Goal: Task Accomplishment & Management: Use online tool/utility

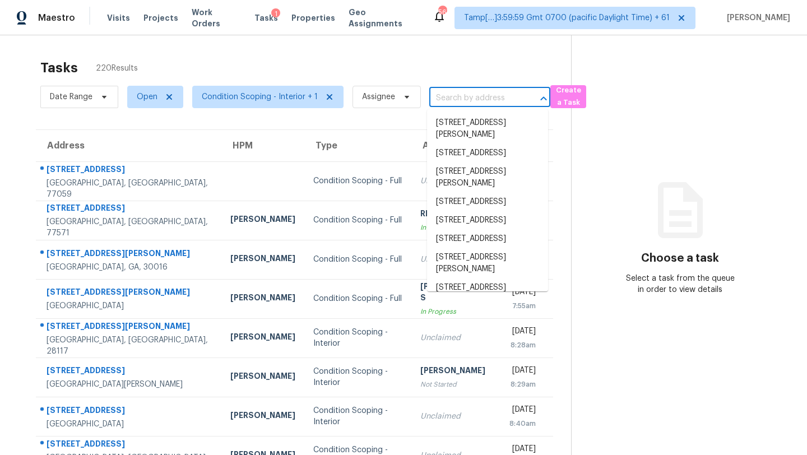
click at [484, 94] on input "text" at bounding box center [474, 98] width 90 height 17
paste input "[STREET_ADDRESS][PERSON_NAME]"
type input "[STREET_ADDRESS][PERSON_NAME]"
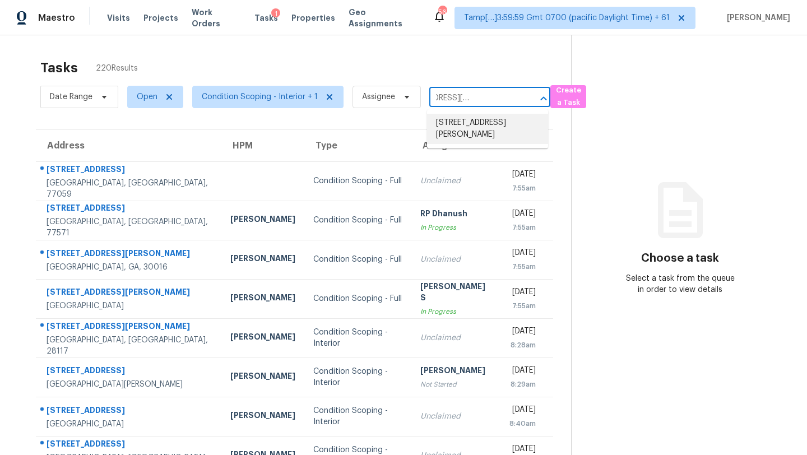
click at [477, 122] on li "[STREET_ADDRESS][PERSON_NAME]" at bounding box center [487, 129] width 121 height 30
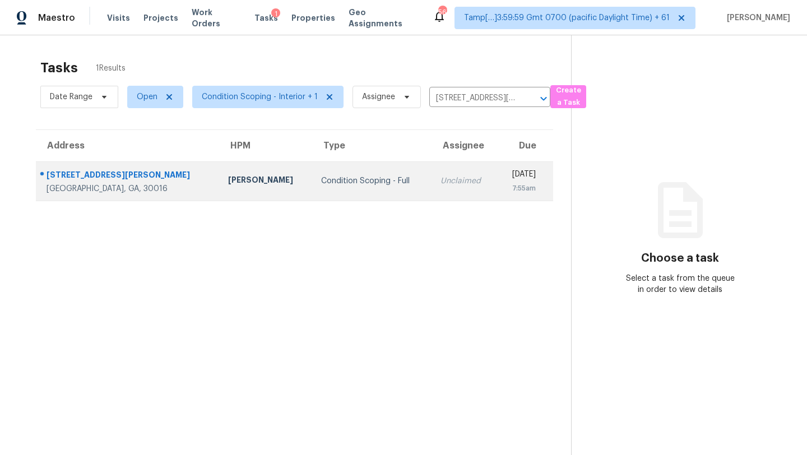
click at [440, 178] on div "Unclaimed" at bounding box center [464, 180] width 48 height 11
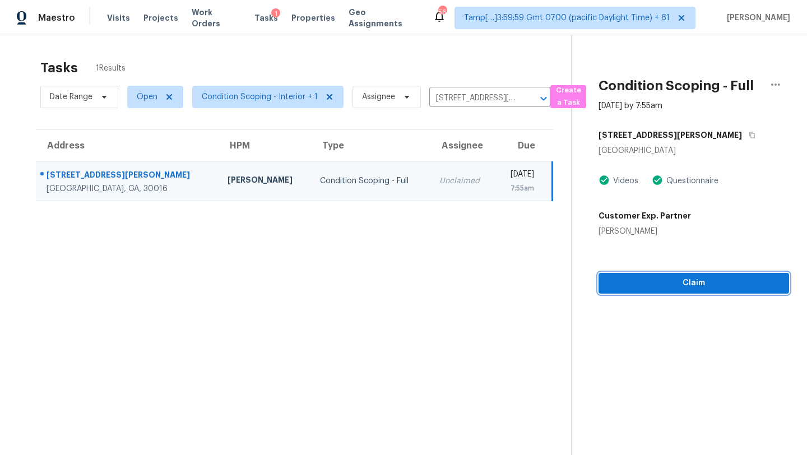
click at [700, 285] on span "Claim" at bounding box center [693, 283] width 173 height 14
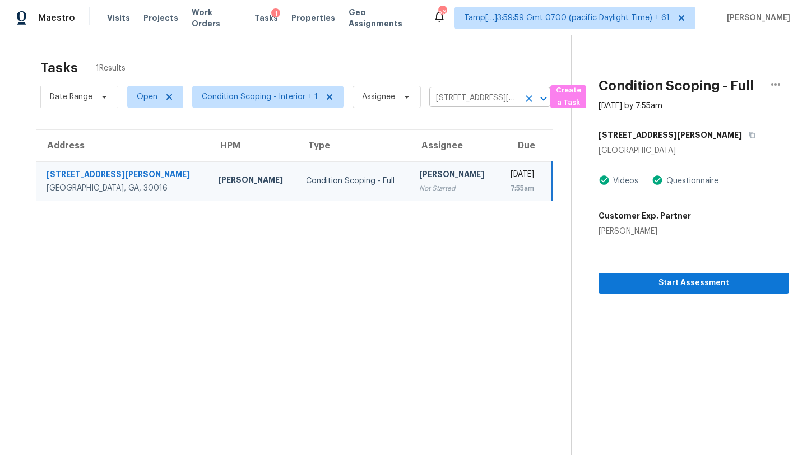
click at [436, 101] on input "[STREET_ADDRESS][PERSON_NAME]" at bounding box center [474, 98] width 90 height 17
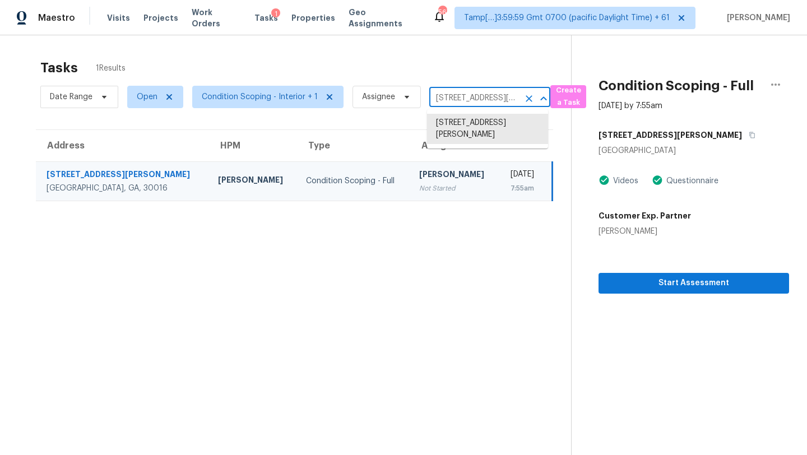
click at [436, 101] on input "[STREET_ADDRESS][PERSON_NAME]" at bounding box center [474, 98] width 90 height 17
paste input "[STREET_ADDRESS][PERSON_NAME]"
type input "[STREET_ADDRESS][PERSON_NAME]"
click at [461, 126] on li "[STREET_ADDRESS]" at bounding box center [487, 123] width 121 height 18
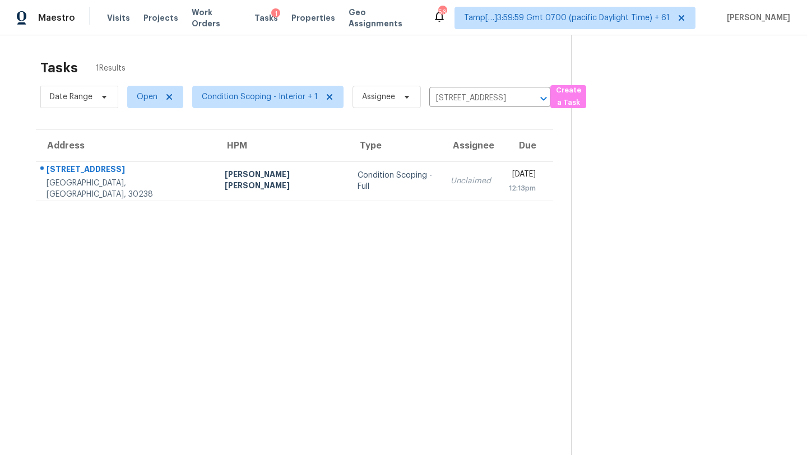
click at [509, 175] on div "[DATE]" at bounding box center [522, 176] width 27 height 14
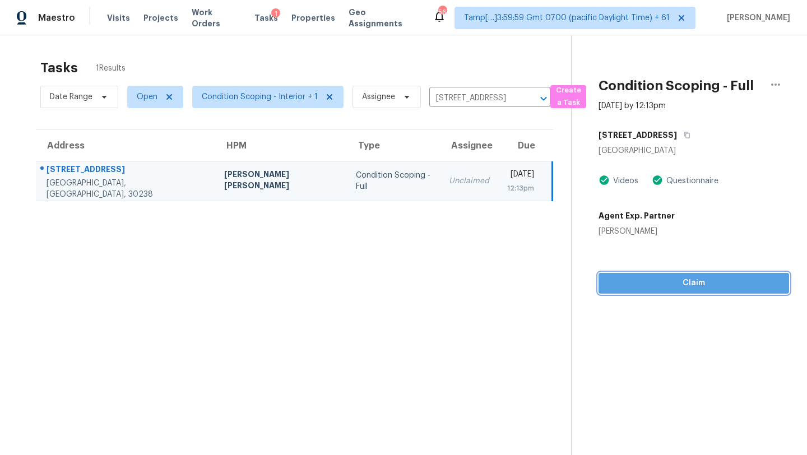
click at [678, 285] on span "Claim" at bounding box center [693, 283] width 173 height 14
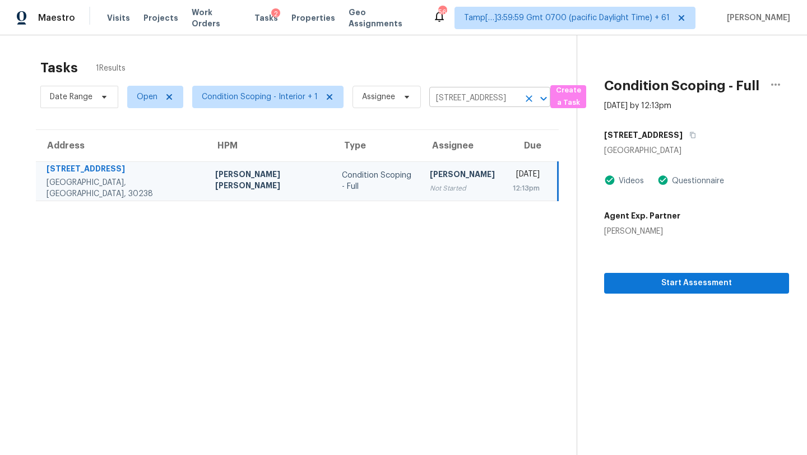
click at [441, 95] on input "[STREET_ADDRESS]" at bounding box center [474, 98] width 90 height 17
paste input "[STREET_ADDRESS][PERSON_NAME][PERSON_NAME]"
type input "[STREET_ADDRESS][PERSON_NAME][PERSON_NAME]"
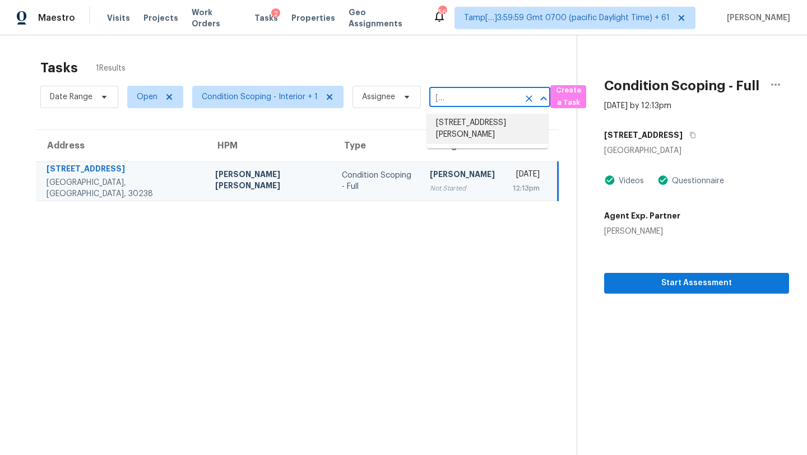
click at [477, 125] on li "[STREET_ADDRESS][PERSON_NAME]" at bounding box center [487, 129] width 121 height 30
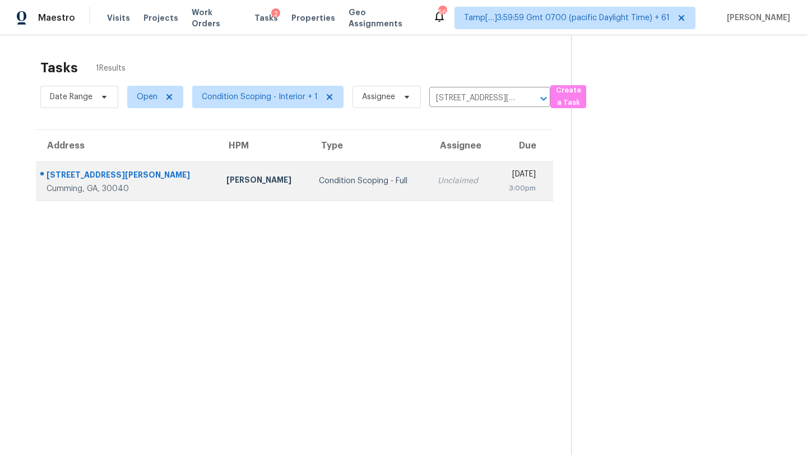
click at [503, 181] on div "[DATE]" at bounding box center [519, 176] width 33 height 14
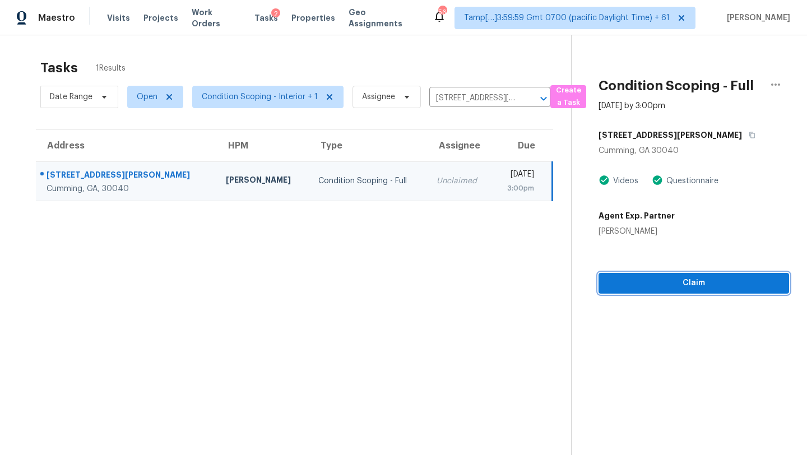
click at [697, 281] on span "Claim" at bounding box center [693, 283] width 173 height 14
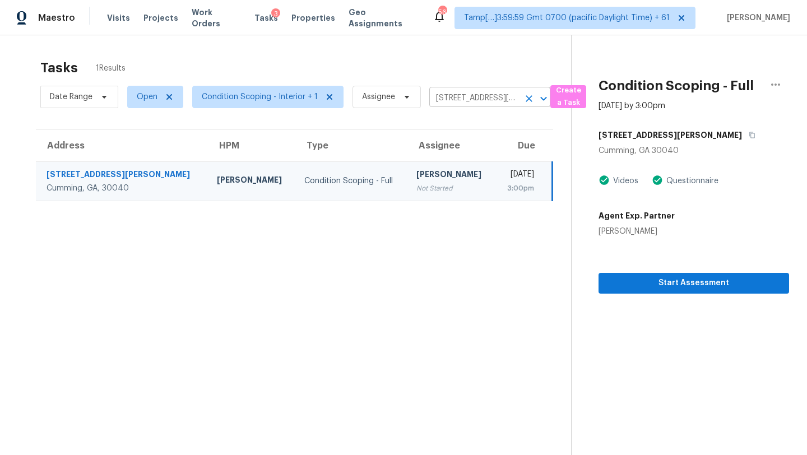
click at [456, 98] on input "[STREET_ADDRESS][PERSON_NAME]" at bounding box center [474, 98] width 90 height 17
paste input "[STREET_ADDRESS][PERSON_NAME]"
type input "[STREET_ADDRESS][PERSON_NAME]"
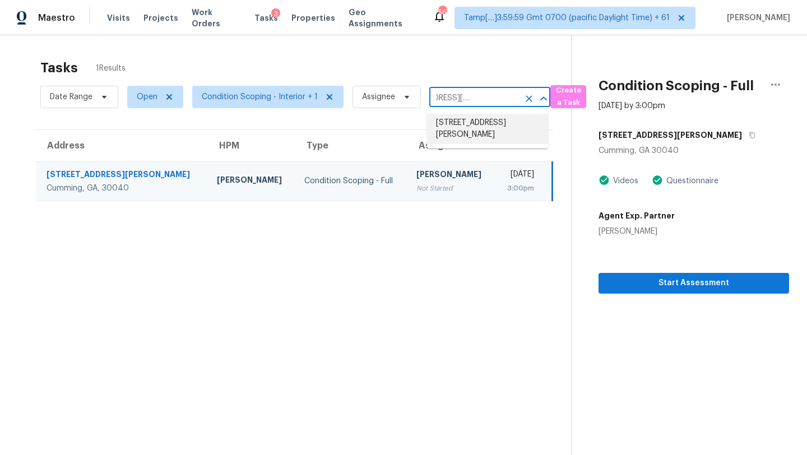
click at [465, 123] on li "[STREET_ADDRESS][PERSON_NAME]" at bounding box center [487, 129] width 121 height 30
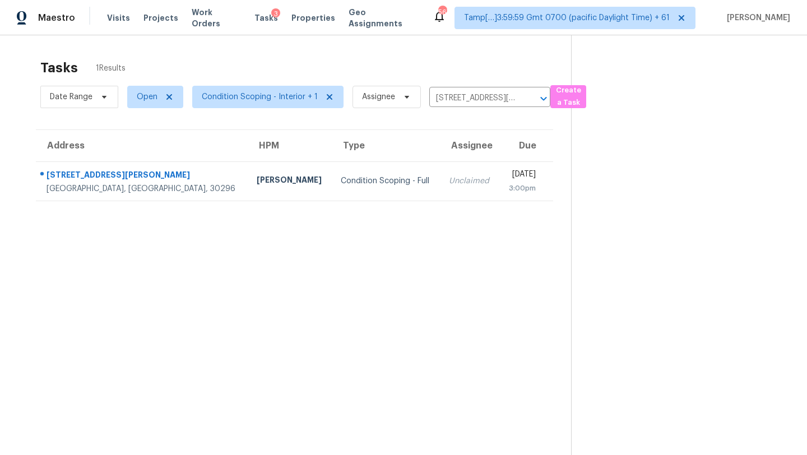
click at [508, 191] on div "3:00pm" at bounding box center [521, 188] width 27 height 11
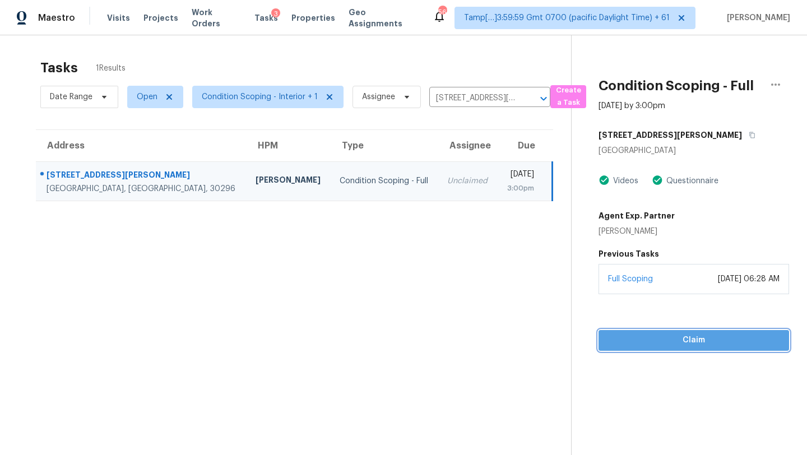
click at [691, 346] on span "Claim" at bounding box center [693, 340] width 173 height 14
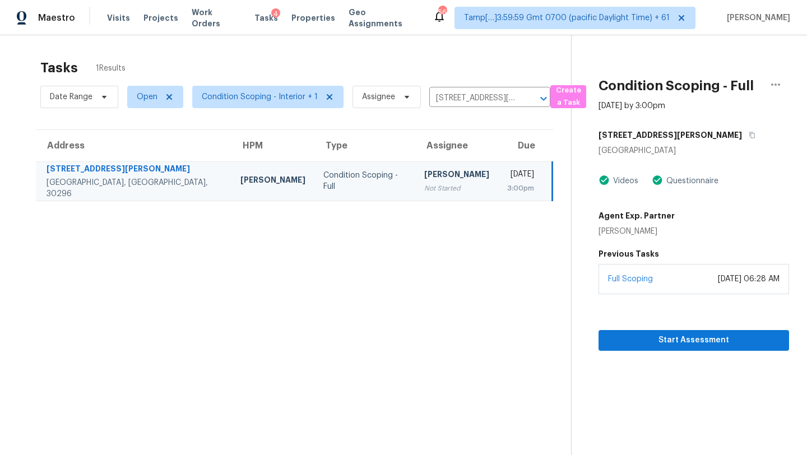
click at [458, 107] on div "Date Range Open Condition Scoping - Interior + 1 Assignee [STREET_ADDRESS][PERS…" at bounding box center [295, 96] width 510 height 29
click at [458, 99] on input "[STREET_ADDRESS][PERSON_NAME]" at bounding box center [474, 98] width 90 height 17
paste input "[STREET_ADDRESS][PERSON_NAME]"
type input "[STREET_ADDRESS][PERSON_NAME]"
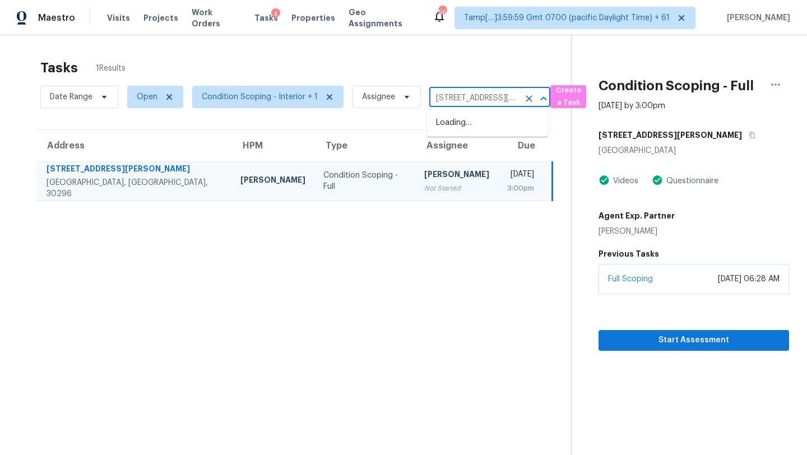
scroll to position [0, 68]
click at [462, 123] on li "[STREET_ADDRESS][PERSON_NAME]" at bounding box center [487, 129] width 121 height 30
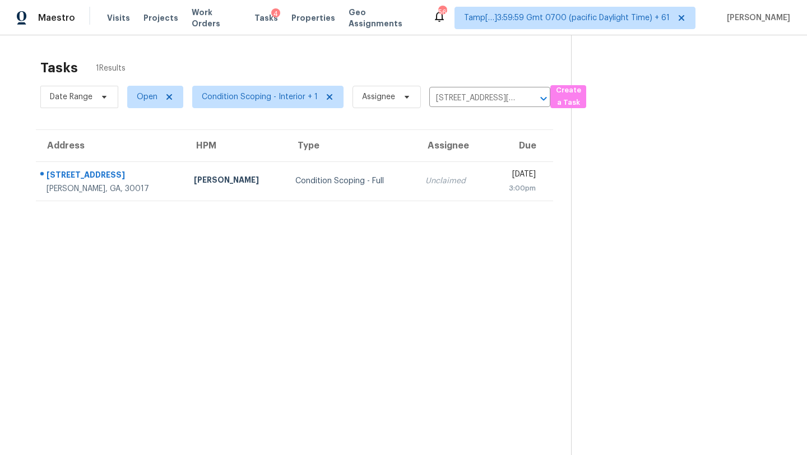
click at [430, 184] on td "Unclaimed" at bounding box center [451, 180] width 71 height 39
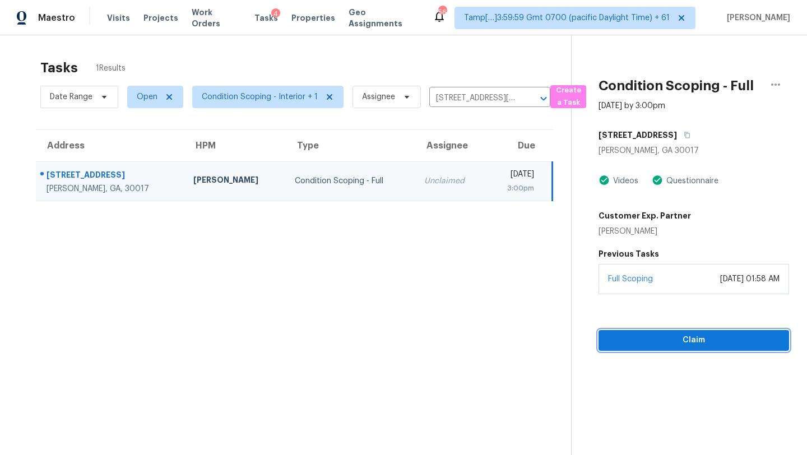
click at [686, 338] on span "Claim" at bounding box center [693, 340] width 173 height 14
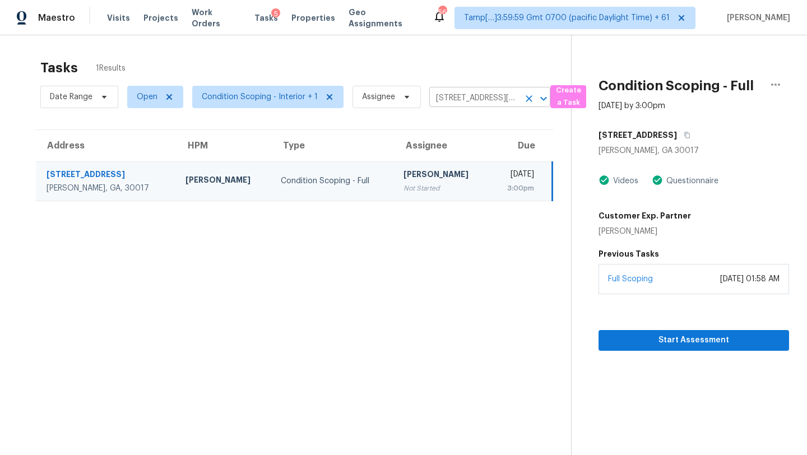
click at [458, 100] on input "[STREET_ADDRESS][PERSON_NAME]" at bounding box center [474, 98] width 90 height 17
paste input "[STREET_ADDRESS]"
type input "[STREET_ADDRESS]"
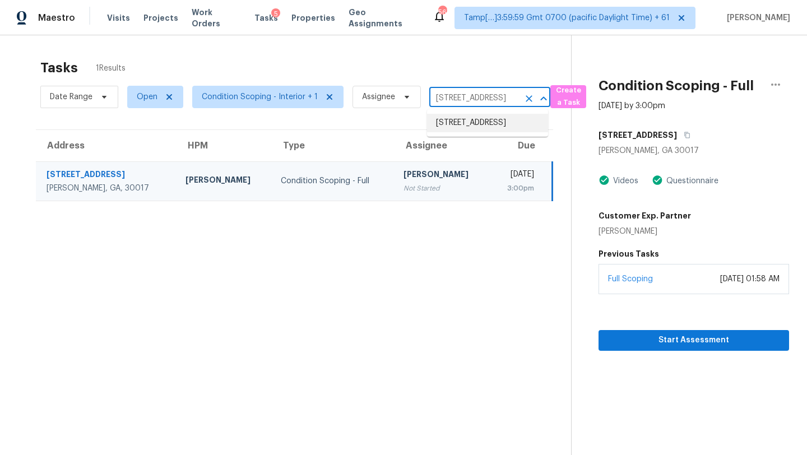
click at [462, 128] on li "[STREET_ADDRESS]" at bounding box center [487, 123] width 121 height 18
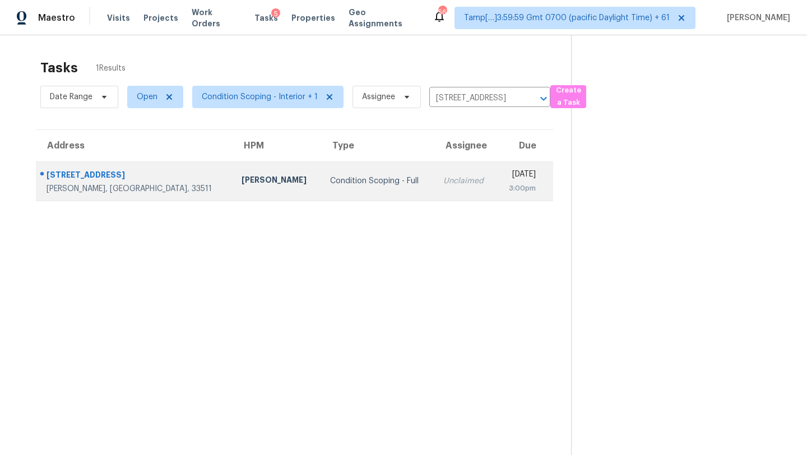
click at [496, 188] on td "[DATE] 3:00pm" at bounding box center [524, 180] width 57 height 39
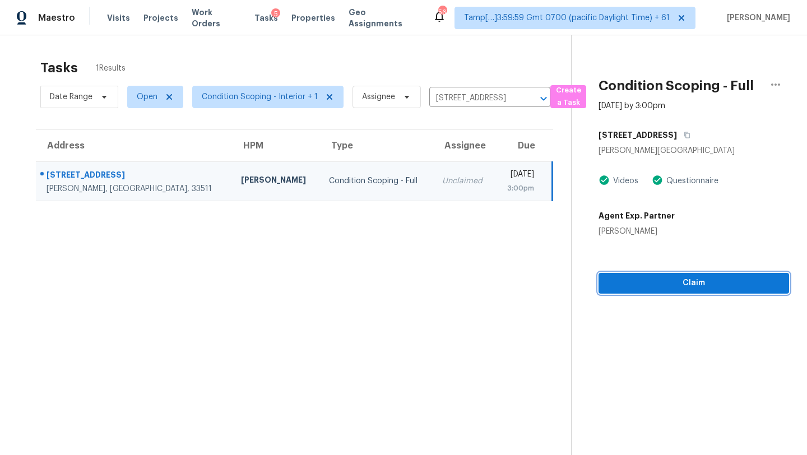
click at [671, 289] on span "Claim" at bounding box center [693, 283] width 173 height 14
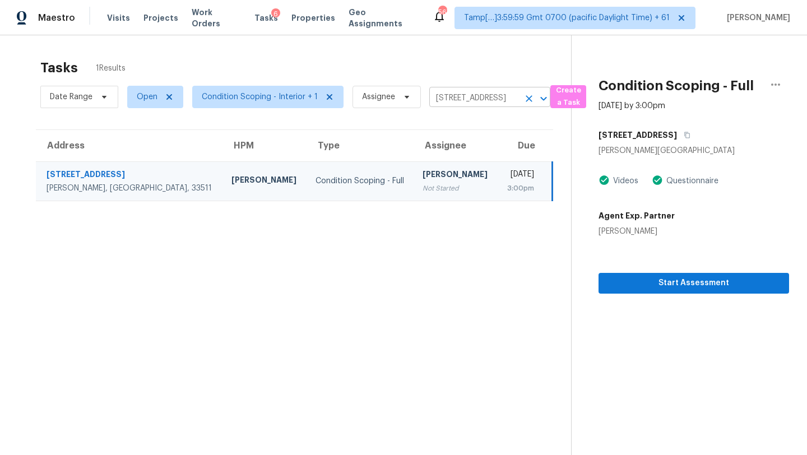
click at [464, 96] on input "[STREET_ADDRESS]" at bounding box center [474, 98] width 90 height 17
paste input "[STREET_ADDRESS][PERSON_NAME]"
type input "[STREET_ADDRESS][PERSON_NAME]"
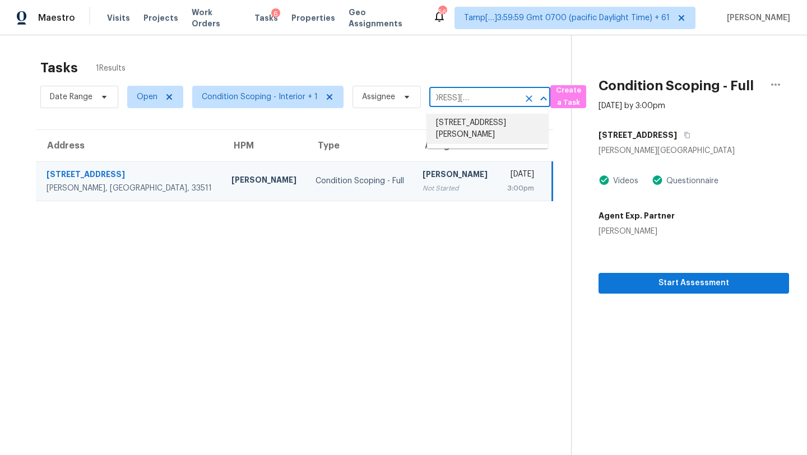
click at [471, 131] on li "[STREET_ADDRESS][PERSON_NAME]" at bounding box center [487, 129] width 121 height 30
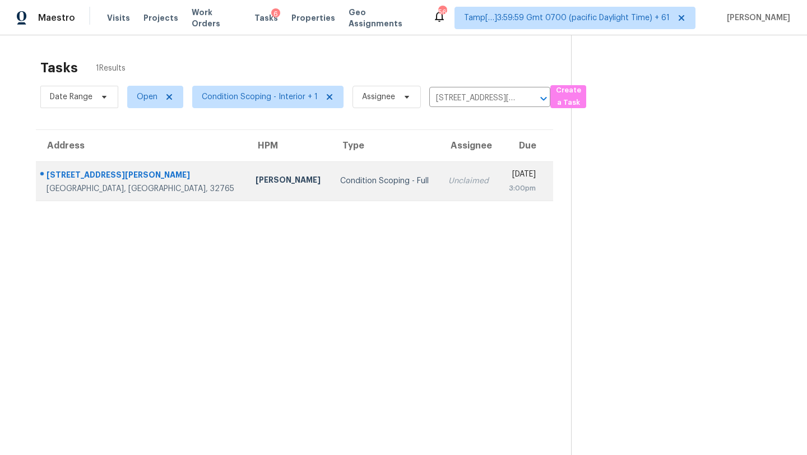
click at [508, 189] on div "3:00pm" at bounding box center [522, 188] width 28 height 11
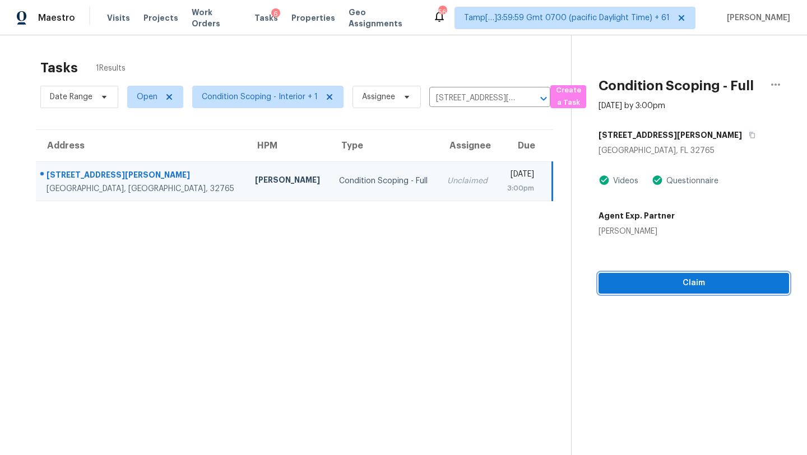
click at [670, 289] on span "Claim" at bounding box center [693, 283] width 173 height 14
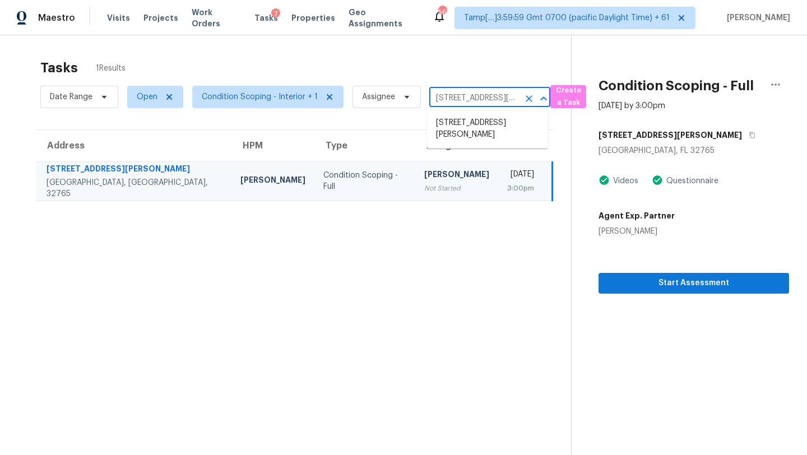
click at [445, 96] on input "[STREET_ADDRESS][PERSON_NAME]" at bounding box center [474, 98] width 90 height 17
paste input "[STREET_ADDRESS]"
click at [462, 100] on input "[STREET_ADDRESS][PERSON_NAME]" at bounding box center [474, 98] width 90 height 17
paste input "[STREET_ADDRESS]"
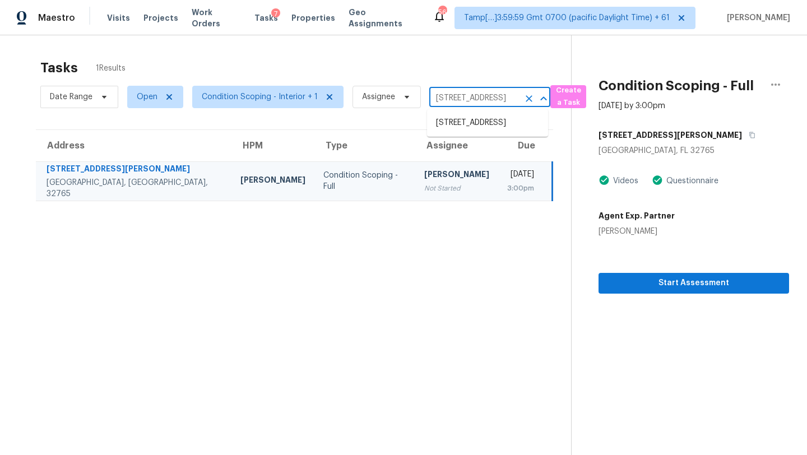
scroll to position [0, 80]
click at [463, 99] on input "[STREET_ADDRESS]" at bounding box center [474, 98] width 90 height 17
drag, startPoint x: 455, startPoint y: 98, endPoint x: 550, endPoint y: 97, distance: 94.7
click at [550, 97] on div "Date Range Open Condition Scoping - Interior + 1 Assignee [STREET_ADDRESS] ​ Cr…" at bounding box center [305, 96] width 531 height 29
type input "5511 NW"
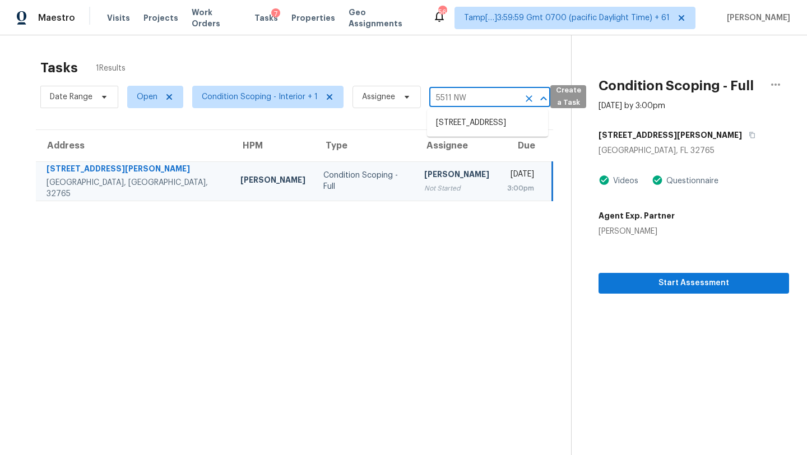
scroll to position [0, 0]
click at [443, 132] on li "[STREET_ADDRESS]" at bounding box center [487, 123] width 121 height 18
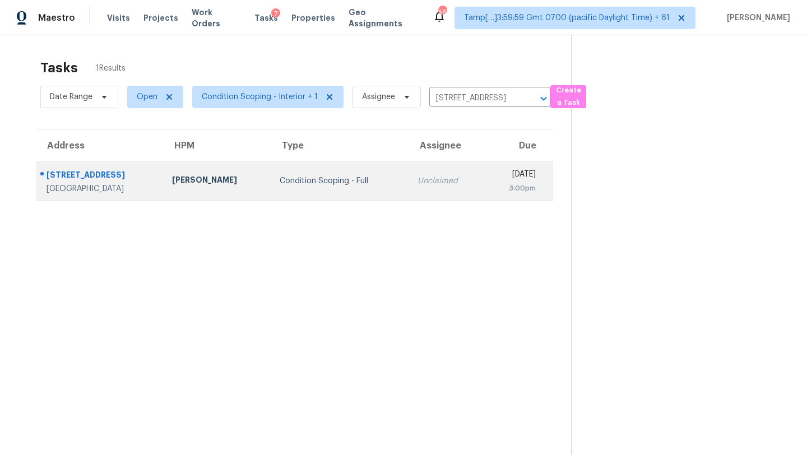
click at [493, 174] on div "[DATE]" at bounding box center [514, 176] width 43 height 14
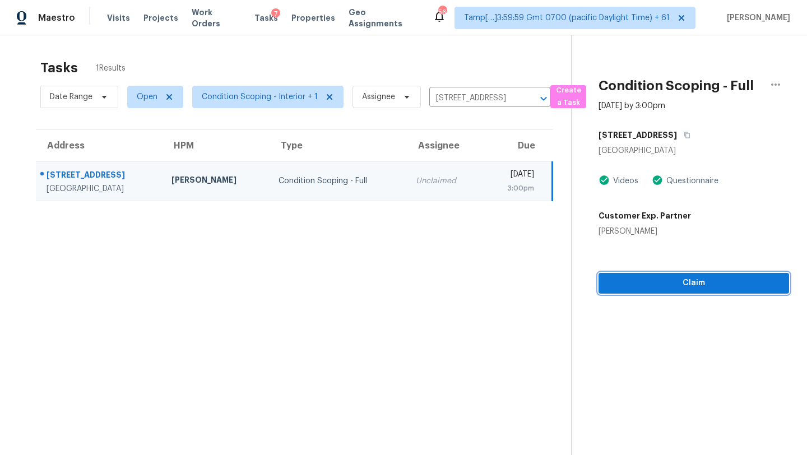
click at [701, 292] on button "Claim" at bounding box center [693, 283] width 190 height 21
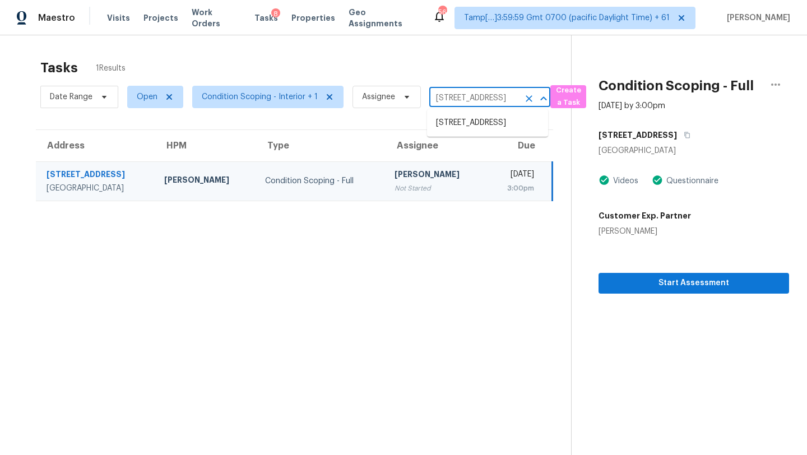
click at [467, 92] on input "[STREET_ADDRESS]" at bounding box center [474, 98] width 90 height 17
paste input "[STREET_ADDRESS]"
type input "[STREET_ADDRESS]"
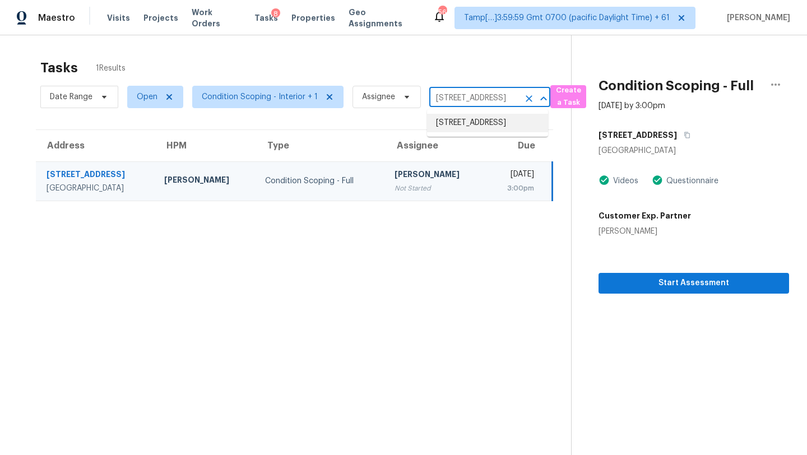
click at [471, 124] on li "[STREET_ADDRESS]" at bounding box center [487, 123] width 121 height 18
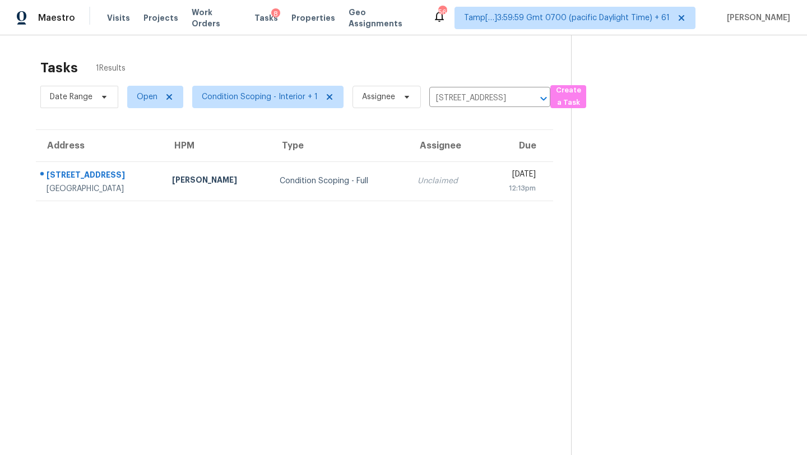
click at [484, 167] on td "[DATE] 12:13pm" at bounding box center [518, 180] width 69 height 39
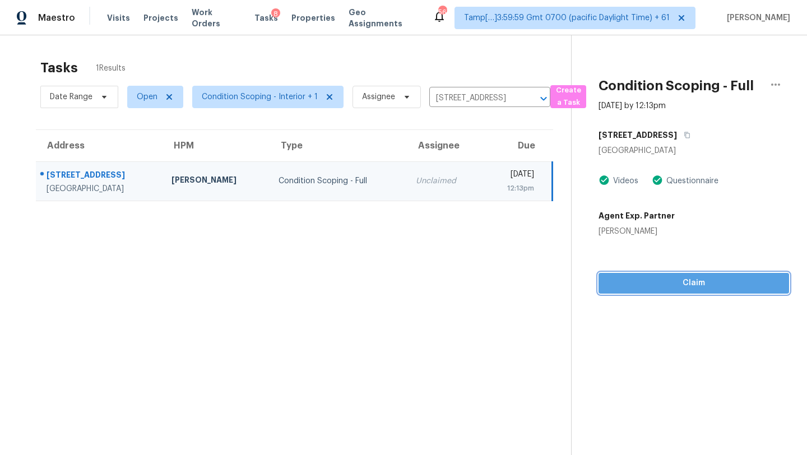
click at [686, 286] on span "Claim" at bounding box center [693, 283] width 173 height 14
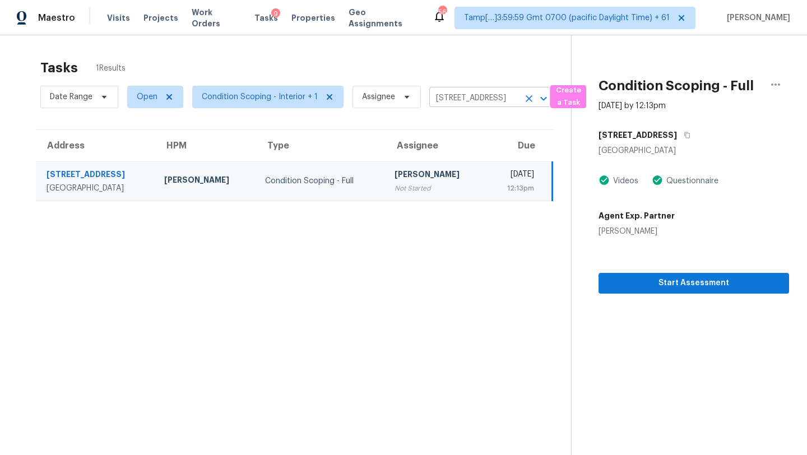
click at [453, 106] on input "[STREET_ADDRESS]" at bounding box center [474, 98] width 90 height 17
paste input "[STREET_ADDRESS][PERSON_NAME]"
type input "[STREET_ADDRESS][PERSON_NAME]"
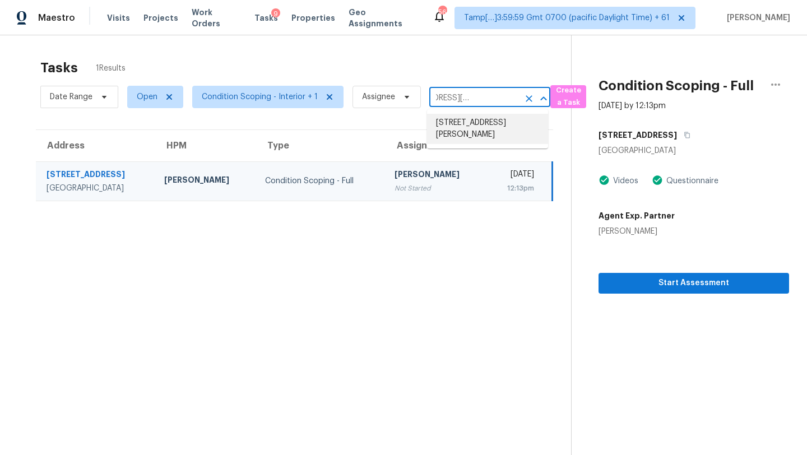
click at [476, 121] on li "[STREET_ADDRESS][PERSON_NAME]" at bounding box center [487, 129] width 121 height 30
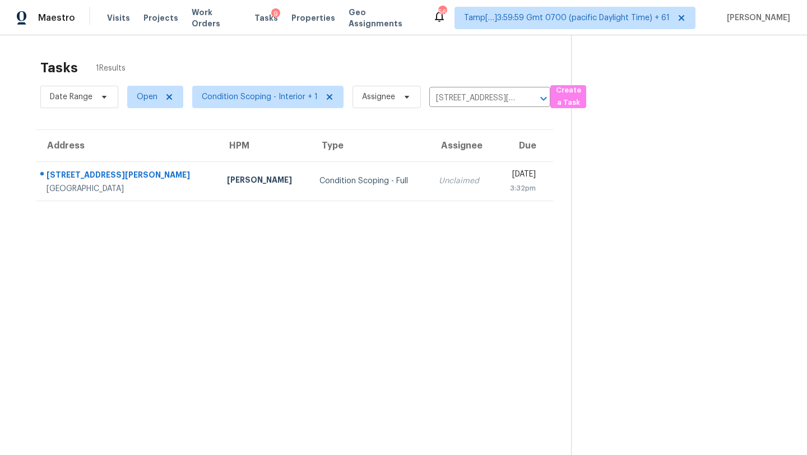
click at [504, 177] on div "[DATE]" at bounding box center [520, 176] width 32 height 14
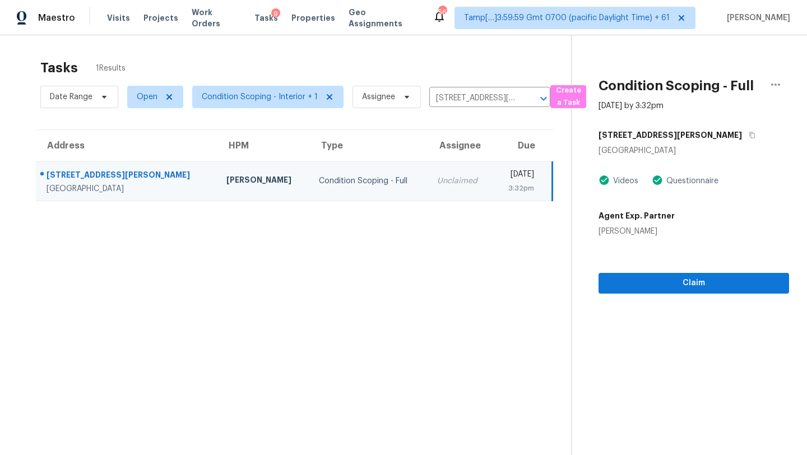
click at [696, 293] on section "Condition Scoping - Full [DATE] by 3:32pm [STREET_ADDRESS][PERSON_NAME] Videos …" at bounding box center [680, 262] width 218 height 455
click at [697, 277] on span "Claim" at bounding box center [693, 283] width 173 height 14
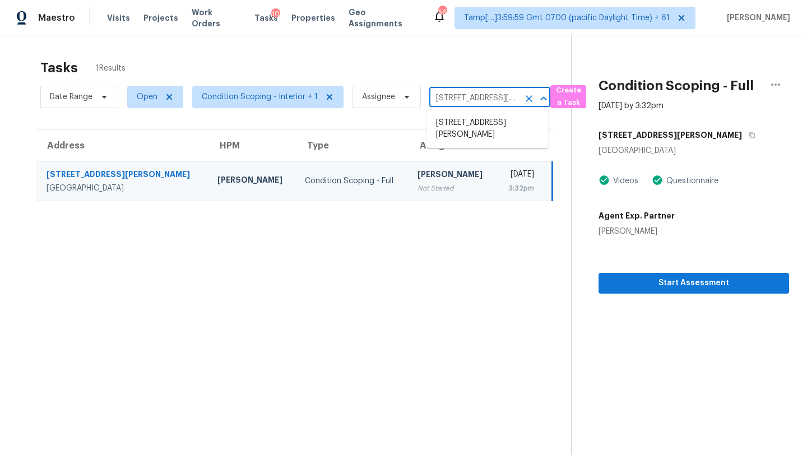
click at [463, 99] on input "[STREET_ADDRESS][PERSON_NAME]" at bounding box center [474, 98] width 90 height 17
paste input "[STREET_ADDRESS]"
type input "[STREET_ADDRESS]"
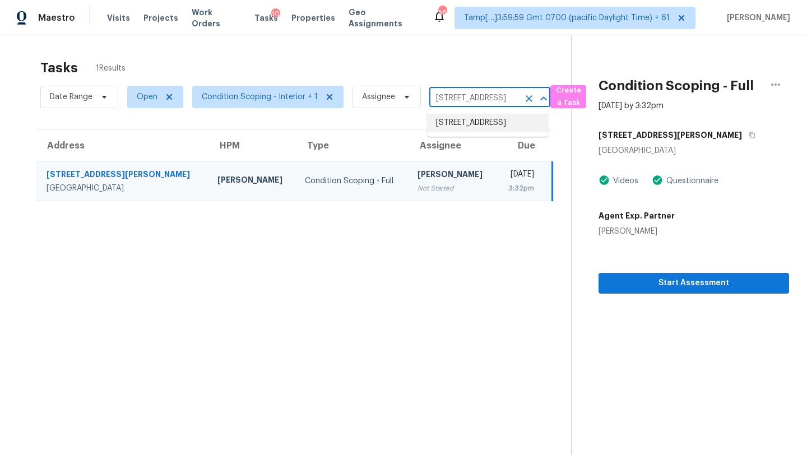
click at [466, 118] on li "[STREET_ADDRESS]" at bounding box center [487, 123] width 121 height 18
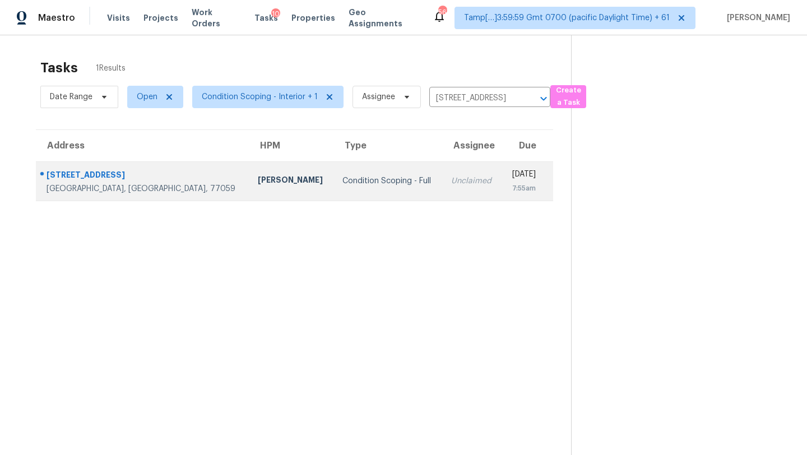
click at [502, 162] on td "[DATE] 7:55am" at bounding box center [527, 180] width 51 height 39
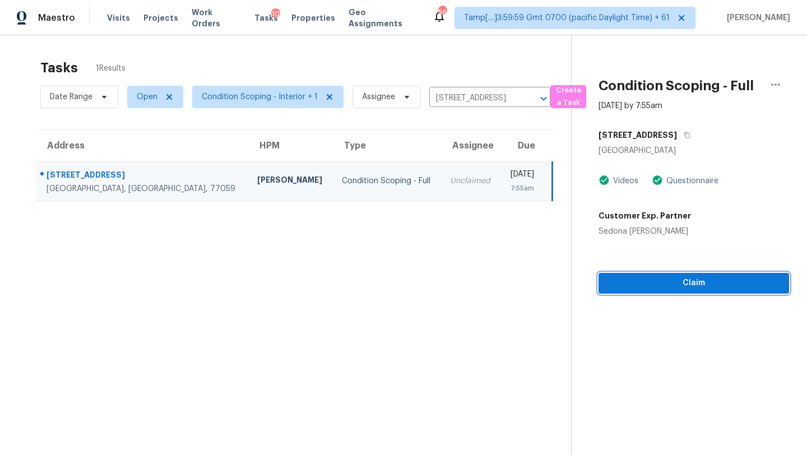
click at [684, 281] on span "Claim" at bounding box center [693, 283] width 173 height 14
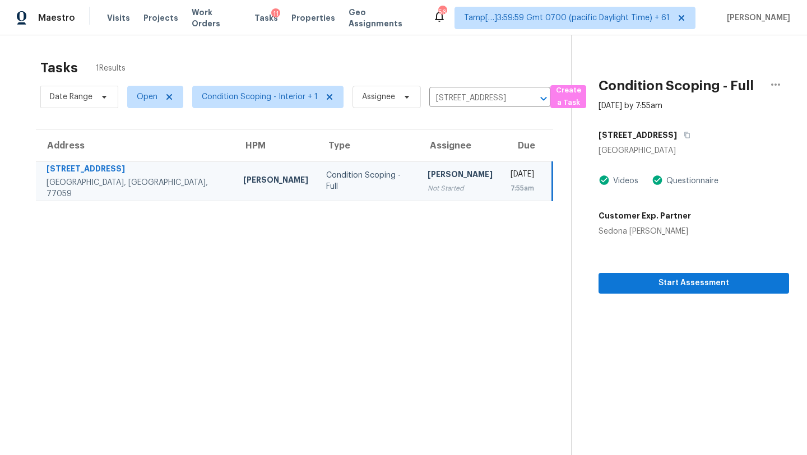
scroll to position [2, 0]
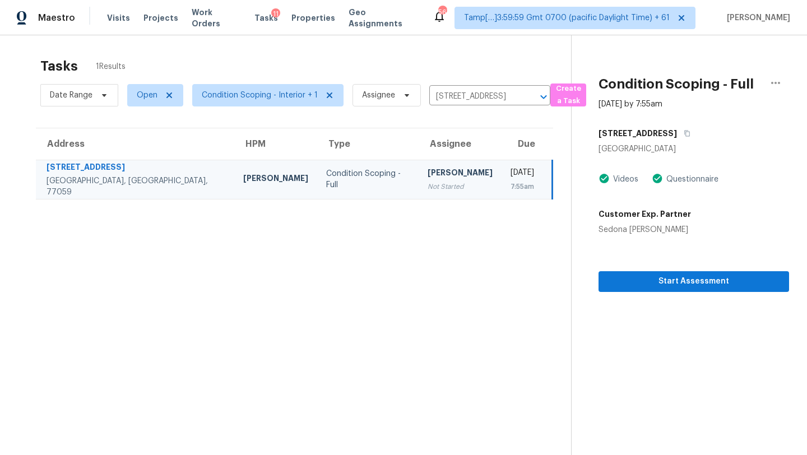
click at [458, 110] on section "Tasks 1 Results Date Range Open Condition Scoping - Interior + 1 Assignee [STRE…" at bounding box center [294, 270] width 553 height 437
click at [459, 99] on input "[STREET_ADDRESS]" at bounding box center [474, 96] width 90 height 17
paste input "[STREET_ADDRESS]"
type input "[STREET_ADDRESS]"
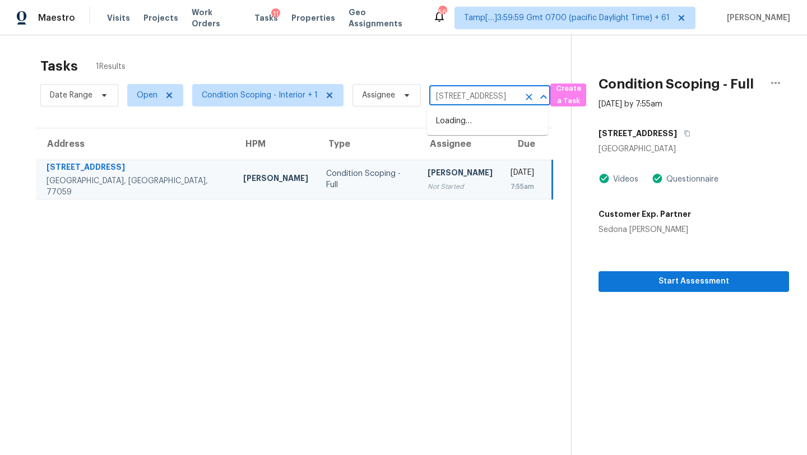
scroll to position [0, 41]
click at [464, 119] on li "[STREET_ADDRESS]" at bounding box center [487, 121] width 121 height 18
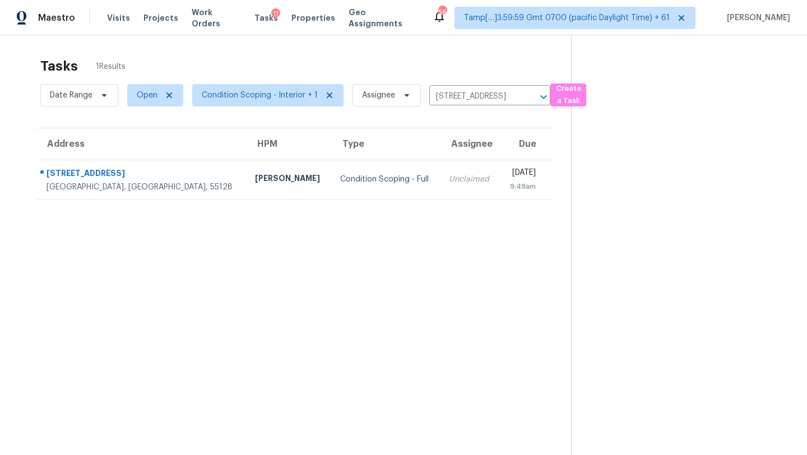
click at [500, 193] on td "[DATE] 9:49am" at bounding box center [526, 179] width 53 height 39
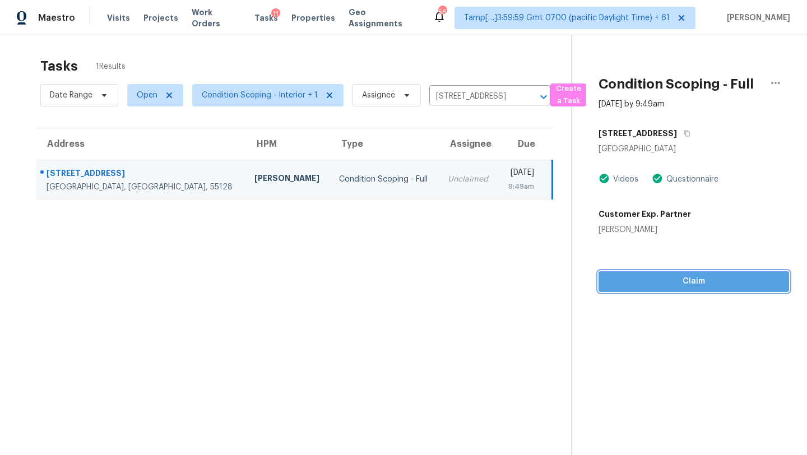
click at [679, 282] on span "Claim" at bounding box center [693, 282] width 173 height 14
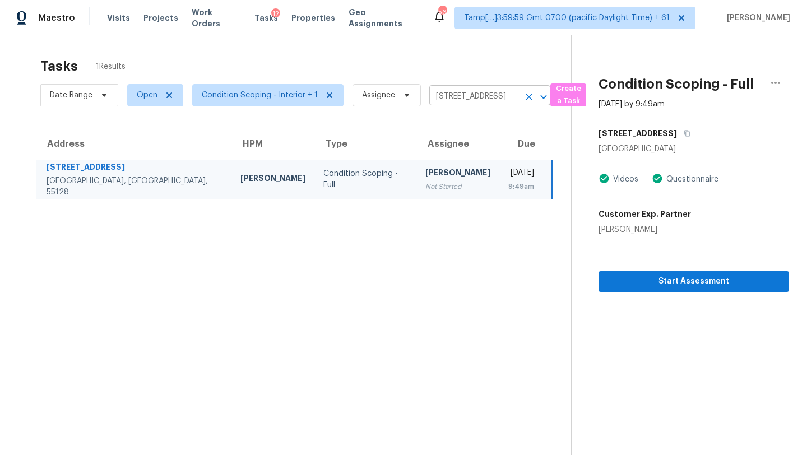
click at [456, 99] on input "[STREET_ADDRESS]" at bounding box center [474, 96] width 90 height 17
paste input "[STREET_ADDRESS]"
type input "[STREET_ADDRESS]"
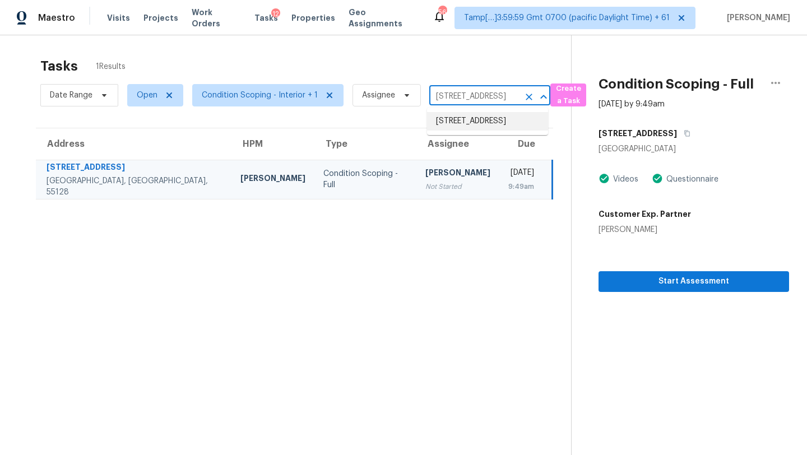
click at [465, 124] on li "[STREET_ADDRESS]" at bounding box center [487, 121] width 121 height 18
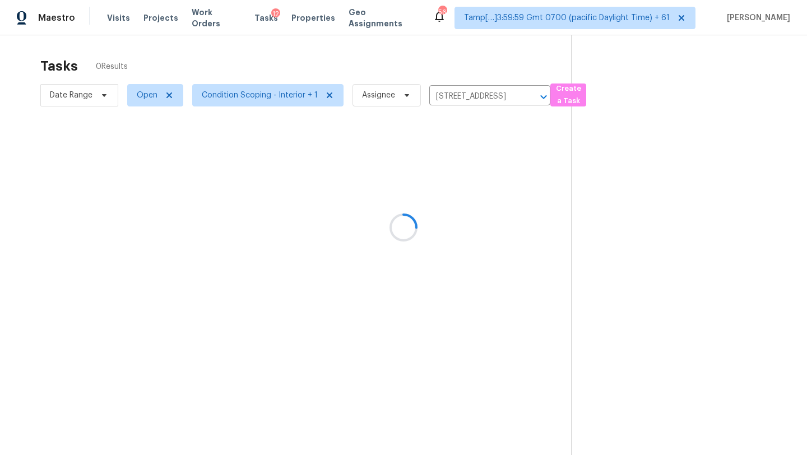
click at [465, 124] on div at bounding box center [403, 227] width 807 height 455
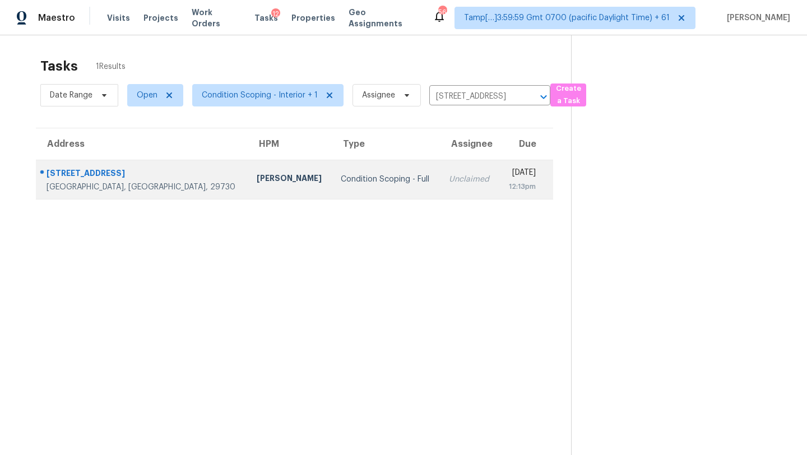
click at [508, 172] on div "[DATE]" at bounding box center [521, 174] width 27 height 14
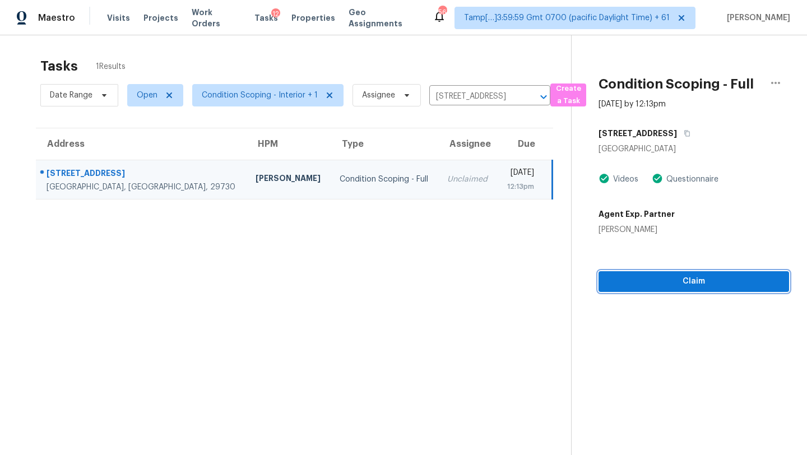
click at [702, 281] on div "Condition Scoping - Full [DATE] by 12:13pm [STREET_ADDRESS] Videos Questionnair…" at bounding box center [679, 163] width 217 height 258
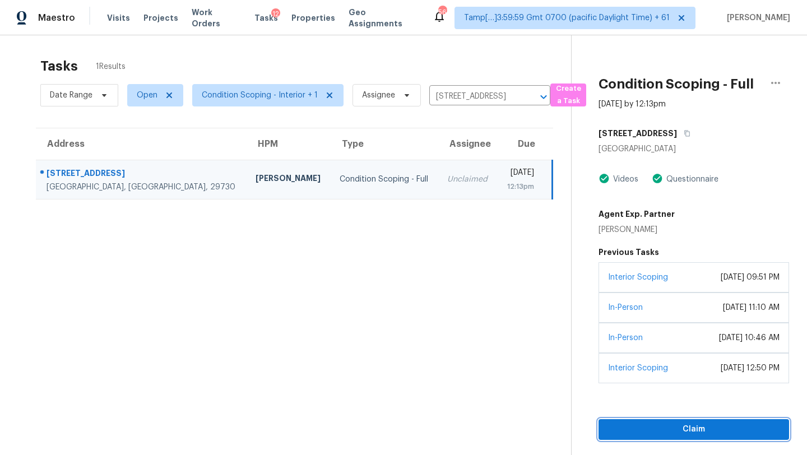
scroll to position [35, 0]
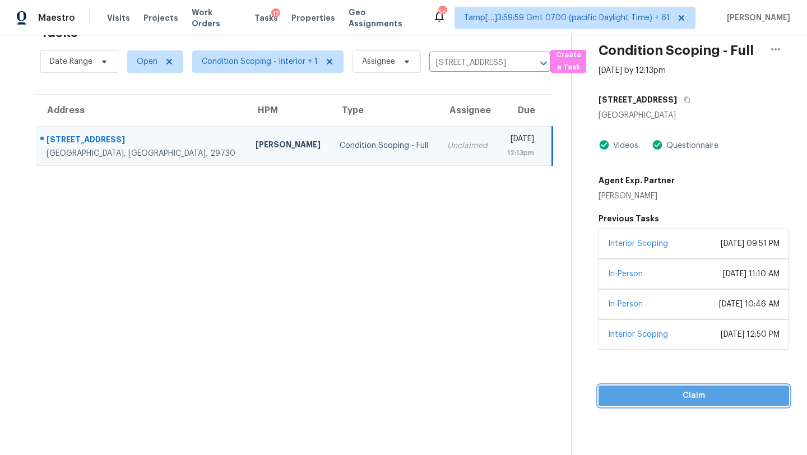
click at [670, 403] on span "Claim" at bounding box center [693, 396] width 173 height 14
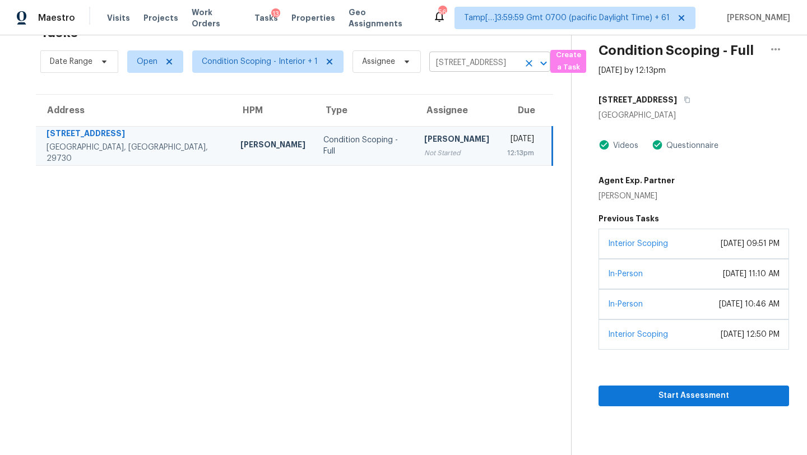
click at [459, 63] on input "[STREET_ADDRESS]" at bounding box center [474, 62] width 90 height 17
paste input "[STREET_ADDRESS]"
type input "[STREET_ADDRESS]"
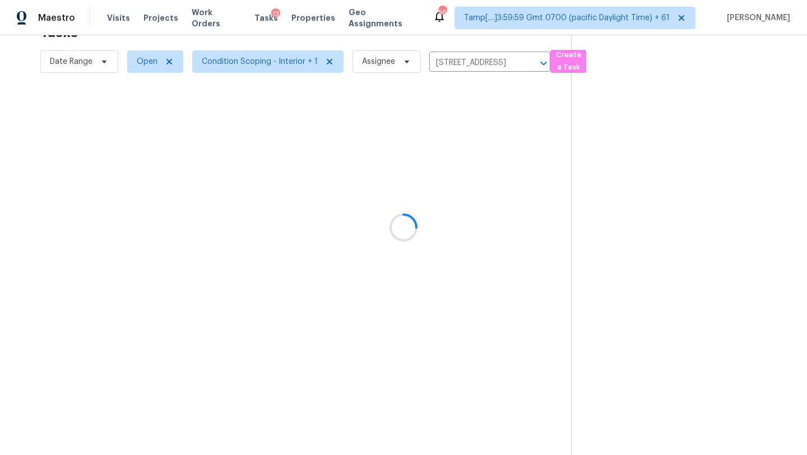
click at [468, 91] on div at bounding box center [403, 227] width 807 height 455
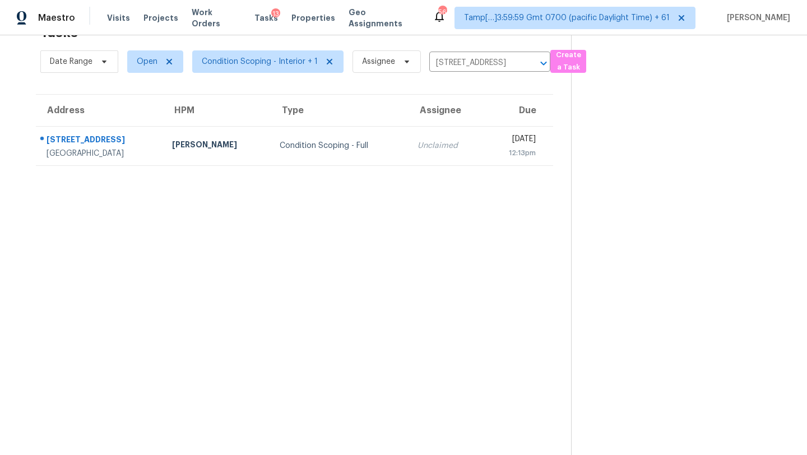
click at [421, 145] on div "Unclaimed" at bounding box center [446, 145] width 58 height 11
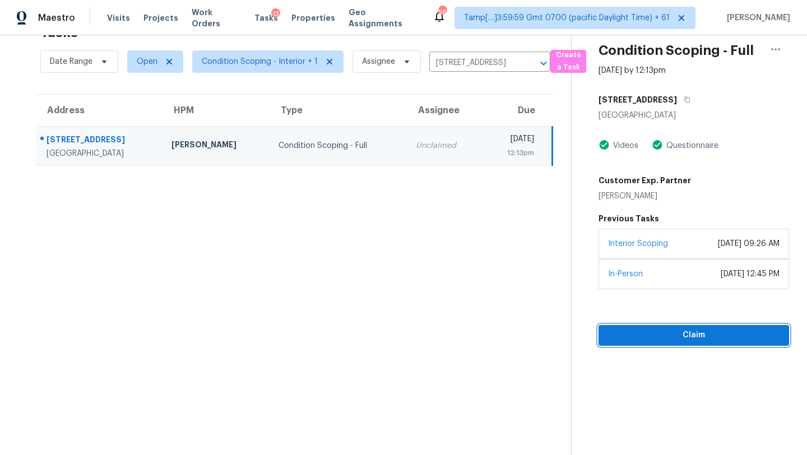
click at [666, 329] on span "Claim" at bounding box center [693, 335] width 173 height 14
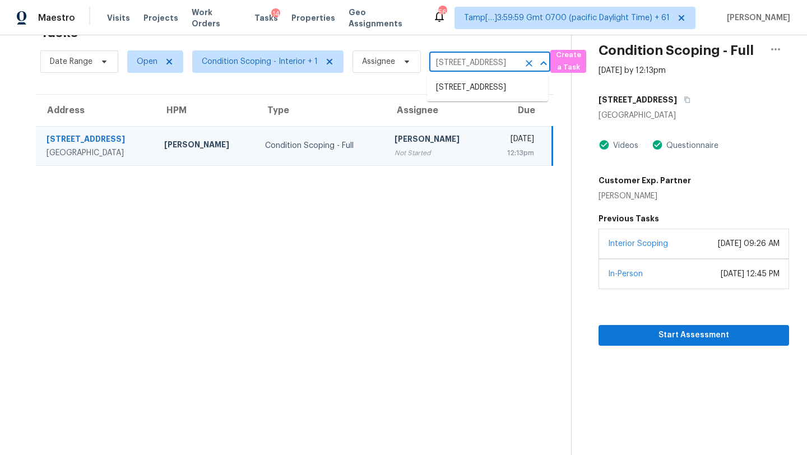
click at [487, 61] on input "[STREET_ADDRESS]" at bounding box center [474, 62] width 90 height 17
paste input "[STREET_ADDRESS]"
type input "[STREET_ADDRESS]"
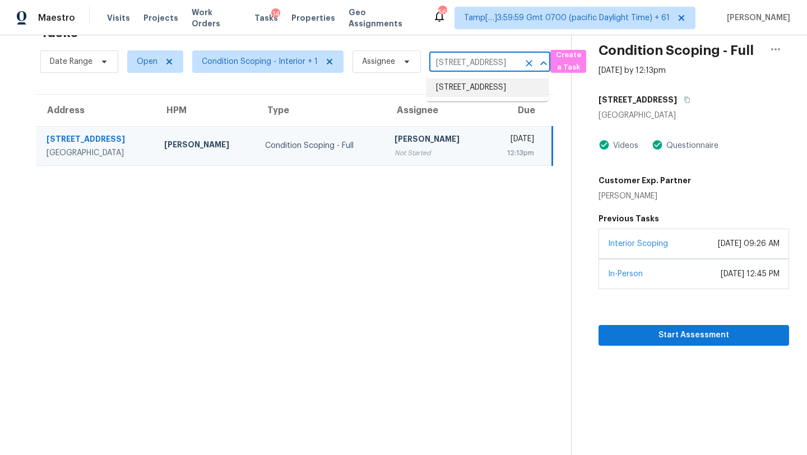
click at [448, 91] on li "[STREET_ADDRESS]" at bounding box center [487, 87] width 121 height 18
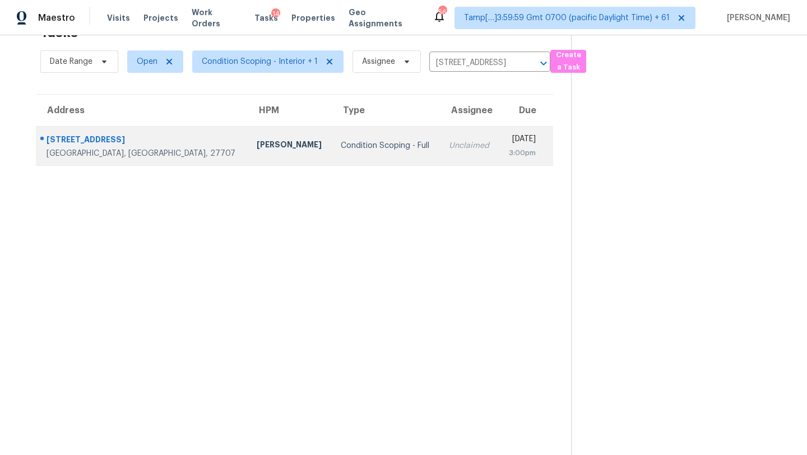
click at [440, 137] on td "Unclaimed" at bounding box center [469, 145] width 59 height 39
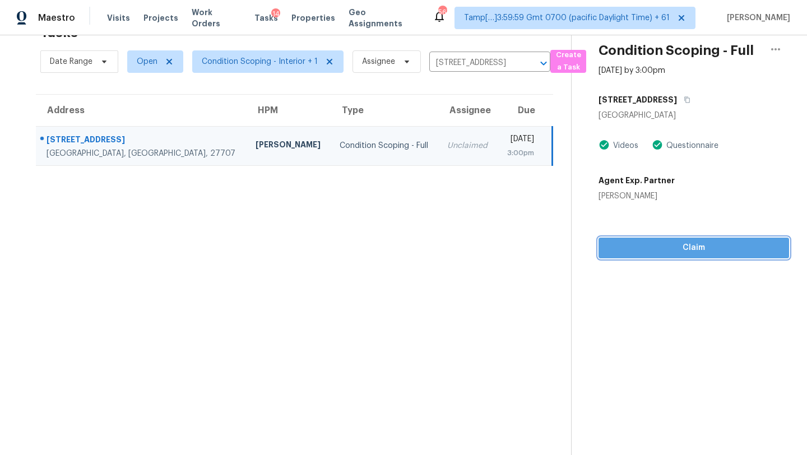
click at [649, 254] on span "Claim" at bounding box center [693, 248] width 173 height 14
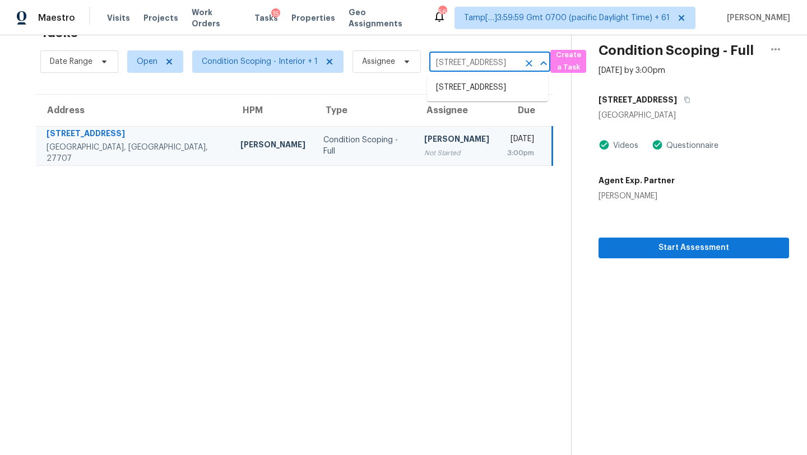
click at [486, 69] on input "[STREET_ADDRESS]" at bounding box center [474, 62] width 90 height 17
paste input "[STREET_ADDRESS][PERSON_NAME][PERSON_NAME]"
type input "[STREET_ADDRESS][PERSON_NAME][PERSON_NAME]"
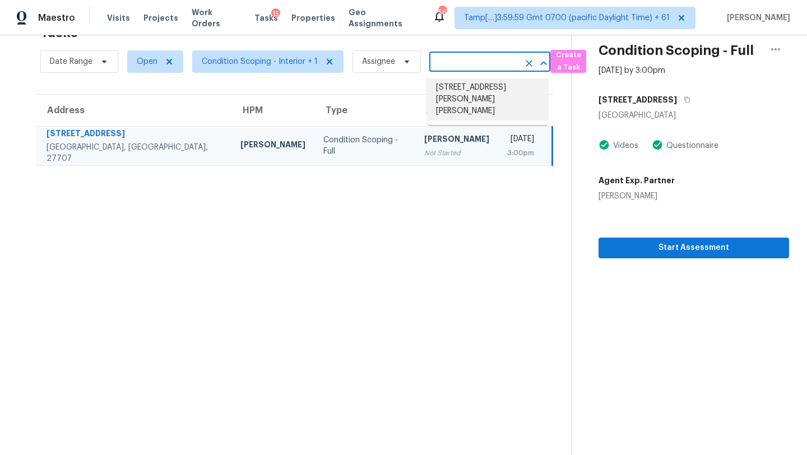
click at [459, 85] on li "[STREET_ADDRESS][PERSON_NAME][PERSON_NAME]" at bounding box center [487, 99] width 121 height 42
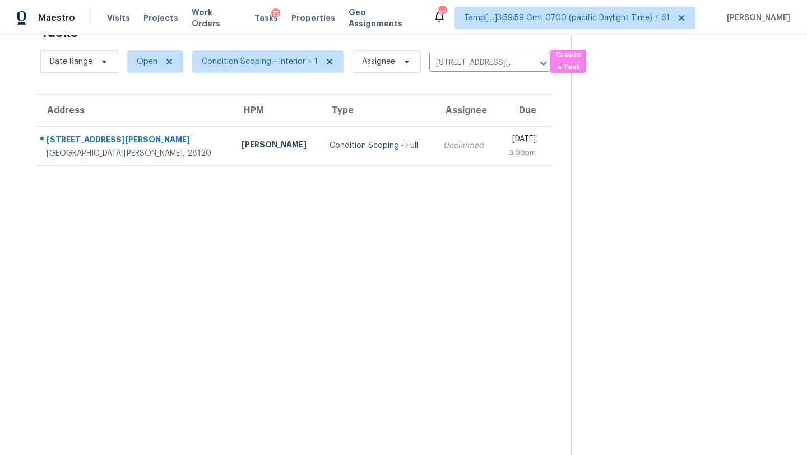
click at [443, 146] on div "Unclaimed" at bounding box center [465, 145] width 44 height 11
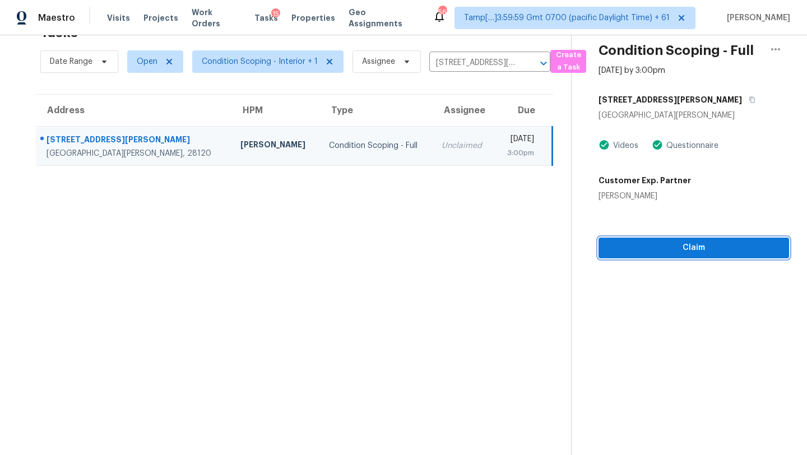
click at [673, 243] on span "Claim" at bounding box center [693, 248] width 173 height 14
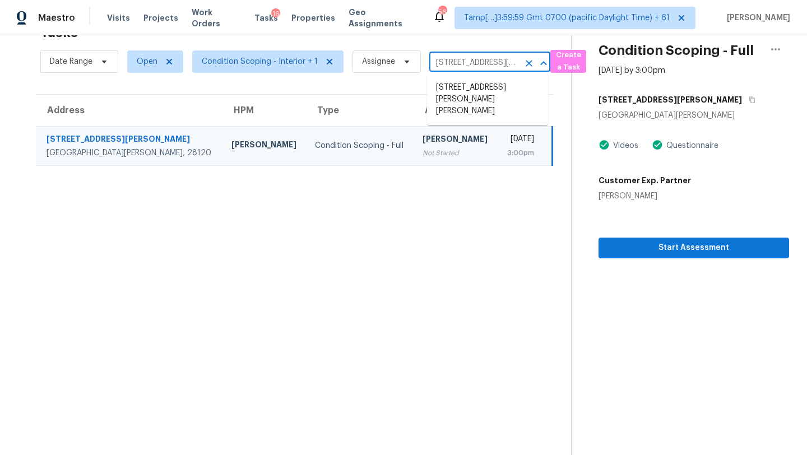
click at [451, 60] on input "[STREET_ADDRESS][PERSON_NAME][PERSON_NAME]" at bounding box center [474, 62] width 90 height 17
paste input "[STREET_ADDRESS]"
type input "[STREET_ADDRESS]"
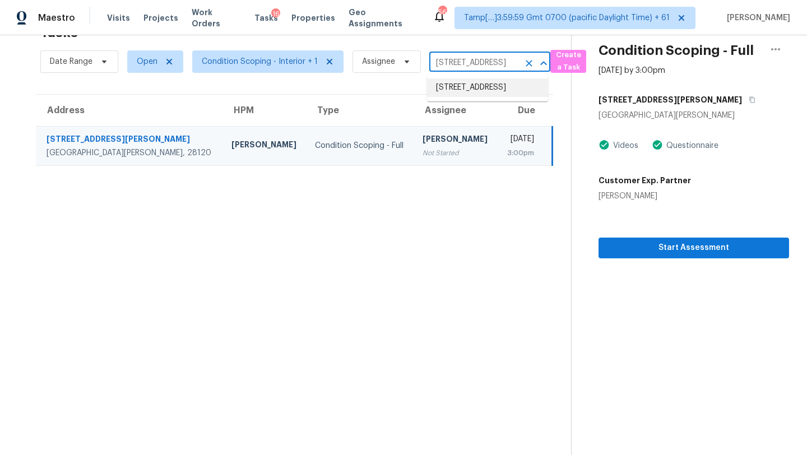
click at [454, 83] on li "[STREET_ADDRESS]" at bounding box center [487, 87] width 121 height 18
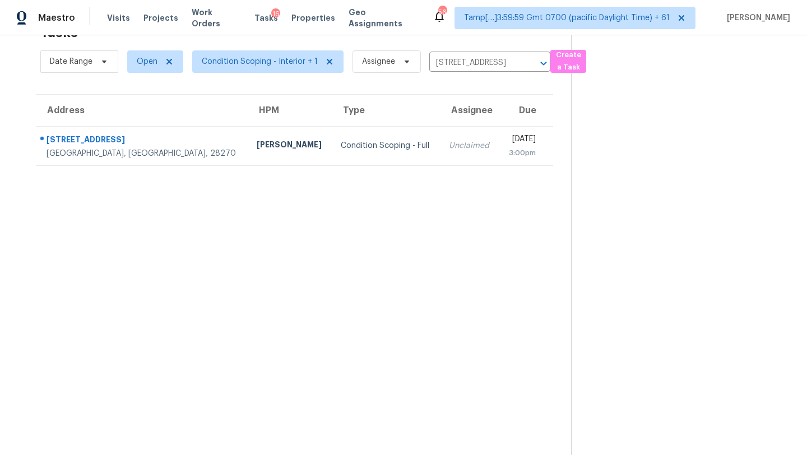
click at [440, 145] on td "Unclaimed" at bounding box center [469, 145] width 59 height 39
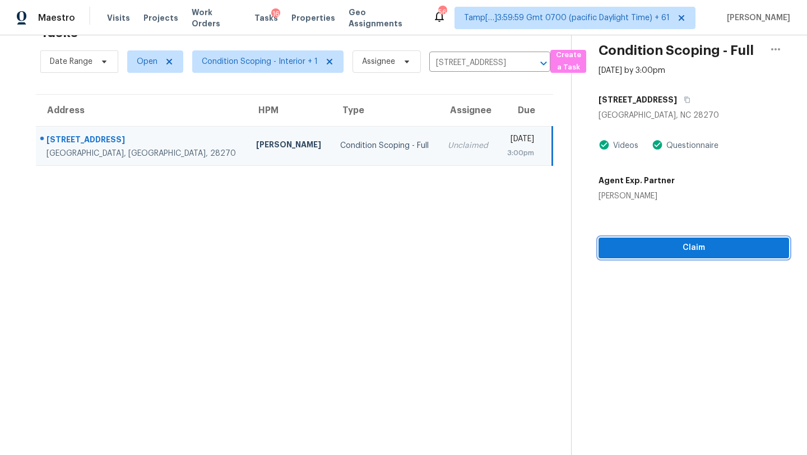
click at [683, 242] on span "Claim" at bounding box center [693, 248] width 173 height 14
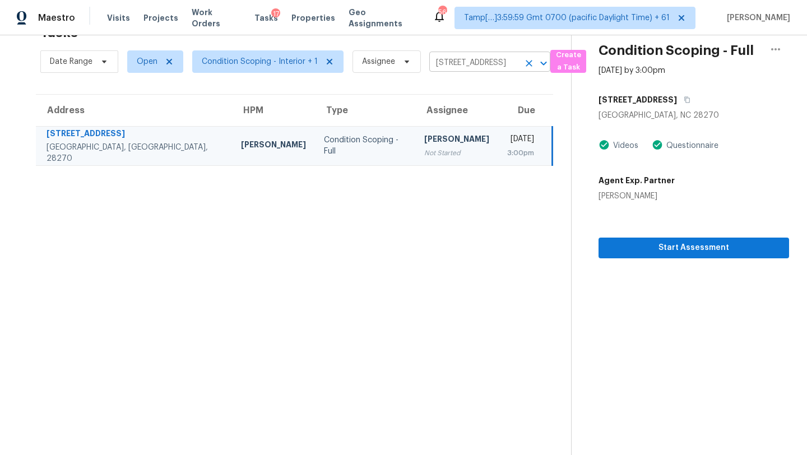
click at [527, 64] on icon "Clear" at bounding box center [529, 63] width 7 height 7
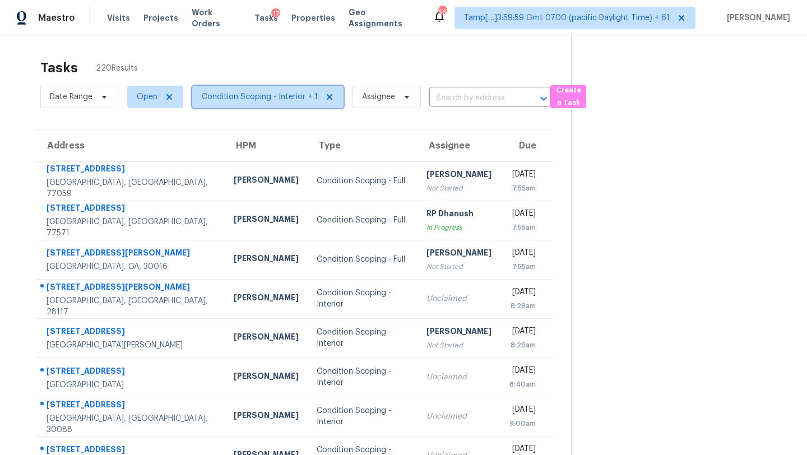
click at [235, 94] on span "Condition Scoping - Interior + 1" at bounding box center [260, 96] width 116 height 11
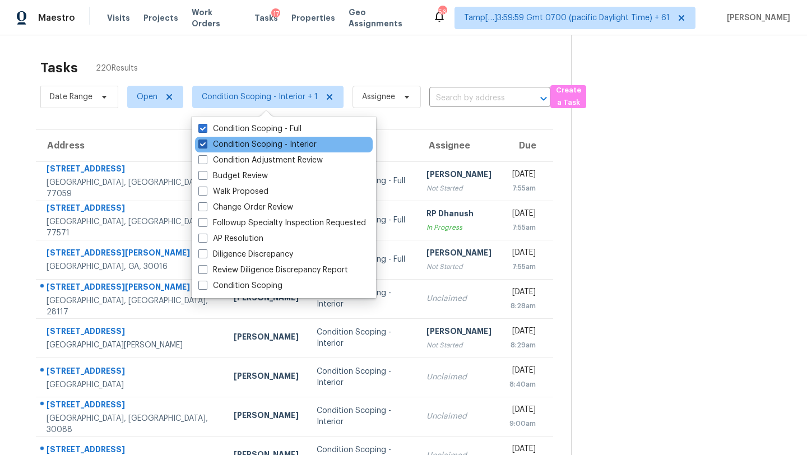
click at [240, 142] on label "Condition Scoping - Interior" at bounding box center [257, 144] width 118 height 11
click at [206, 142] on input "Condition Scoping - Interior" at bounding box center [201, 142] width 7 height 7
checkbox input "false"
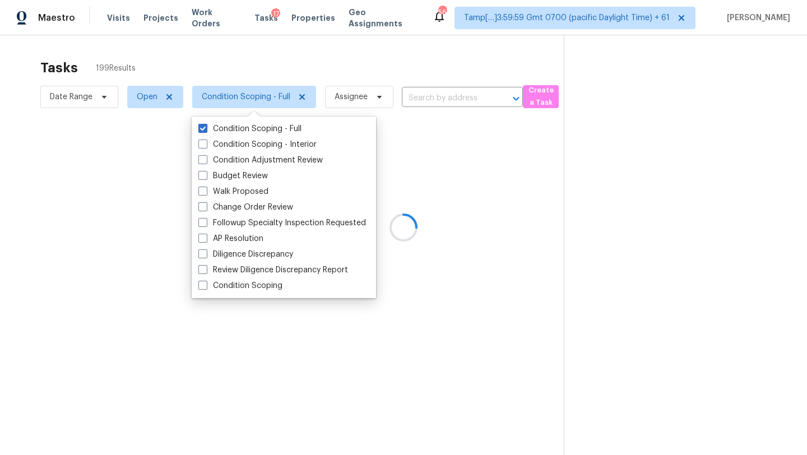
click at [323, 62] on div at bounding box center [403, 227] width 807 height 455
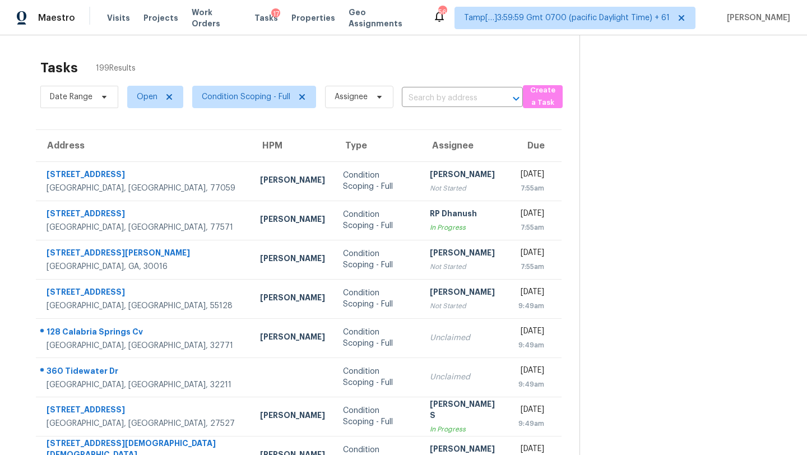
click at [131, 108] on span "Open" at bounding box center [150, 96] width 65 height 29
click at [141, 106] on span "Open" at bounding box center [155, 97] width 56 height 22
click at [146, 155] on label "Blocked" at bounding box center [155, 160] width 44 height 11
click at [141, 155] on input "Blocked" at bounding box center [136, 158] width 7 height 7
checkbox input "true"
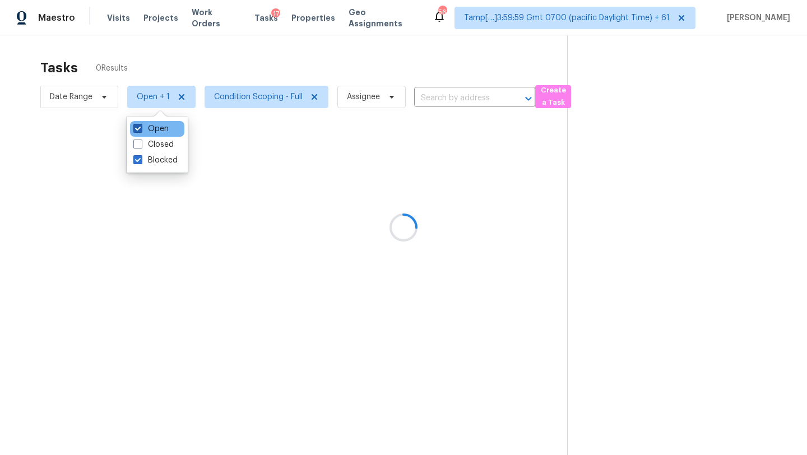
click at [146, 125] on label "Open" at bounding box center [150, 128] width 35 height 11
click at [141, 125] on input "Open" at bounding box center [136, 126] width 7 height 7
checkbox input "false"
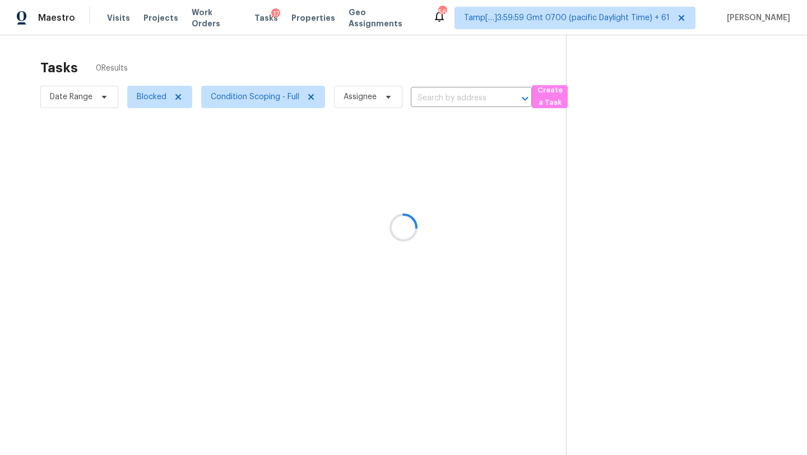
click at [452, 95] on div at bounding box center [403, 227] width 807 height 455
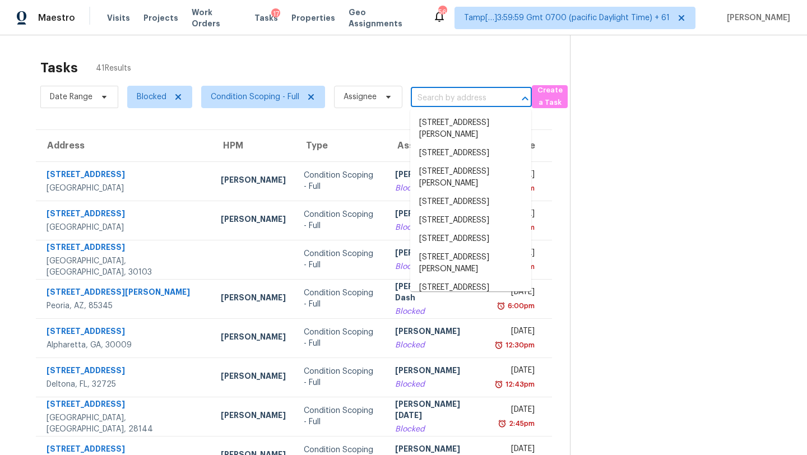
click at [452, 97] on input "text" at bounding box center [456, 98] width 90 height 17
paste input "[STREET_ADDRESS][PERSON_NAME]"
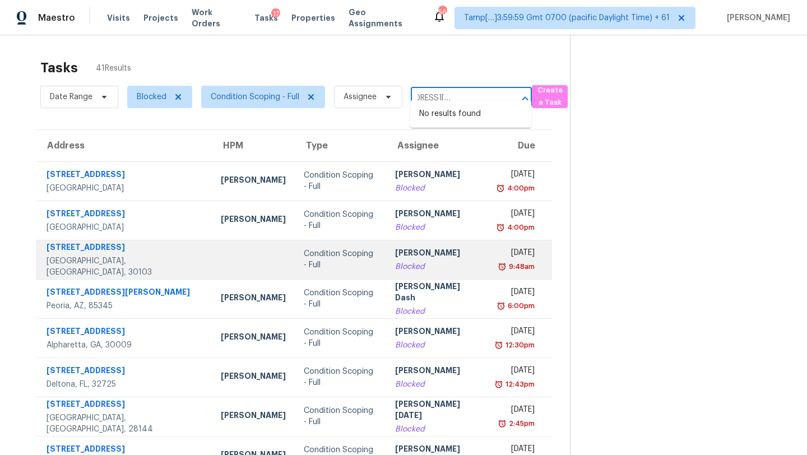
scroll to position [128, 0]
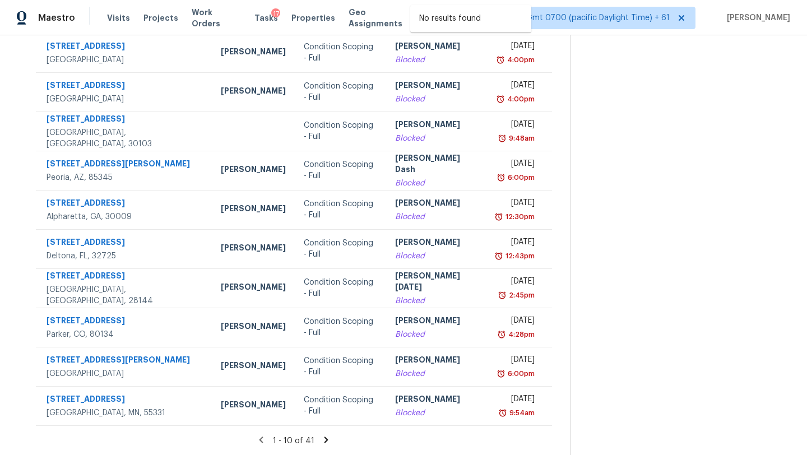
type input "[STREET_ADDRESS][PERSON_NAME]"
click at [321, 440] on icon at bounding box center [326, 440] width 10 height 10
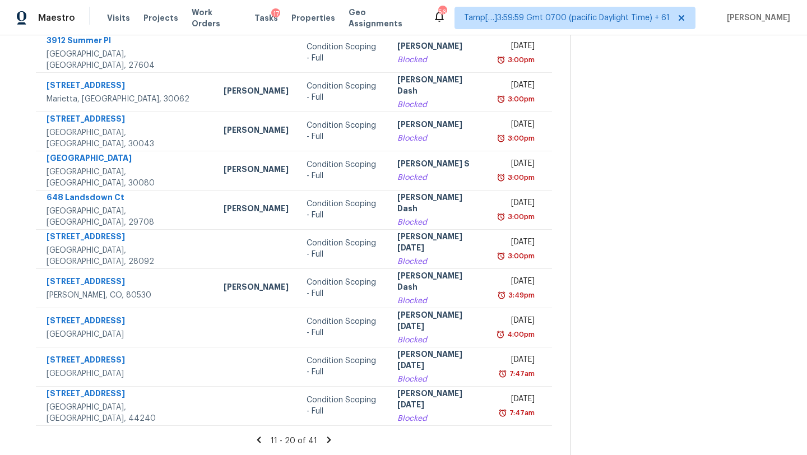
click at [327, 441] on icon at bounding box center [329, 439] width 4 height 6
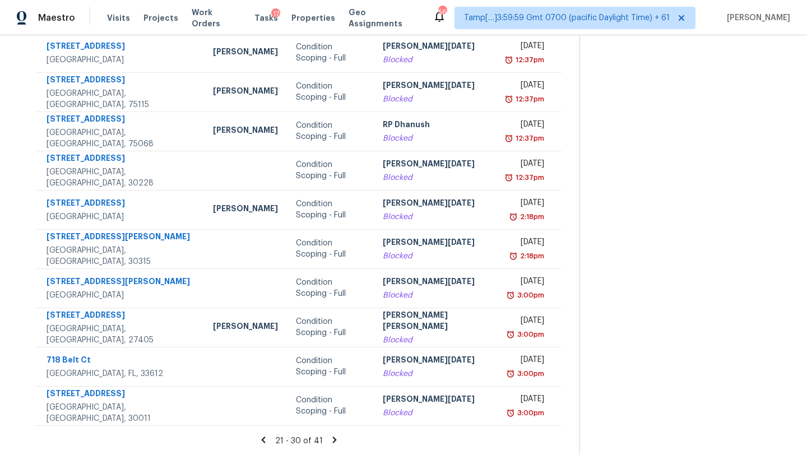
click at [329, 441] on icon at bounding box center [334, 440] width 10 height 10
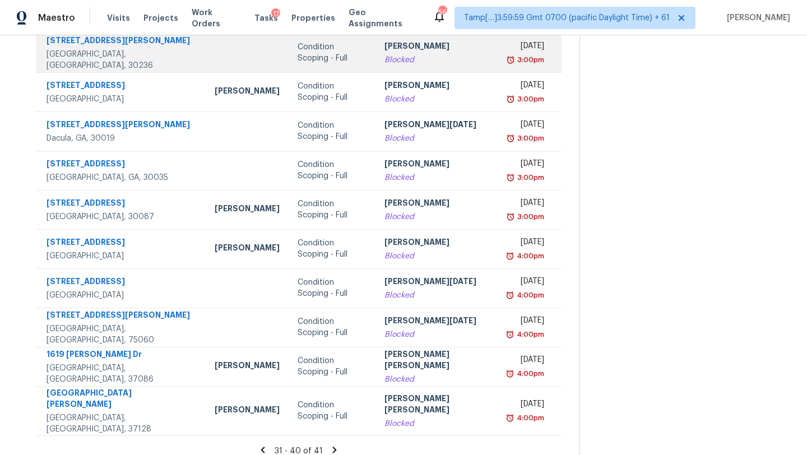
click at [375, 50] on td "[PERSON_NAME]" at bounding box center [437, 52] width 124 height 39
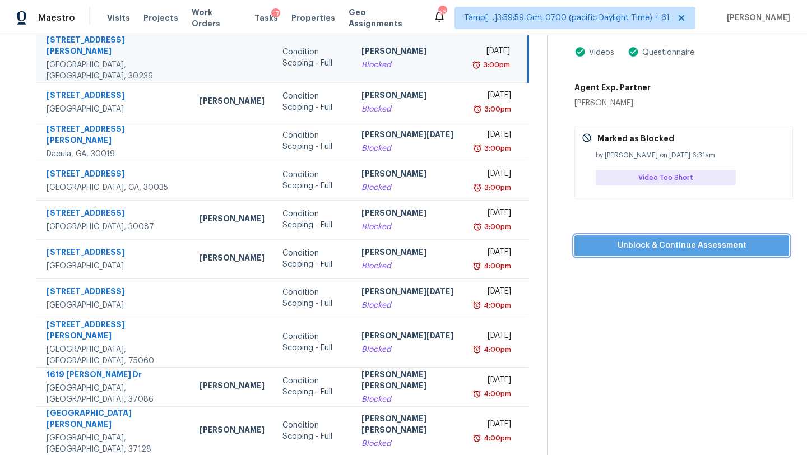
click at [637, 247] on span "Unblock & Continue Assessment" at bounding box center [681, 246] width 197 height 14
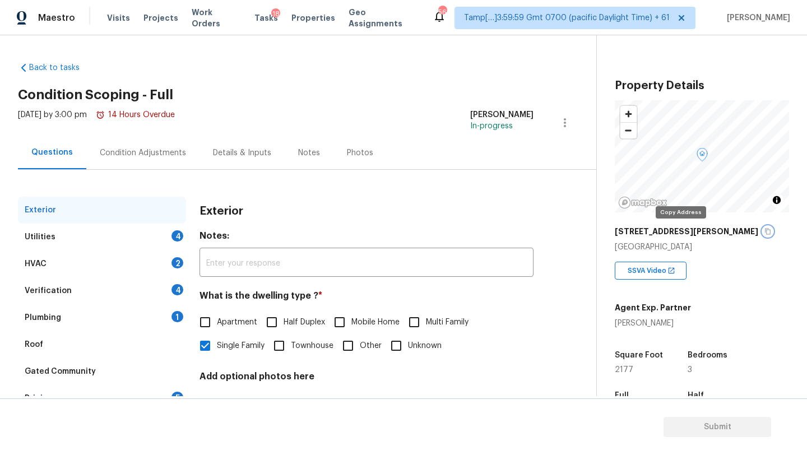
click at [764, 231] on icon "button" at bounding box center [767, 231] width 7 height 7
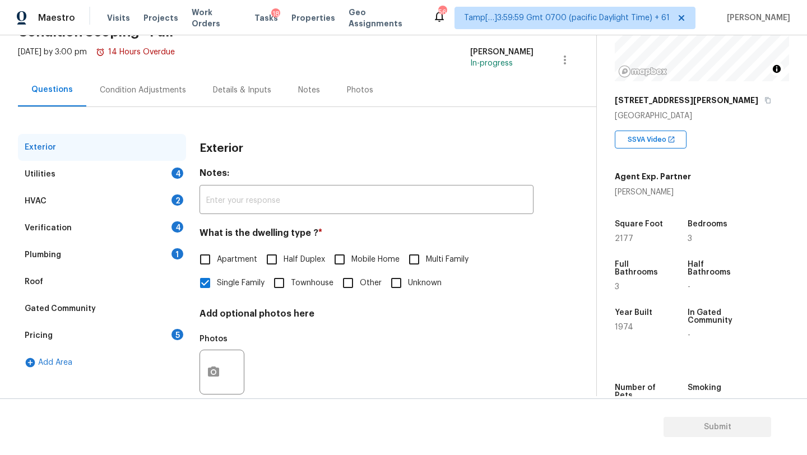
scroll to position [79, 0]
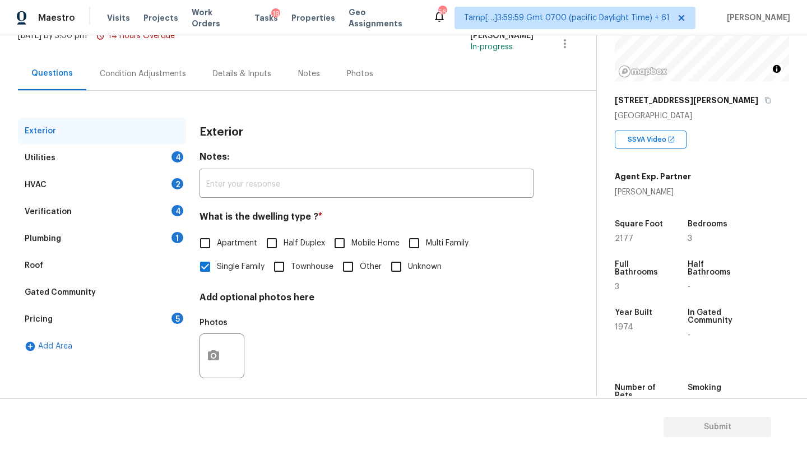
click at [142, 324] on div "Pricing 5" at bounding box center [102, 319] width 168 height 27
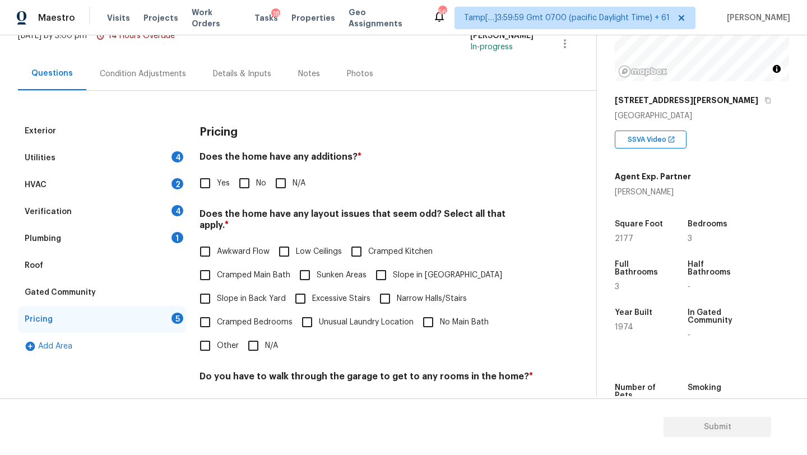
click at [256, 182] on span "No" at bounding box center [261, 184] width 10 height 12
click at [256, 182] on input "No" at bounding box center [245, 183] width 24 height 24
checkbox input "true"
click at [256, 334] on input "N/A" at bounding box center [253, 346] width 24 height 24
checkbox input "true"
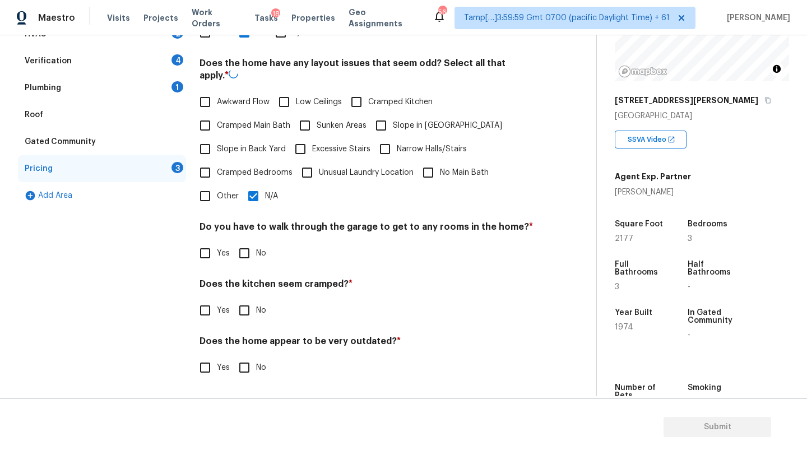
scroll to position [217, 0]
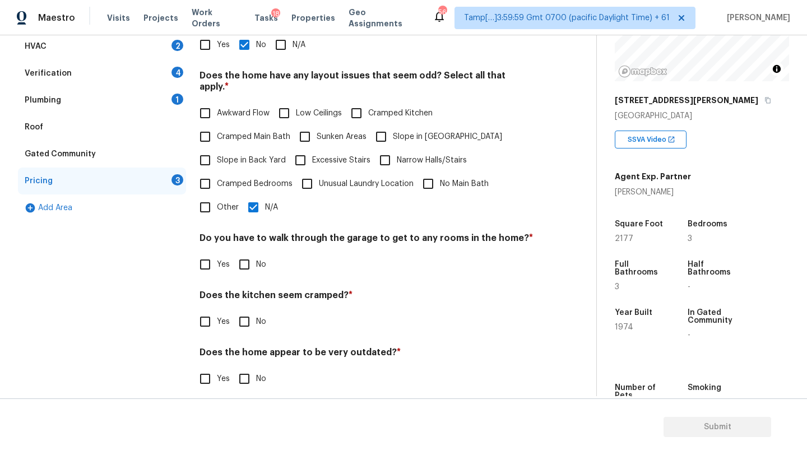
click at [244, 253] on input "No" at bounding box center [245, 265] width 24 height 24
checkbox input "true"
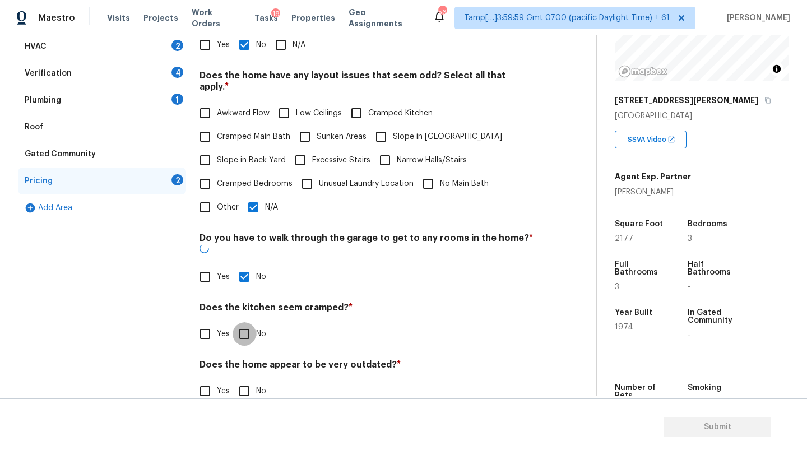
click at [244, 322] on input "No" at bounding box center [245, 334] width 24 height 24
checkbox input "true"
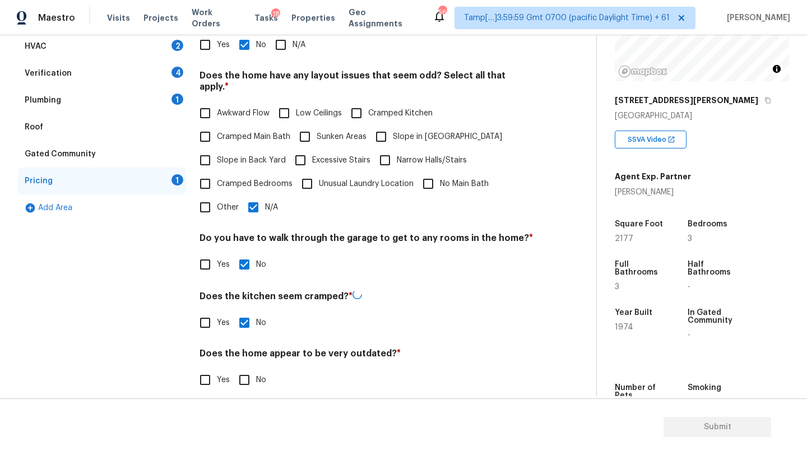
click at [244, 368] on input "No" at bounding box center [245, 380] width 24 height 24
checkbox input "true"
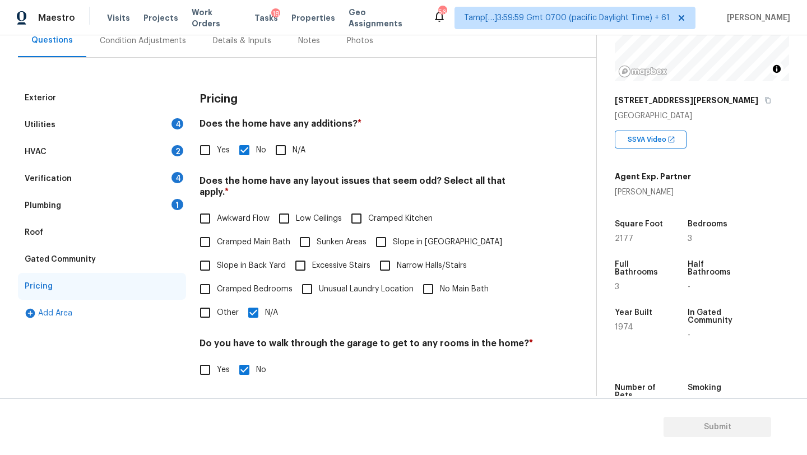
click at [149, 51] on div "Condition Adjustments" at bounding box center [142, 40] width 113 height 33
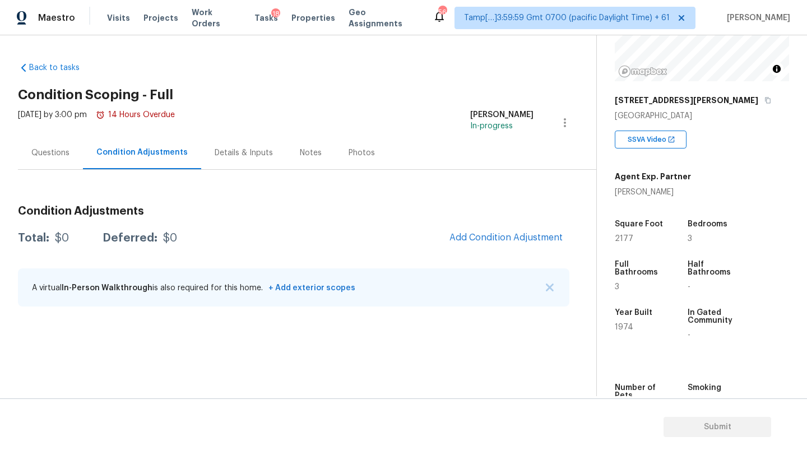
click at [62, 159] on div "Questions" at bounding box center [50, 152] width 65 height 33
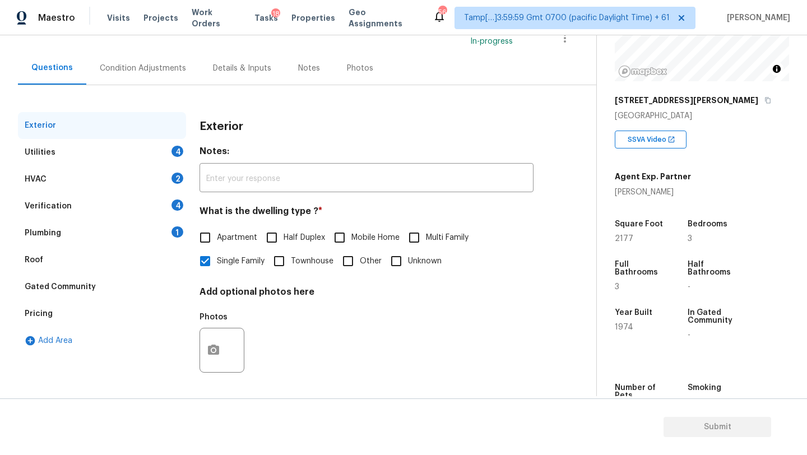
click at [109, 226] on div "Plumbing 1" at bounding box center [102, 233] width 168 height 27
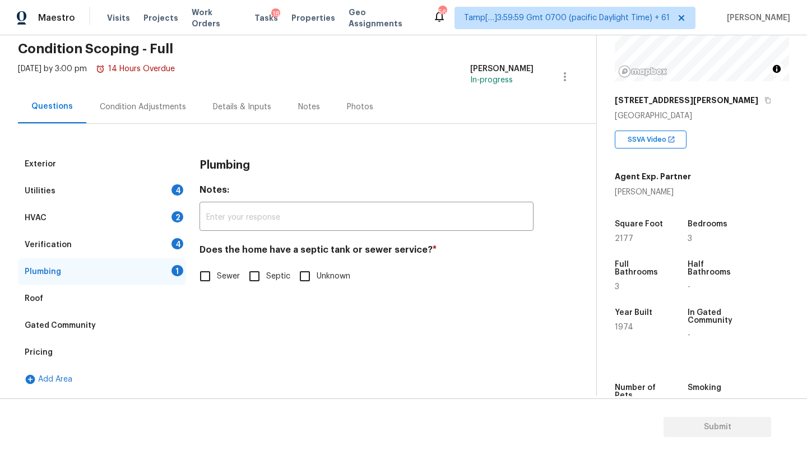
click at [209, 269] on input "Sewer" at bounding box center [205, 276] width 24 height 24
checkbox input "true"
click at [149, 239] on div "Verification 4" at bounding box center [102, 244] width 168 height 27
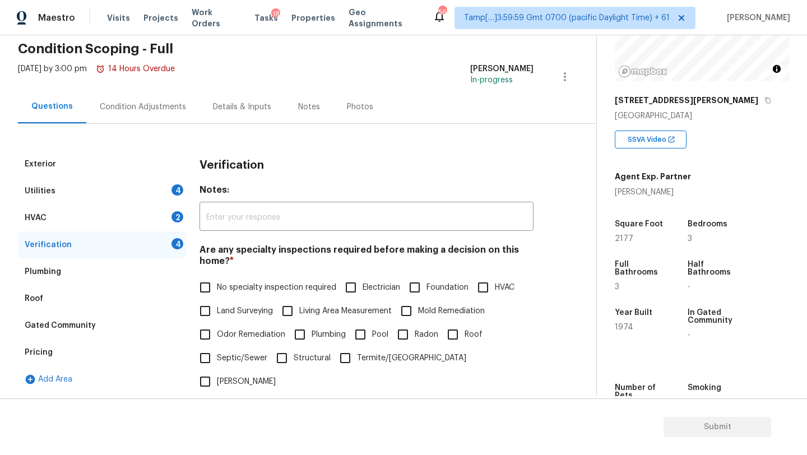
click at [236, 289] on span "No specialty inspection required" at bounding box center [276, 288] width 119 height 12
click at [217, 289] on input "No specialty inspection required" at bounding box center [205, 288] width 24 height 24
checkbox input "true"
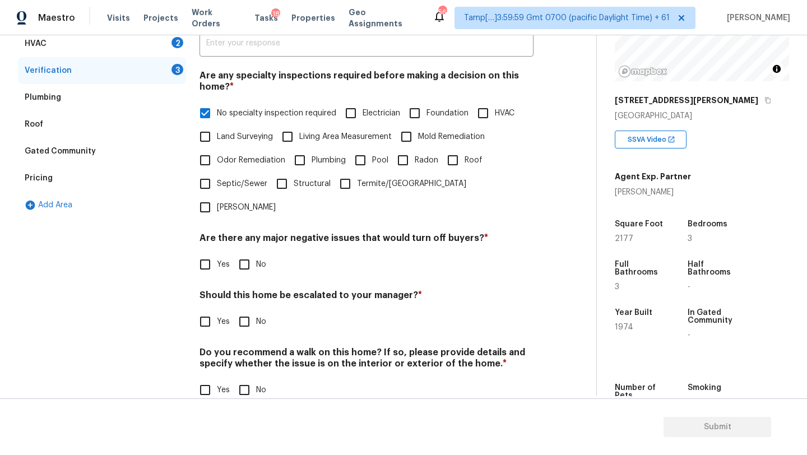
scroll to position [219, 0]
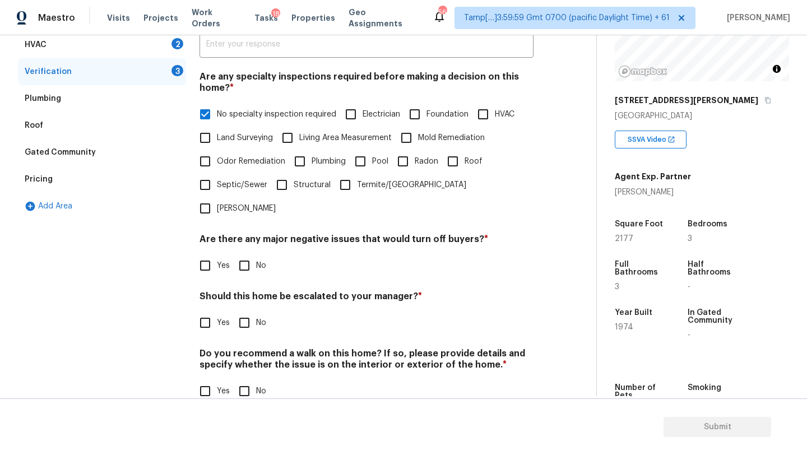
click at [244, 254] on input "No" at bounding box center [245, 266] width 24 height 24
checkbox input "true"
click at [244, 321] on div "Verification Notes: ​ Are any specialty inspections required before making a de…" at bounding box center [366, 198] width 334 height 440
click at [244, 311] on input "No" at bounding box center [245, 323] width 24 height 24
checkbox input "true"
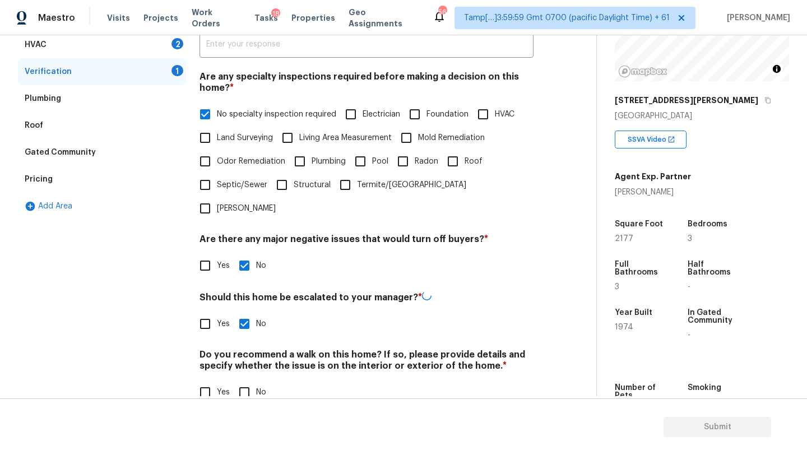
click at [245, 380] on input "No" at bounding box center [245, 392] width 24 height 24
checkbox input "true"
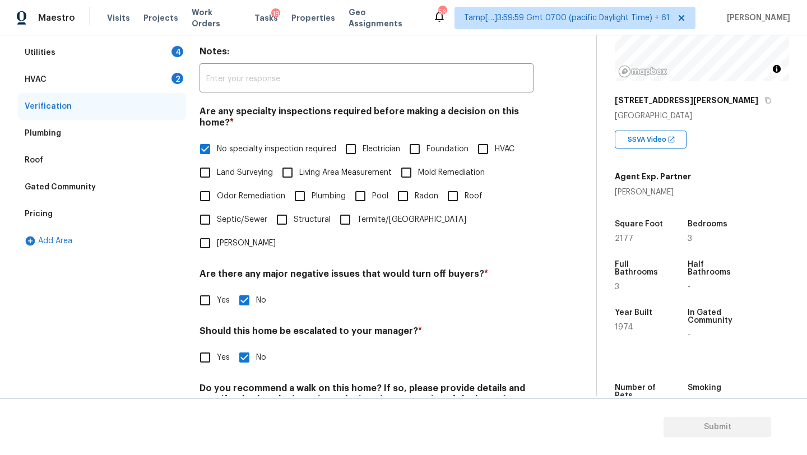
scroll to position [115, 0]
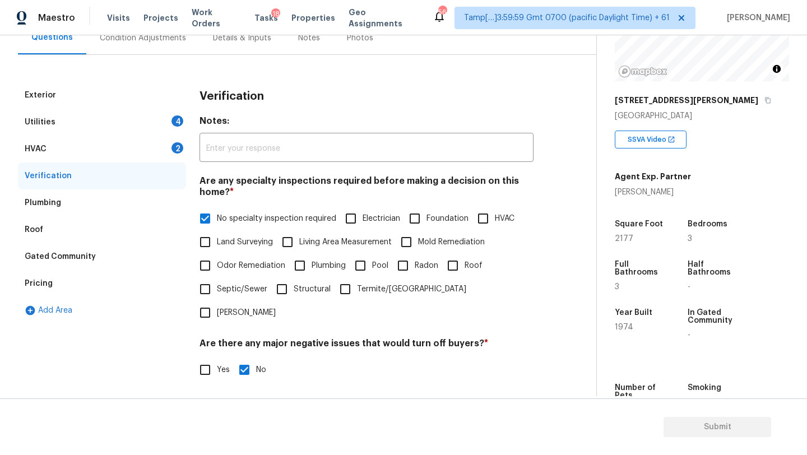
click at [85, 156] on div "HVAC 2" at bounding box center [102, 149] width 168 height 27
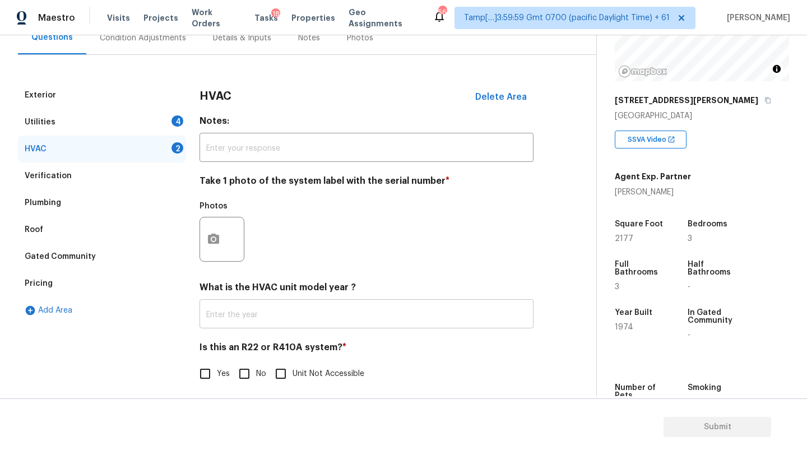
click at [252, 314] on input "text" at bounding box center [366, 315] width 334 height 26
click at [42, 230] on div "Roof" at bounding box center [102, 229] width 168 height 27
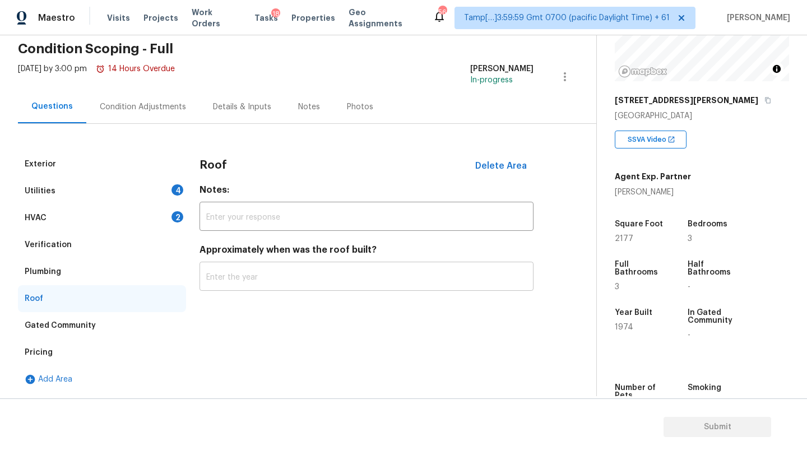
click at [244, 278] on input "text" at bounding box center [366, 277] width 334 height 26
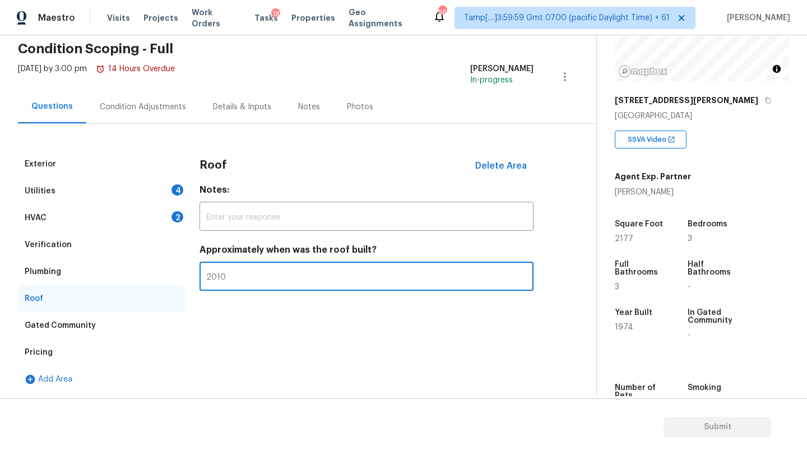
type input "2010"
click at [50, 213] on div "HVAC 2" at bounding box center [102, 217] width 168 height 27
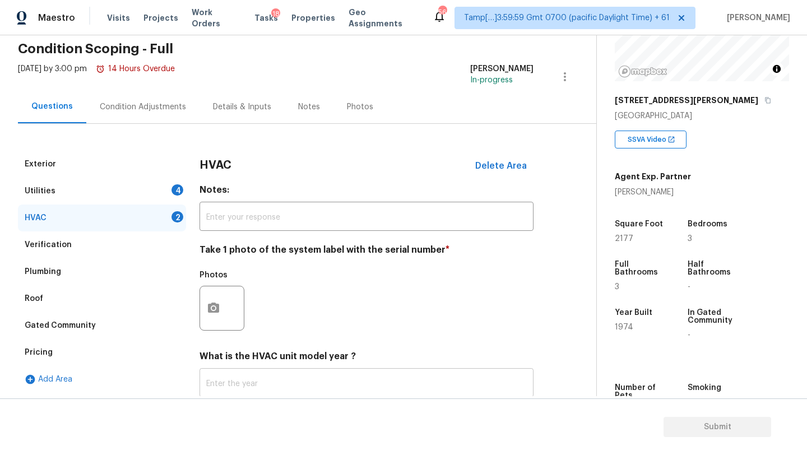
click at [230, 385] on input "text" at bounding box center [366, 384] width 334 height 26
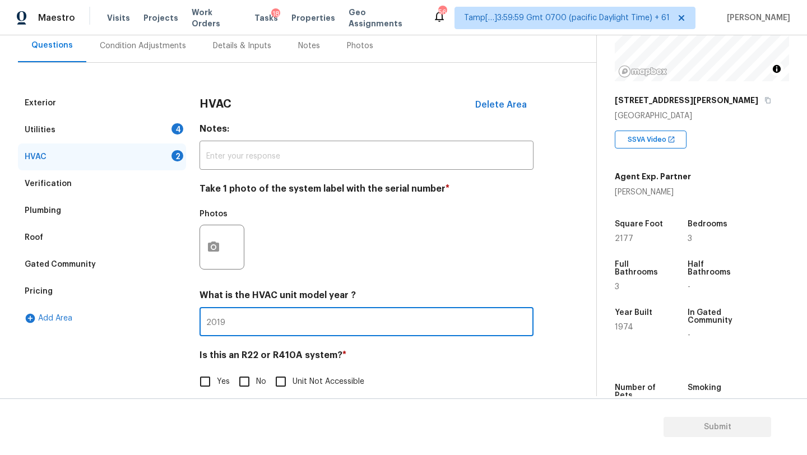
type input "2019"
click at [245, 383] on input "No" at bounding box center [245, 382] width 24 height 24
checkbox input "true"
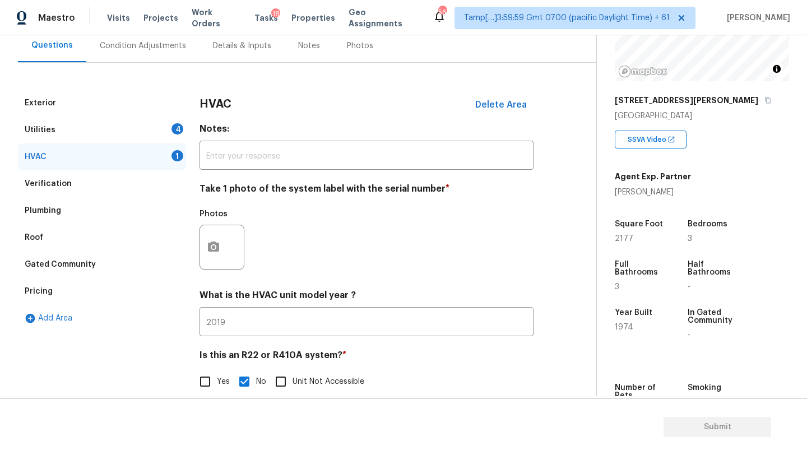
click at [53, 136] on div "Utilities 4" at bounding box center [102, 130] width 168 height 27
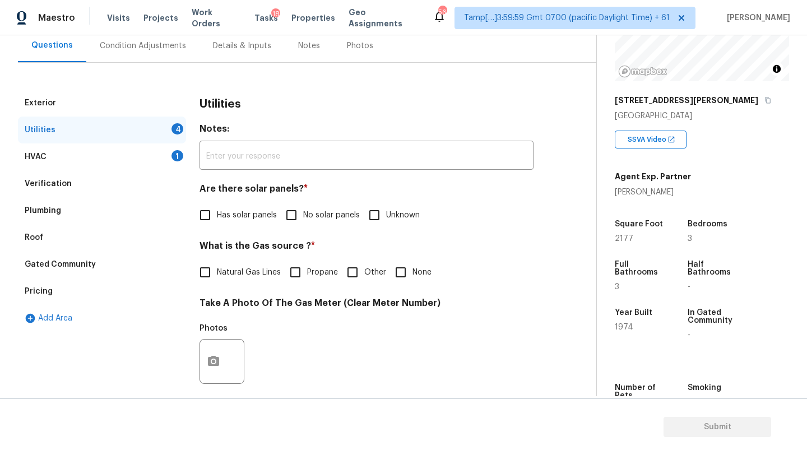
click at [305, 221] on span "No solar panels" at bounding box center [331, 216] width 57 height 12
click at [303, 221] on input "No solar panels" at bounding box center [292, 215] width 24 height 24
checkbox input "true"
click at [254, 278] on label "Natural Gas Lines" at bounding box center [236, 274] width 87 height 24
click at [217, 278] on input "Natural Gas Lines" at bounding box center [205, 274] width 24 height 24
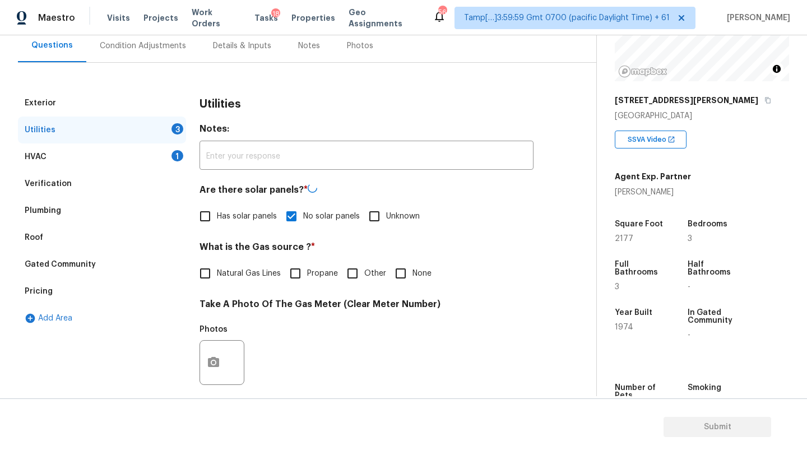
checkbox input "true"
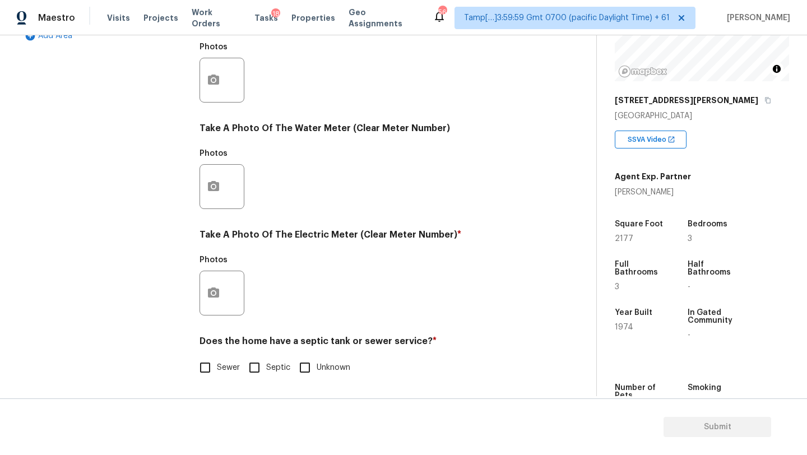
scroll to position [388, 0]
click at [252, 391] on div "Utilities Notes: ​ Are there solar panels? * Has solar panels No solar panels U…" at bounding box center [366, 100] width 334 height 584
click at [252, 369] on input "Septic" at bounding box center [255, 368] width 24 height 24
checkbox input "true"
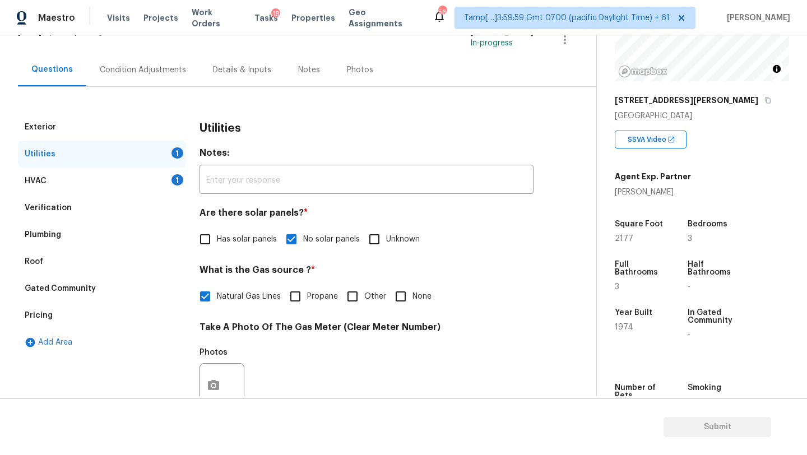
scroll to position [71, 0]
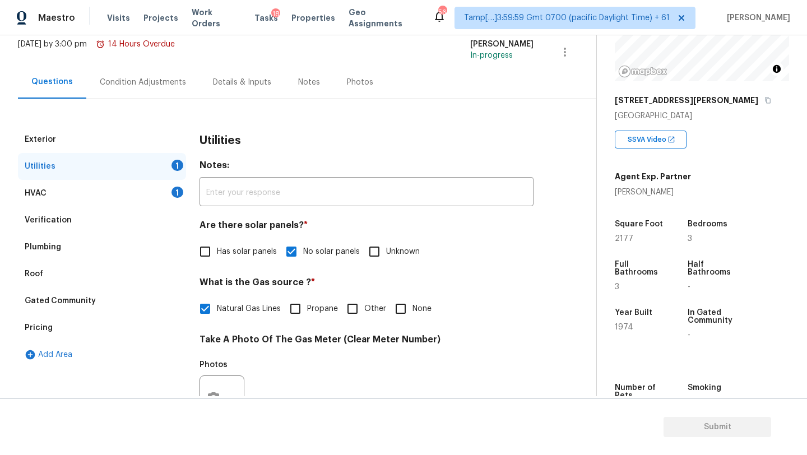
click at [41, 278] on div "Roof" at bounding box center [34, 273] width 18 height 11
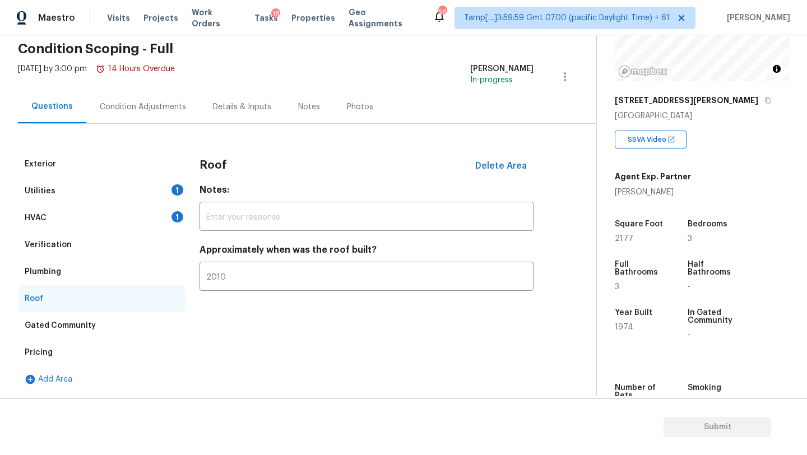
click at [42, 354] on div "Pricing" at bounding box center [39, 352] width 28 height 11
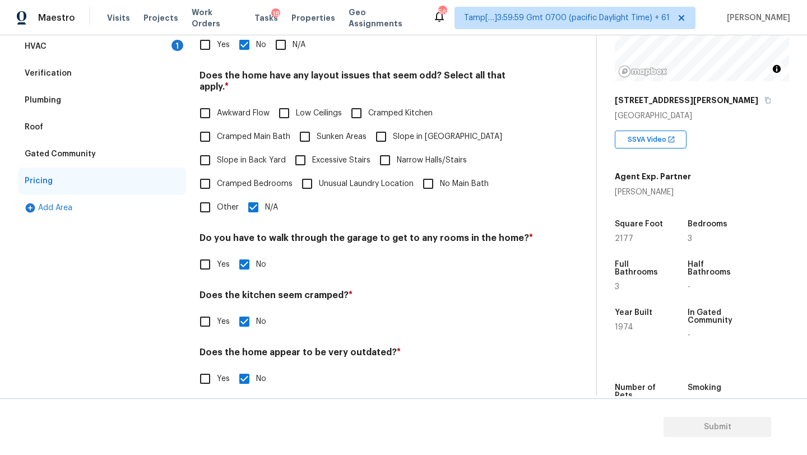
scroll to position [90, 0]
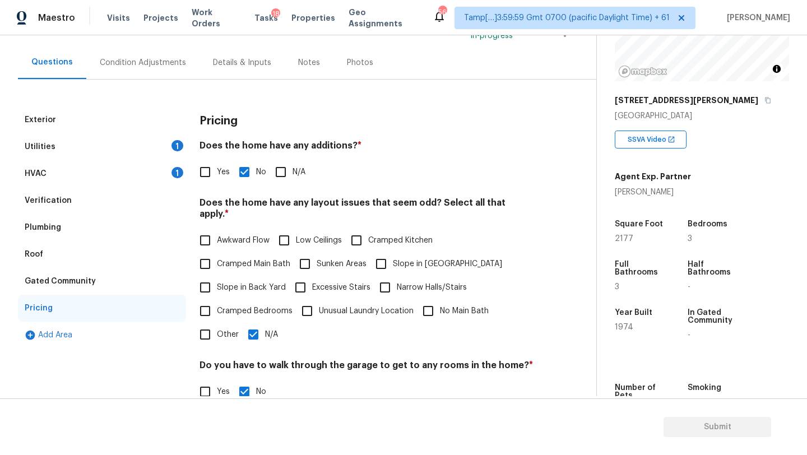
click at [35, 225] on div "Plumbing" at bounding box center [43, 227] width 36 height 11
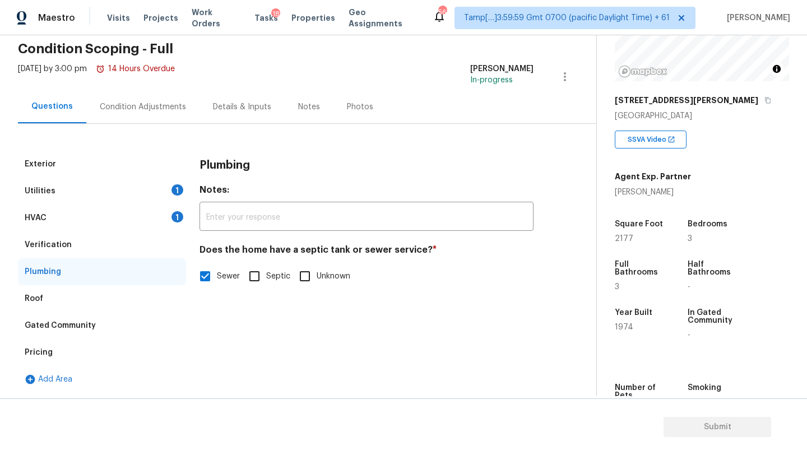
click at [69, 188] on div "Utilities 1" at bounding box center [102, 191] width 168 height 27
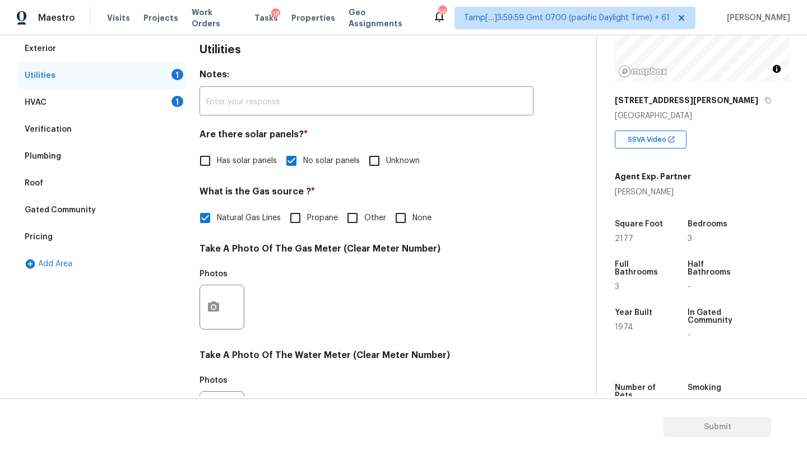
click at [83, 158] on div "Plumbing" at bounding box center [102, 156] width 168 height 27
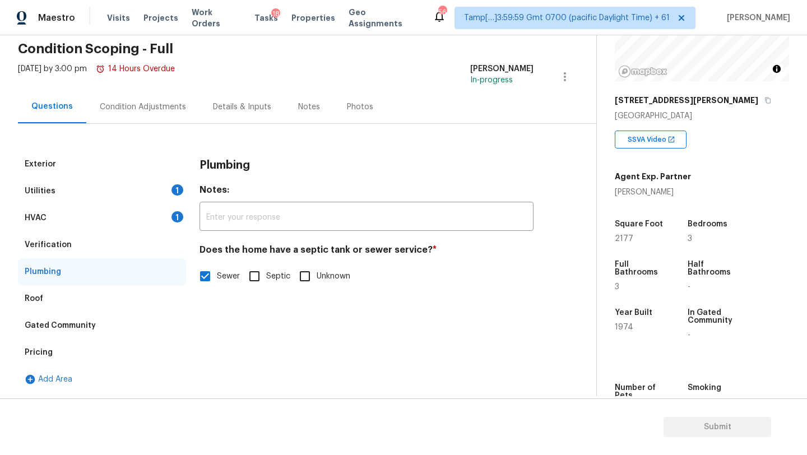
click at [253, 268] on input "Septic" at bounding box center [255, 276] width 24 height 24
checkbox input "true"
checkbox input "false"
click at [71, 205] on div "HVAC 1" at bounding box center [102, 217] width 168 height 27
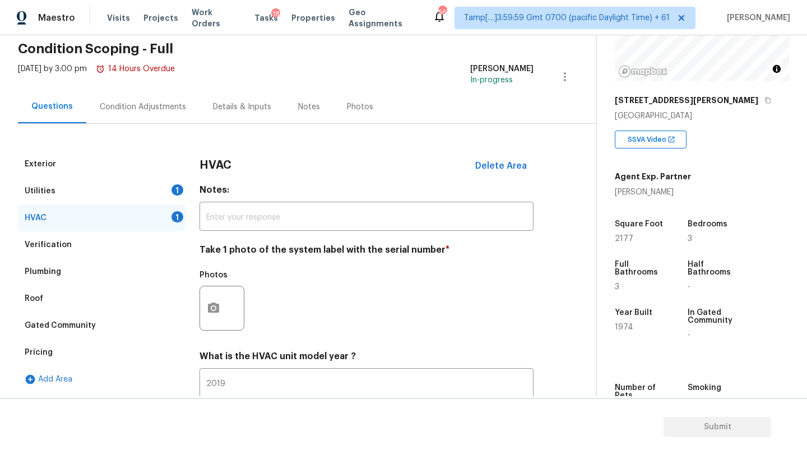
scroll to position [122, 0]
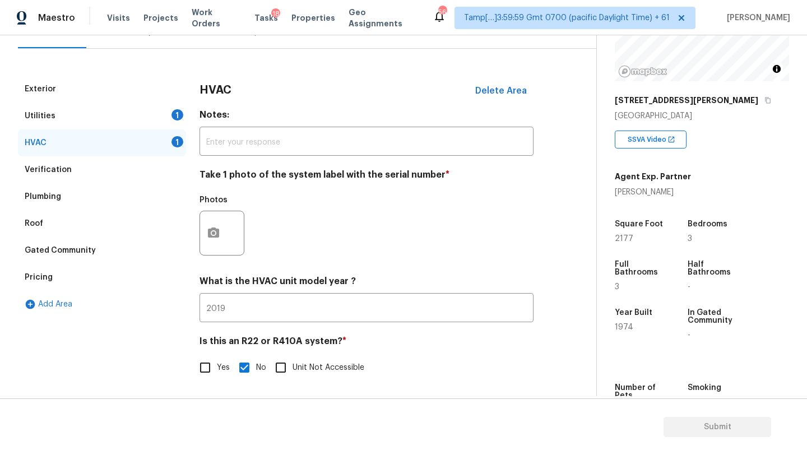
click at [143, 107] on div "Utilities 1" at bounding box center [102, 116] width 168 height 27
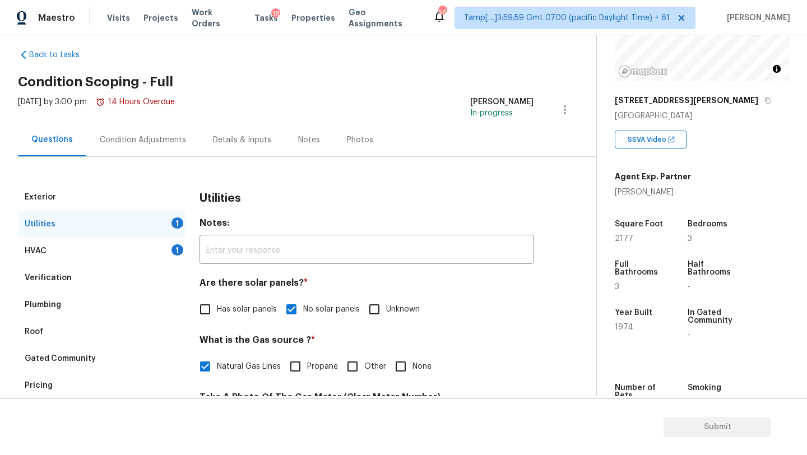
scroll to position [0, 0]
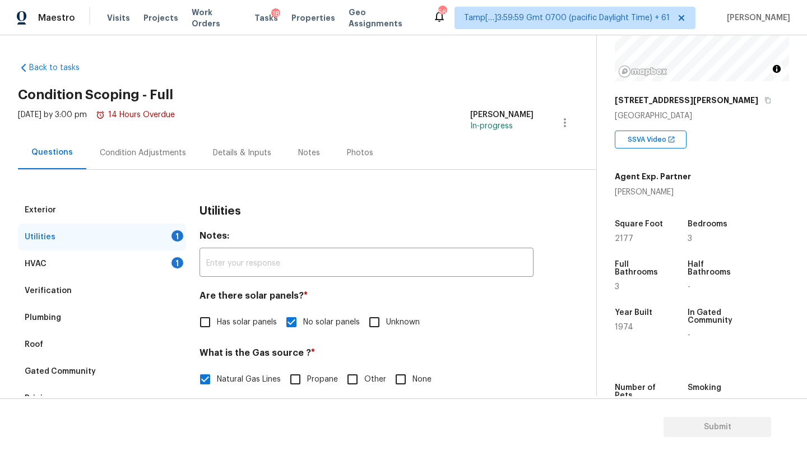
click at [128, 148] on div "Condition Adjustments" at bounding box center [143, 152] width 86 height 11
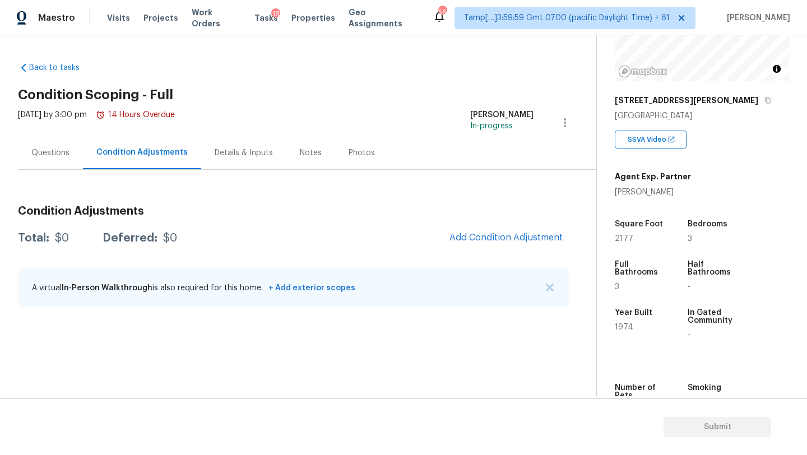
click at [558, 267] on div "Condition Adjustments Total: $0 Deferred: $0 Add Condition Adjustment A virtual…" at bounding box center [293, 257] width 551 height 120
click at [64, 156] on div "Questions" at bounding box center [50, 152] width 38 height 11
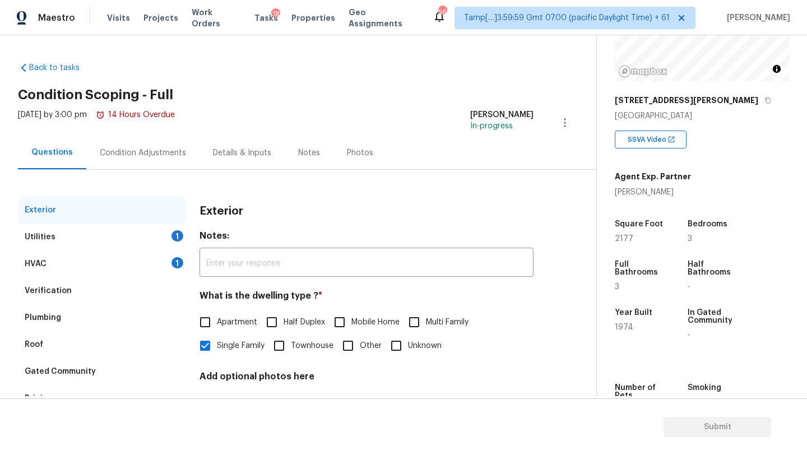
click at [55, 282] on div "Verification" at bounding box center [102, 290] width 168 height 27
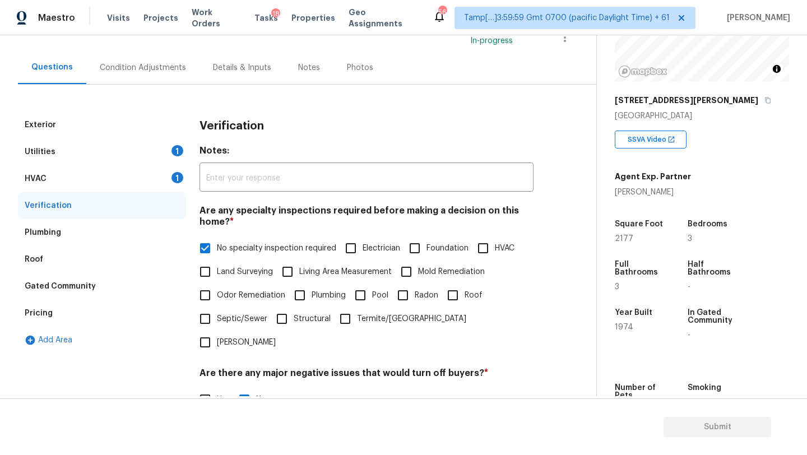
scroll to position [219, 0]
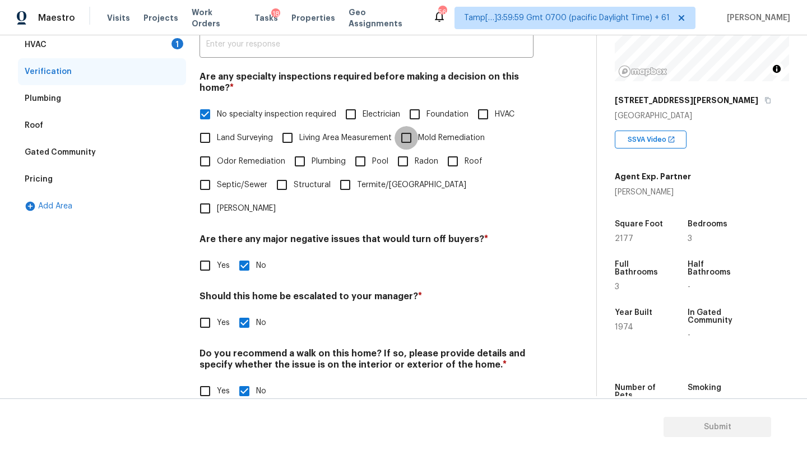
click at [415, 140] on input "Mold Remediation" at bounding box center [406, 138] width 24 height 24
checkbox input "true"
click at [208, 106] on input "No specialty inspection required" at bounding box center [205, 115] width 24 height 24
checkbox input "false"
click at [203, 312] on input "Yes" at bounding box center [205, 324] width 24 height 24
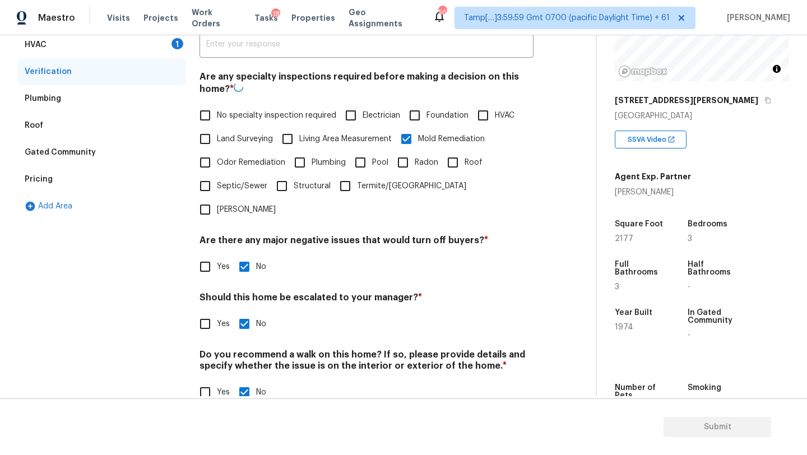
checkbox input "true"
checkbox input "false"
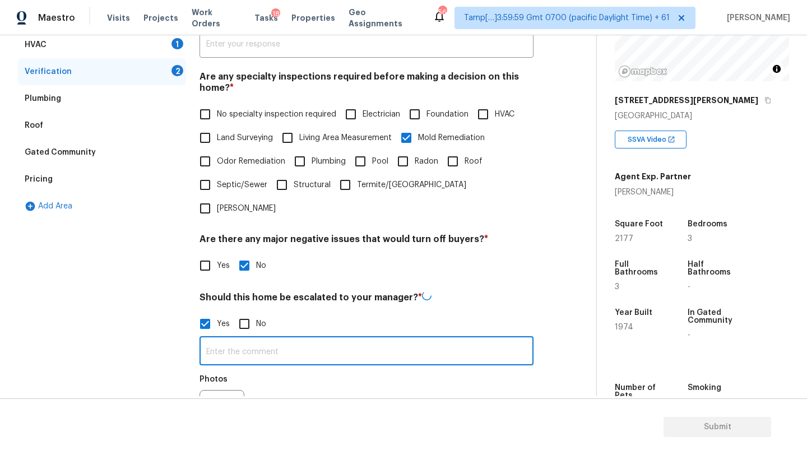
click at [225, 339] on input "text" at bounding box center [366, 352] width 334 height 26
type input "possible mold in basement @00:44, possible water stains @00:43"
click at [211, 389] on button "button" at bounding box center [213, 411] width 27 height 44
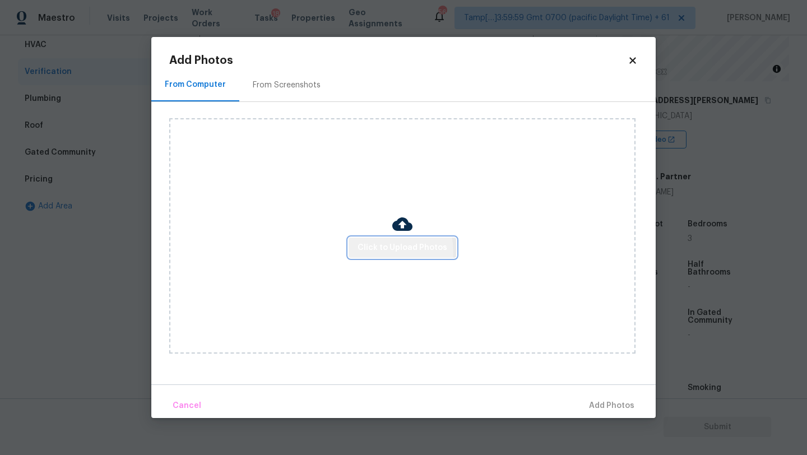
click at [365, 253] on span "Click to Upload Photos" at bounding box center [402, 248] width 90 height 14
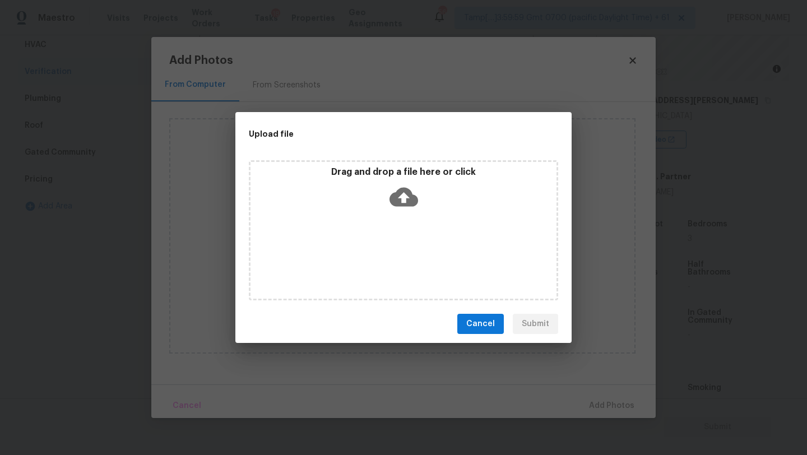
click at [387, 227] on div "Drag and drop a file here or click" at bounding box center [403, 230] width 309 height 140
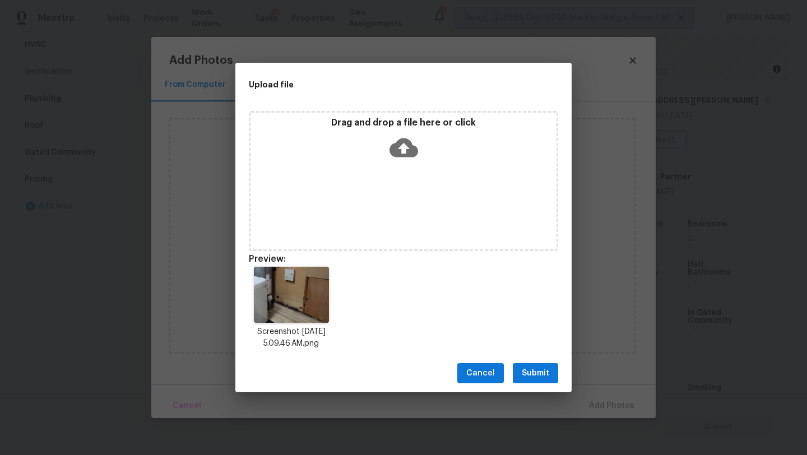
click at [480, 366] on span "Cancel" at bounding box center [480, 373] width 29 height 14
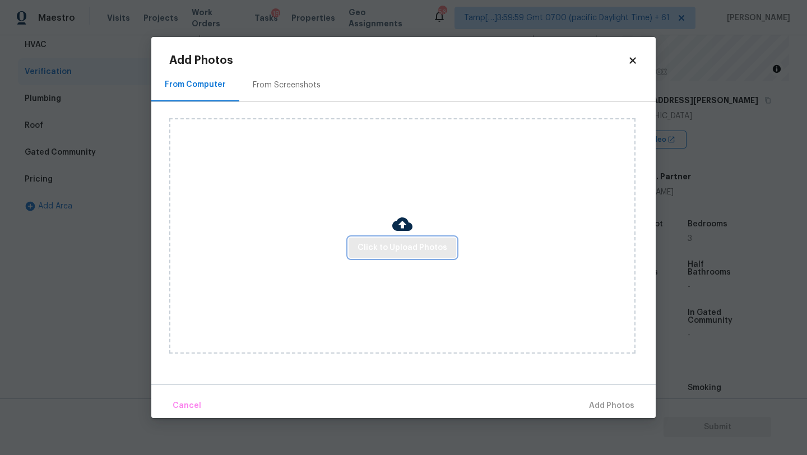
click at [371, 252] on span "Click to Upload Photos" at bounding box center [402, 248] width 90 height 14
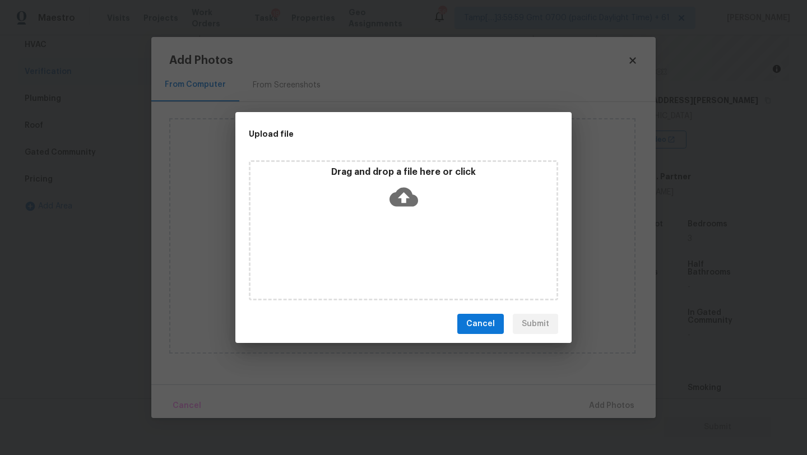
click at [411, 210] on icon at bounding box center [403, 197] width 29 height 29
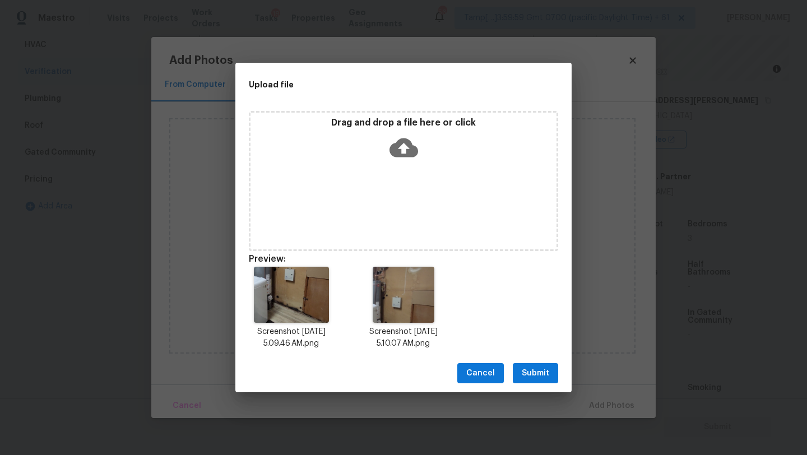
click at [528, 373] on span "Submit" at bounding box center [535, 373] width 27 height 14
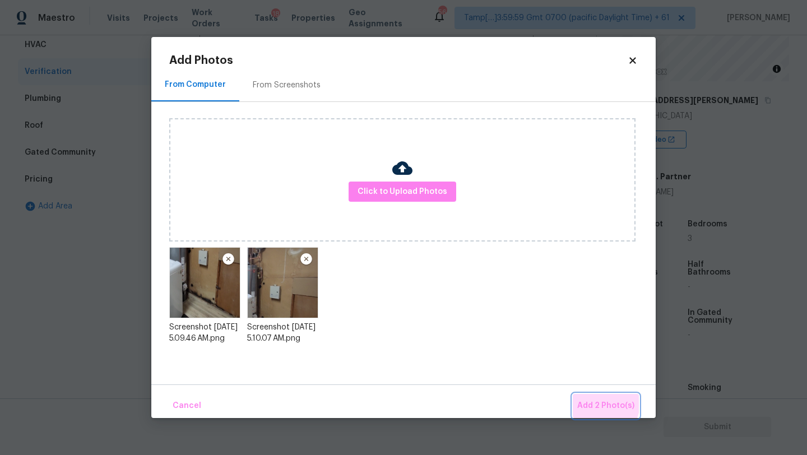
click at [591, 399] on span "Add 2 Photo(s)" at bounding box center [605, 406] width 57 height 14
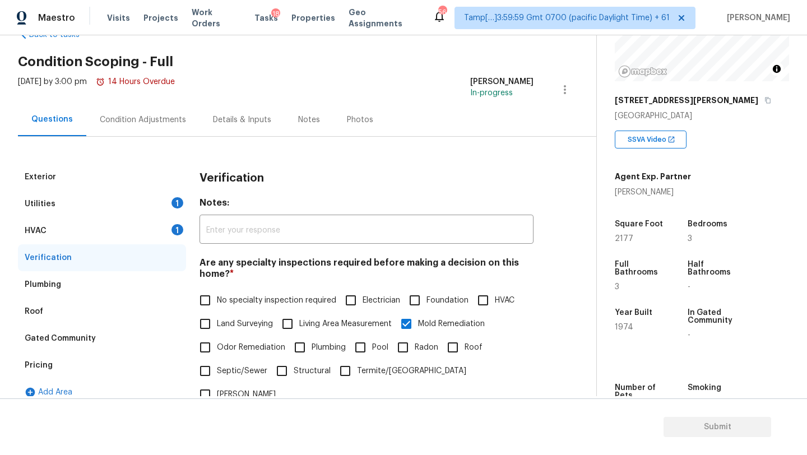
scroll to position [0, 0]
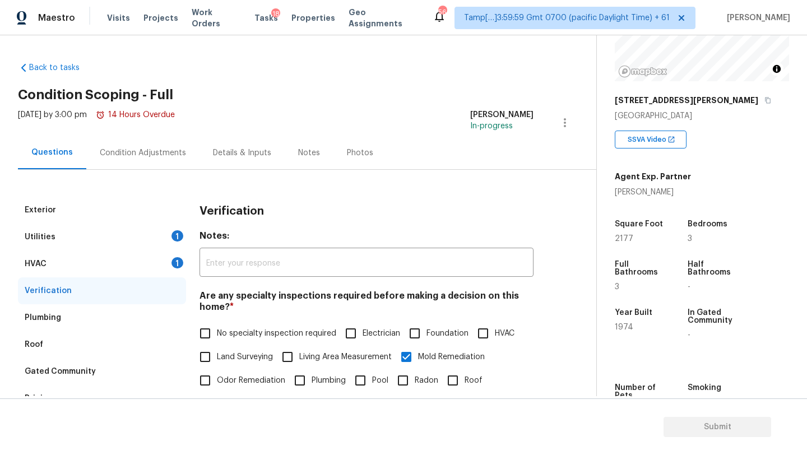
click at [122, 269] on div "HVAC 1" at bounding box center [102, 263] width 168 height 27
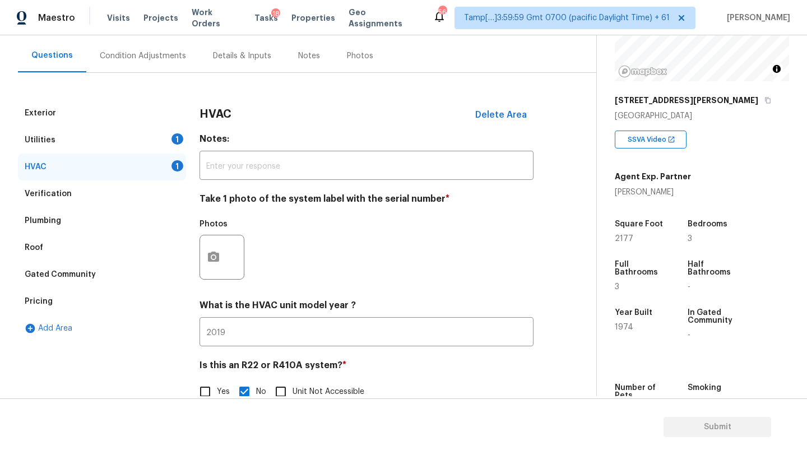
scroll to position [122, 0]
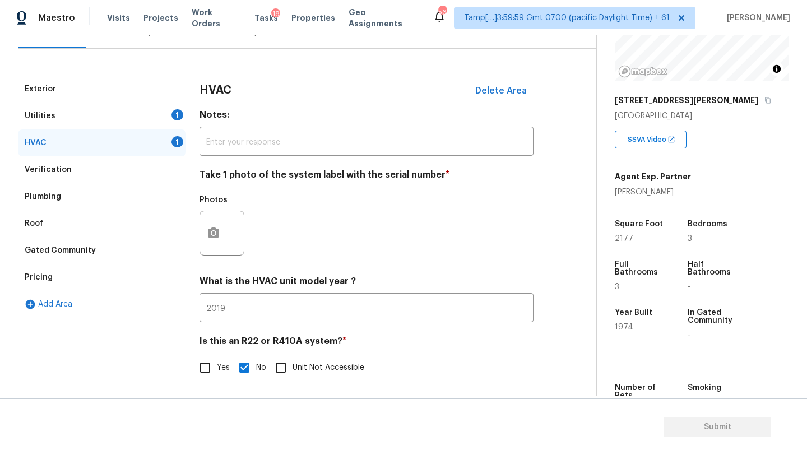
click at [62, 108] on div "Utilities 1" at bounding box center [102, 116] width 168 height 27
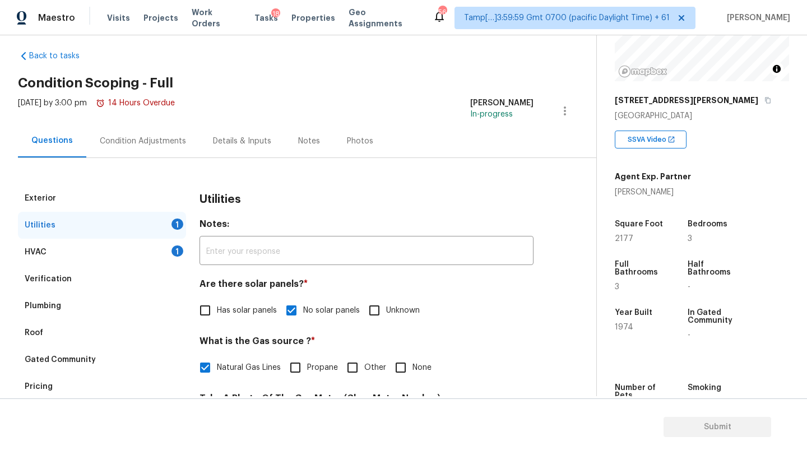
scroll to position [0, 0]
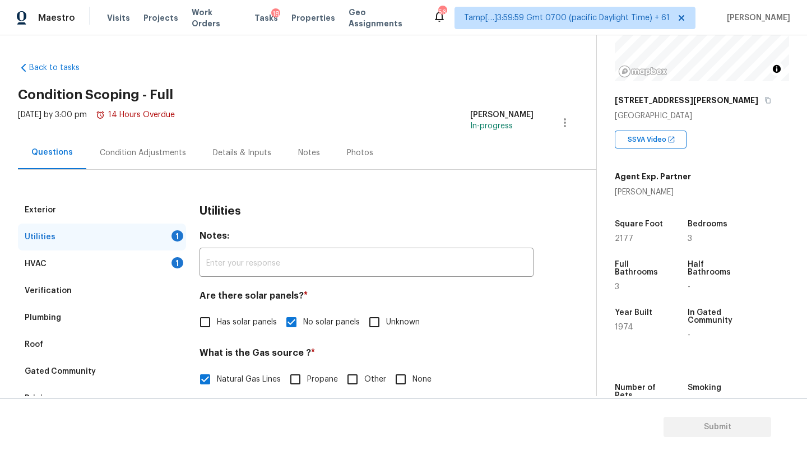
click at [136, 165] on div "Condition Adjustments" at bounding box center [142, 152] width 113 height 33
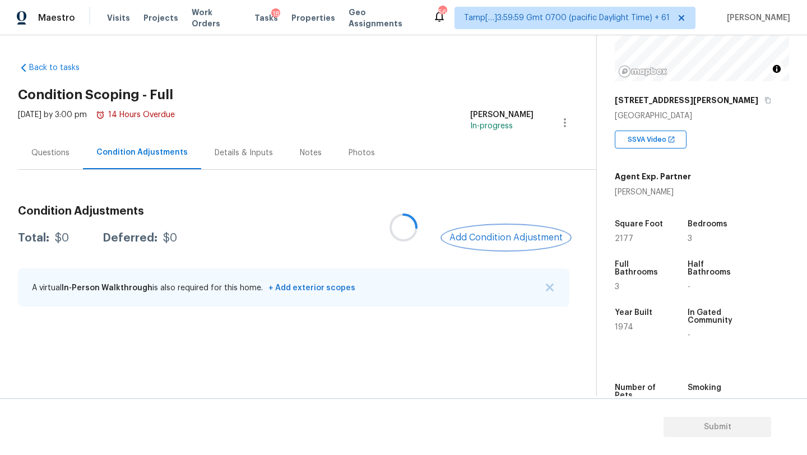
click at [495, 246] on button "Add Condition Adjustment" at bounding box center [506, 238] width 127 height 24
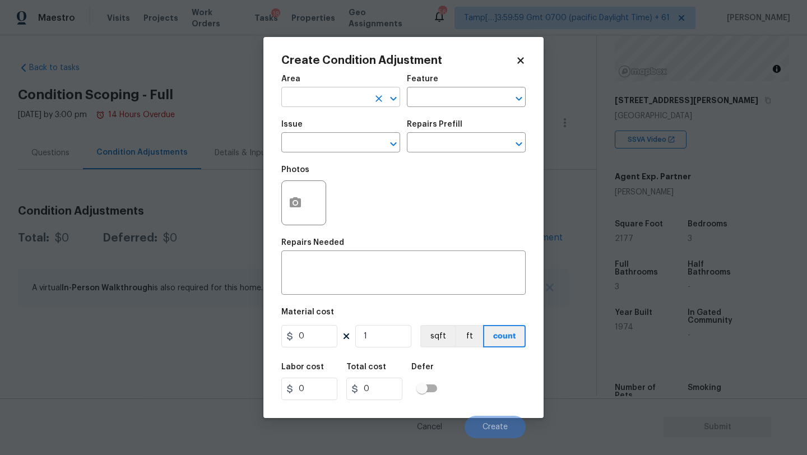
click at [328, 103] on input "text" at bounding box center [324, 98] width 87 height 17
click at [325, 127] on li "Roof" at bounding box center [340, 123] width 119 height 18
type input "Roof"
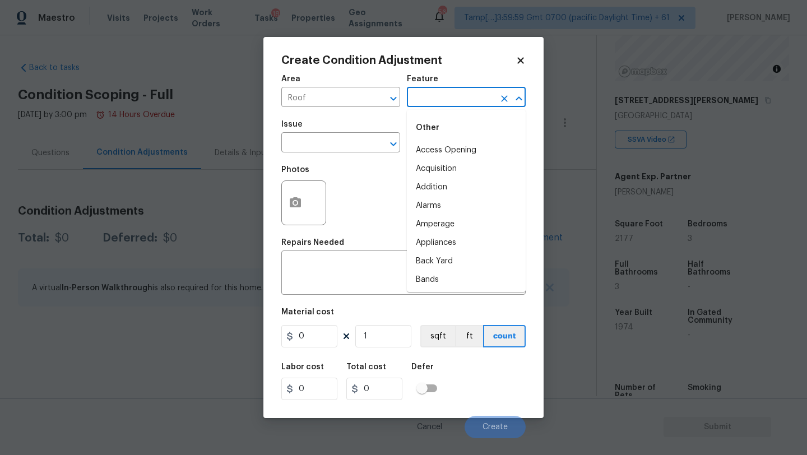
click at [420, 96] on input "text" at bounding box center [450, 98] width 87 height 17
click at [418, 175] on li "Roof" at bounding box center [466, 169] width 119 height 18
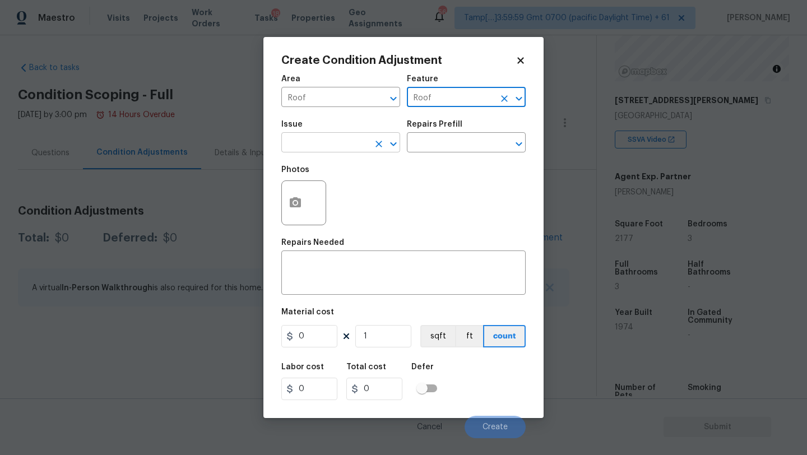
type input "Roof"
click at [350, 138] on input "text" at bounding box center [324, 143] width 87 height 17
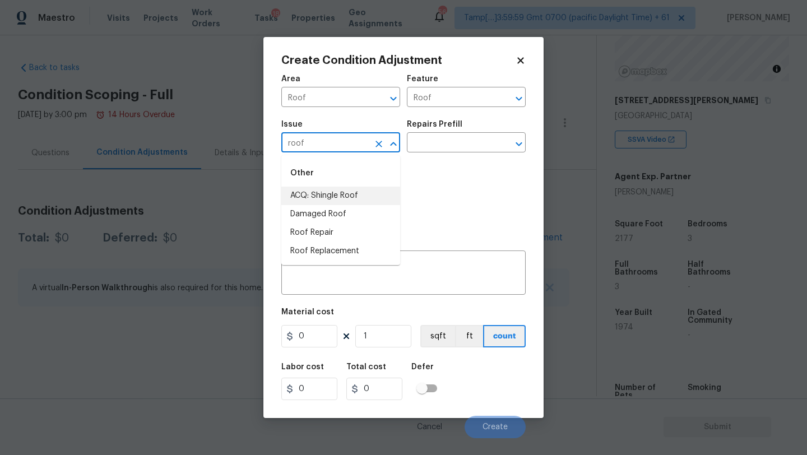
click at [351, 195] on li "ACQ: Shingle Roof" at bounding box center [340, 196] width 119 height 18
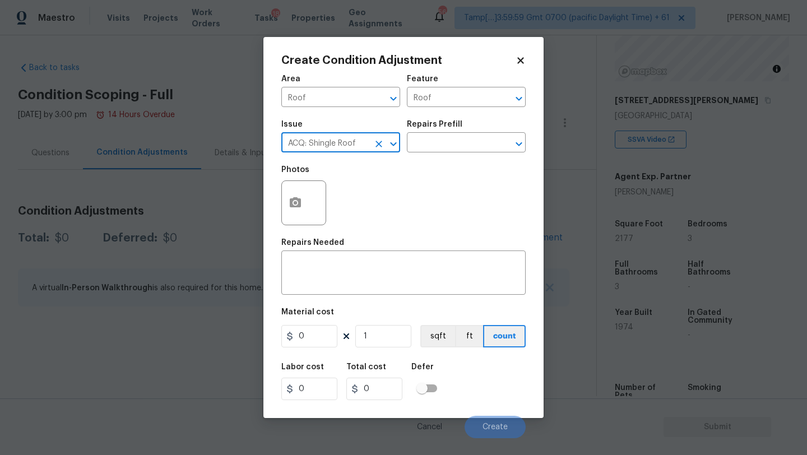
type input "ACQ: Shingle Roof"
click at [431, 154] on div "Issue ACQ: Shingle Roof ​ Repairs Prefill ​" at bounding box center [403, 136] width 244 height 45
click at [436, 146] on input "text" at bounding box center [450, 143] width 87 height 17
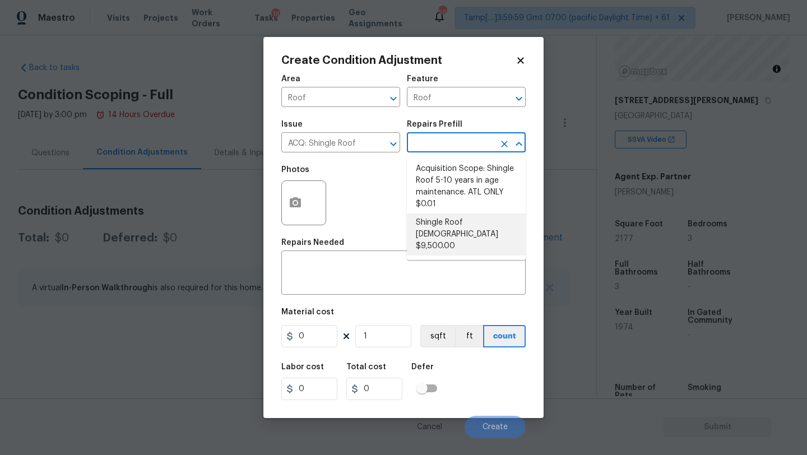
click at [439, 230] on li "Shingle Roof [DEMOGRAPHIC_DATA] $9,500.00" at bounding box center [466, 234] width 119 height 42
type input "Acquisition"
type textarea "Acquisition Scope: Shingle Roof 21+ years in age or replacement required."
type input "9500"
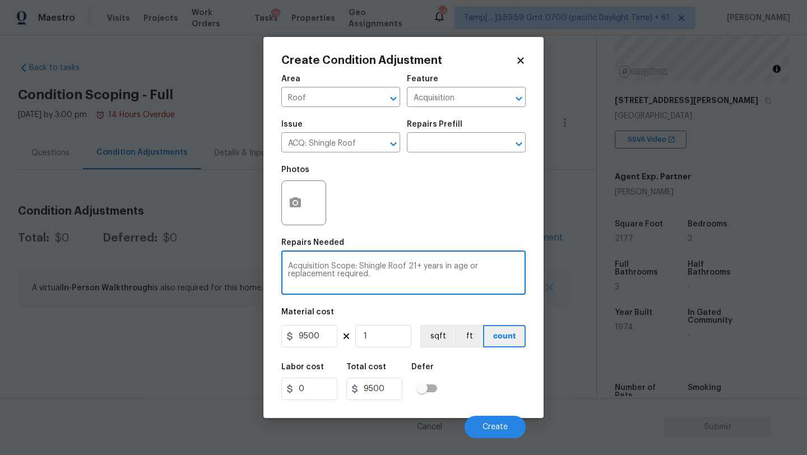
drag, startPoint x: 408, startPoint y: 269, endPoint x: 480, endPoint y: 269, distance: 71.7
click at [480, 269] on textarea "Acquisition Scope: Shingle Roof 21+ years in age or replacement required." at bounding box center [403, 274] width 231 height 24
type textarea "Acquisition Scope: Shingle Roof replacement required."
click at [480, 431] on button "Create" at bounding box center [494, 427] width 61 height 22
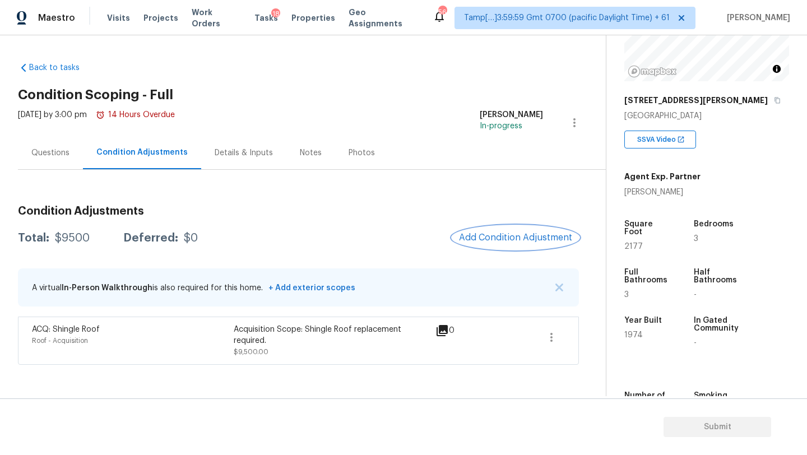
click at [515, 243] on button "Add Condition Adjustment" at bounding box center [515, 238] width 127 height 24
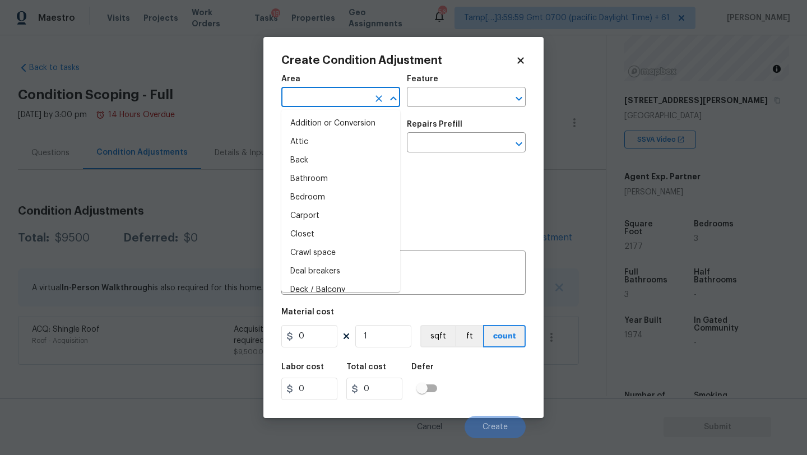
click at [304, 103] on input "text" at bounding box center [324, 98] width 87 height 17
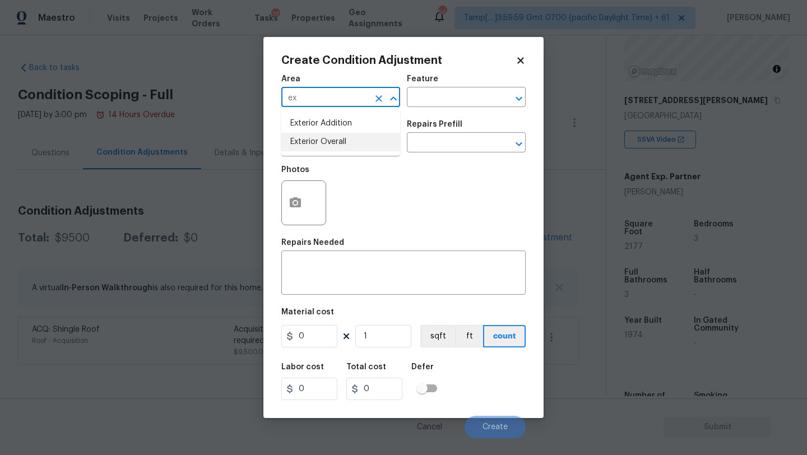
click at [320, 146] on li "Exterior Overall" at bounding box center [340, 142] width 119 height 18
type input "Exterior Overall"
click at [436, 103] on input "text" at bounding box center [450, 98] width 87 height 17
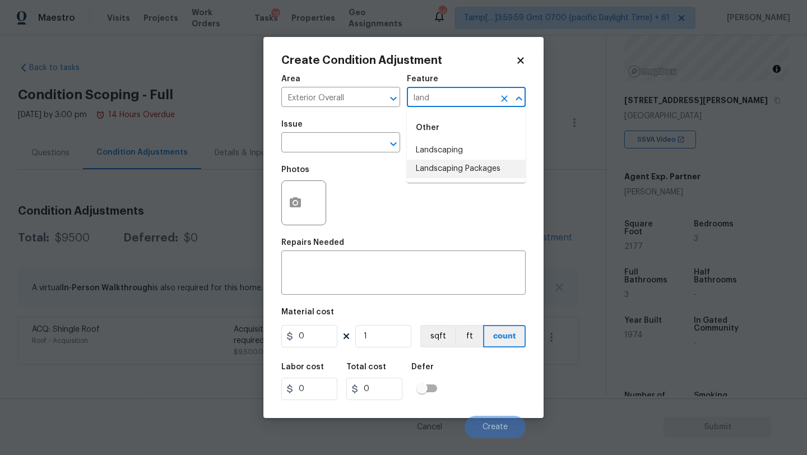
click at [445, 170] on li "Landscaping Packages" at bounding box center [466, 169] width 119 height 18
type input "Landscaping Packages"
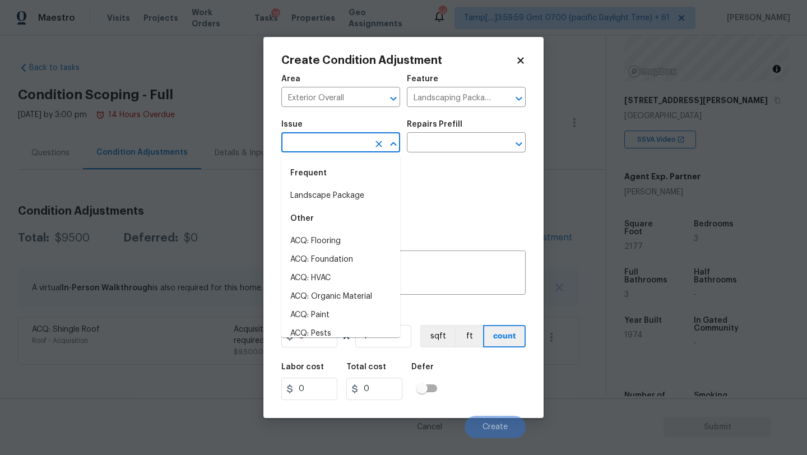
click at [355, 145] on input "text" at bounding box center [324, 143] width 87 height 17
click at [347, 201] on li "Landscape Package" at bounding box center [340, 196] width 119 height 18
type input "Landscape Package"
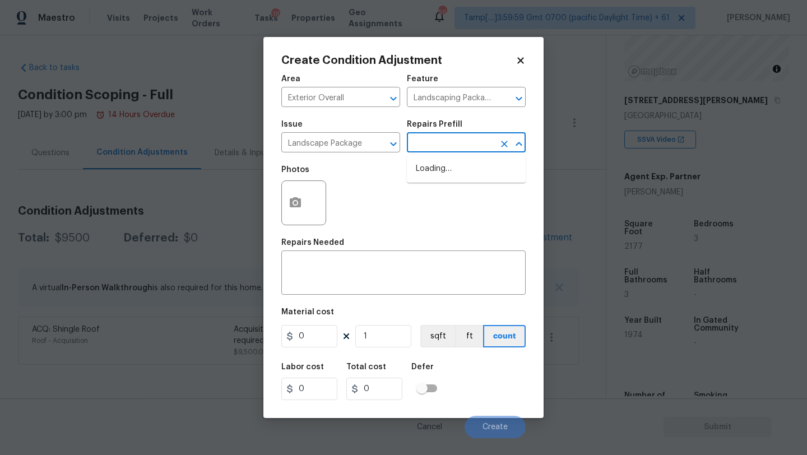
click at [433, 152] on input "text" at bounding box center [450, 143] width 87 height 17
click at [434, 168] on li "Initial landscaping package $70.00" at bounding box center [466, 175] width 119 height 30
type input "Home Readiness Packages"
type textarea "Mowing of grass up to 6" in height. Mow, edge along driveways & sidewalks, trim…"
type input "70"
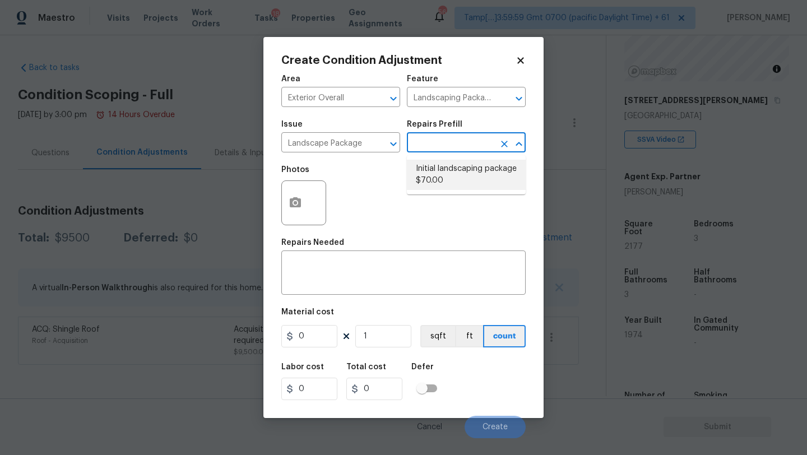
type input "70"
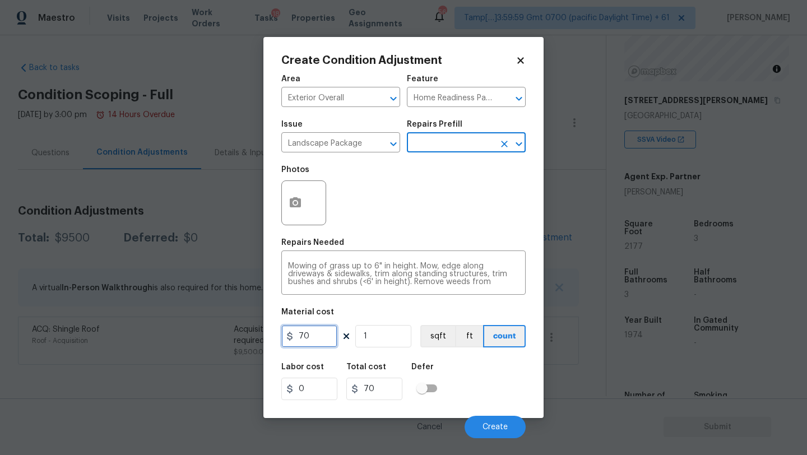
click at [327, 337] on input "70" at bounding box center [309, 336] width 56 height 22
type input "300"
click at [303, 224] on div at bounding box center [303, 202] width 45 height 45
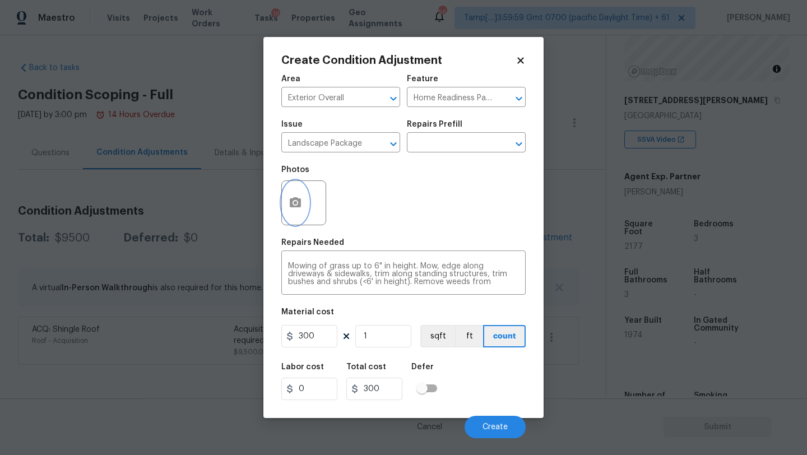
click at [291, 193] on button "button" at bounding box center [295, 203] width 27 height 44
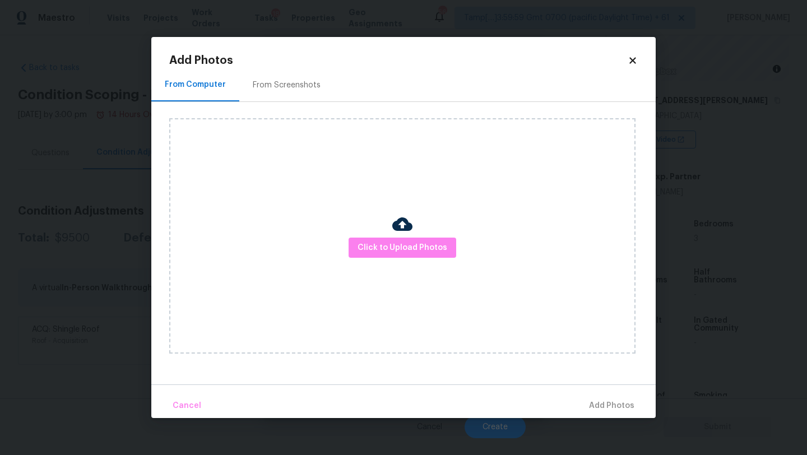
click at [256, 80] on div "From Screenshots" at bounding box center [287, 85] width 68 height 11
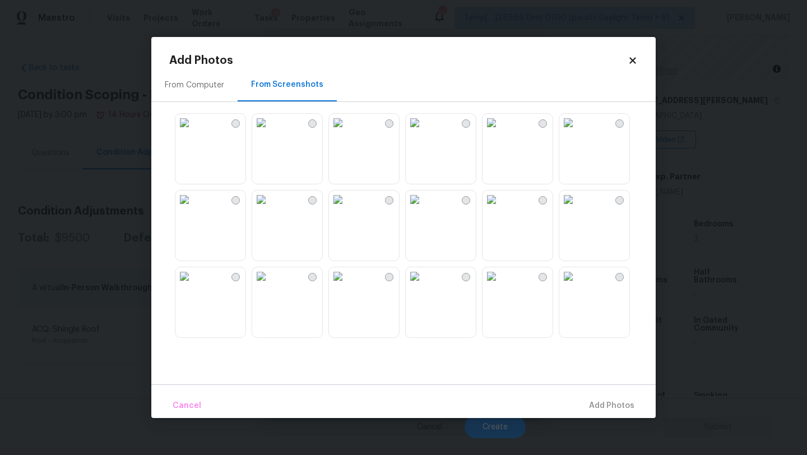
click at [635, 59] on icon at bounding box center [632, 60] width 10 height 10
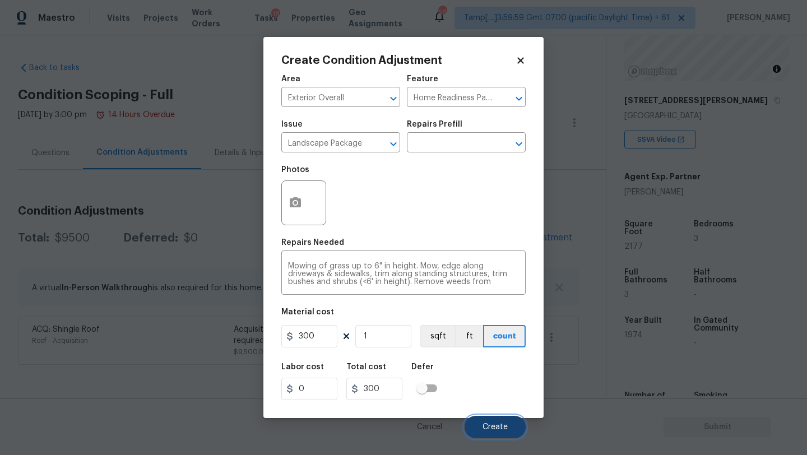
click at [503, 429] on span "Create" at bounding box center [494, 427] width 25 height 8
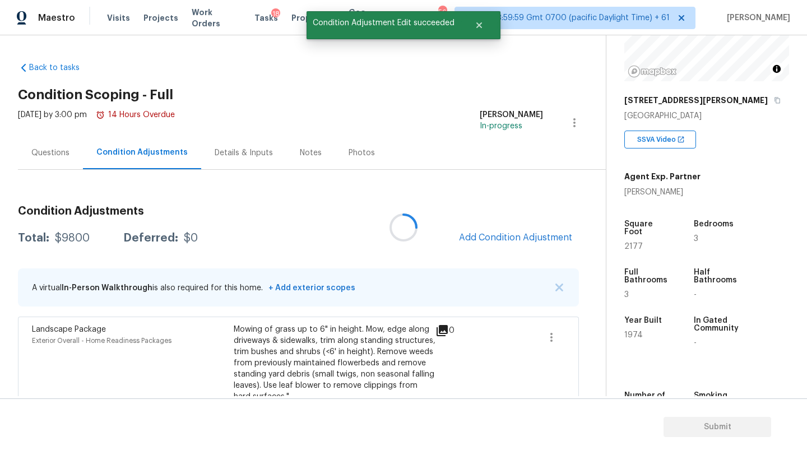
click at [522, 231] on div at bounding box center [403, 227] width 807 height 455
click at [522, 231] on button "Add Condition Adjustment" at bounding box center [515, 238] width 127 height 24
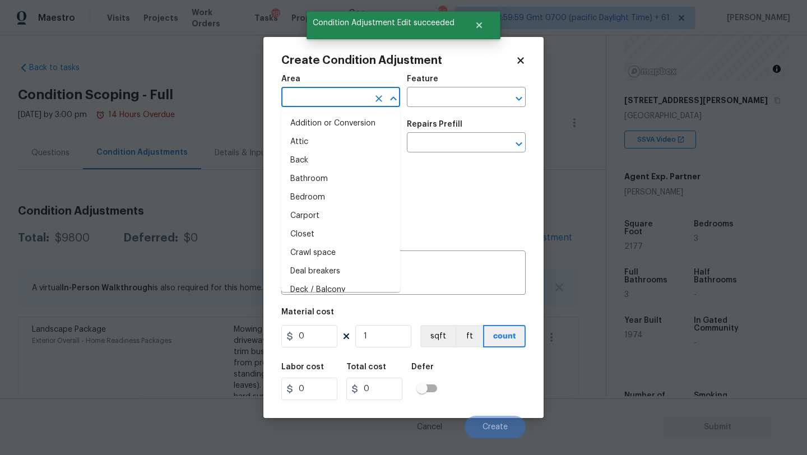
click at [318, 92] on input "text" at bounding box center [324, 98] width 87 height 17
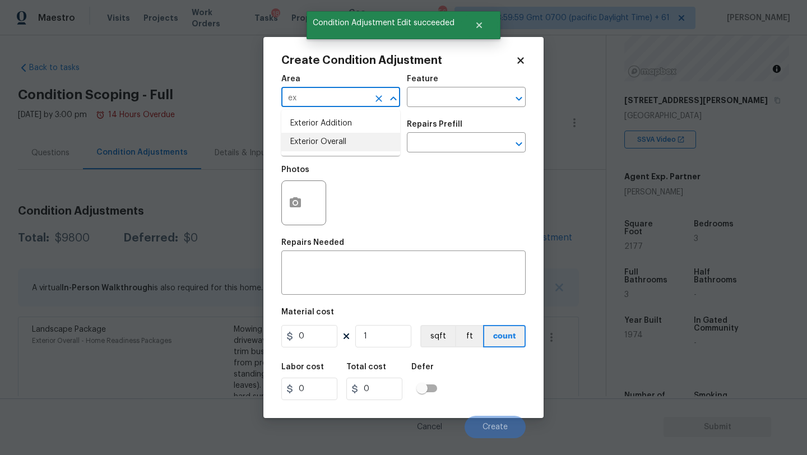
click at [334, 142] on li "Exterior Overall" at bounding box center [340, 142] width 119 height 18
type input "Exterior Overall"
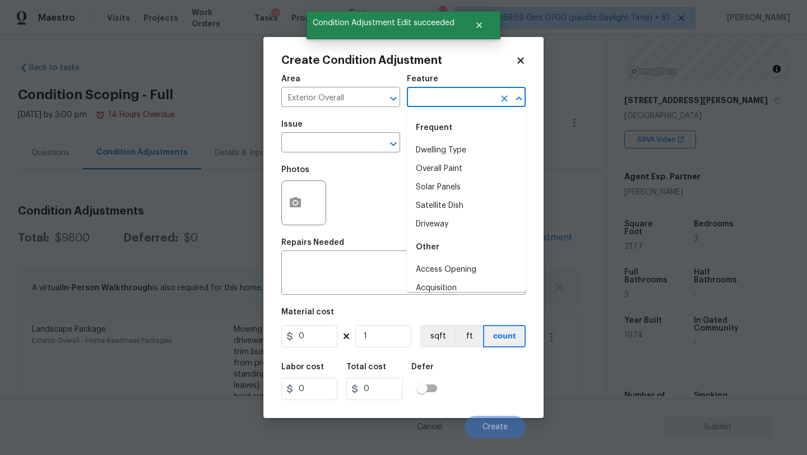
click at [425, 101] on input "text" at bounding box center [450, 98] width 87 height 17
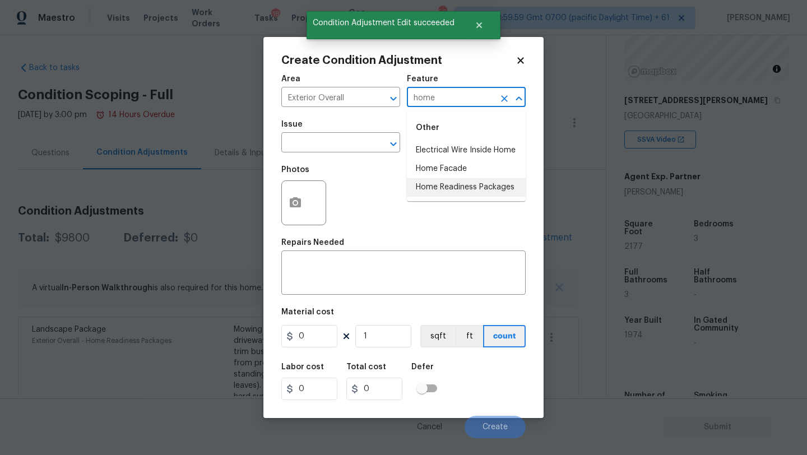
click at [428, 188] on li "Home Readiness Packages" at bounding box center [466, 187] width 119 height 18
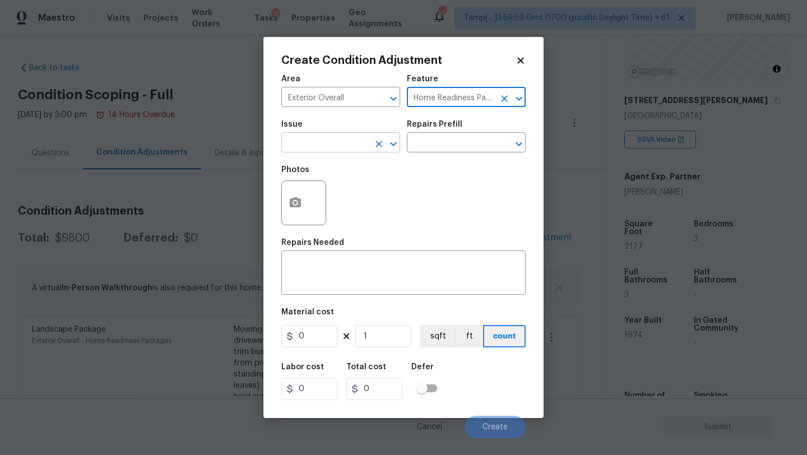
type input "Home Readiness Packages"
click at [325, 142] on input "text" at bounding box center [324, 143] width 87 height 17
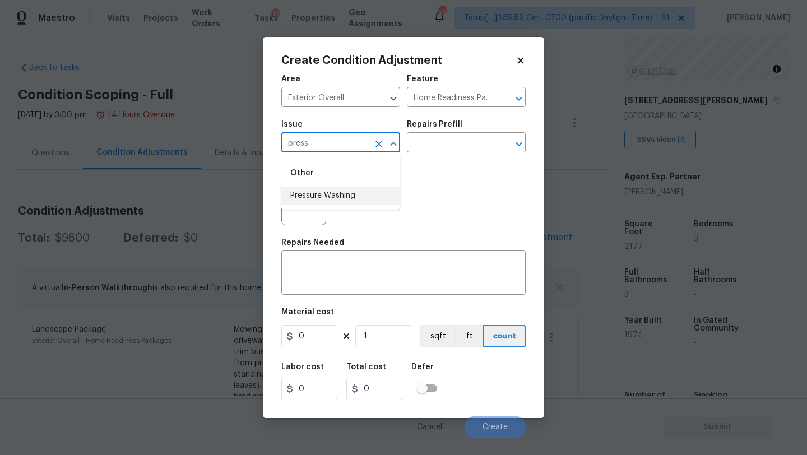
click at [326, 197] on li "Pressure Washing" at bounding box center [340, 196] width 119 height 18
type input "Pressure Washing"
click at [461, 128] on div "Repairs Prefill" at bounding box center [466, 127] width 119 height 15
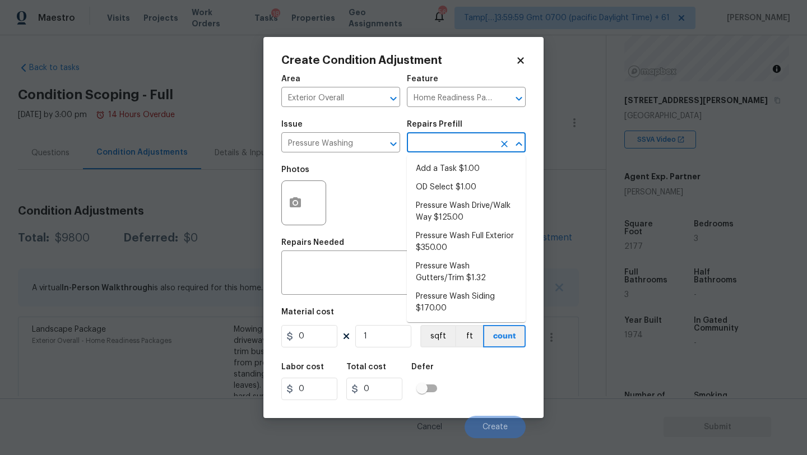
click at [461, 141] on input "text" at bounding box center [450, 143] width 87 height 17
click at [450, 206] on li "Pressure Wash Drive/Walk Way $125.00" at bounding box center [466, 212] width 119 height 30
type input "Siding"
type textarea "Pressure wash the driveways/walkways as directed by the PM. Ensure that all deb…"
type input "125"
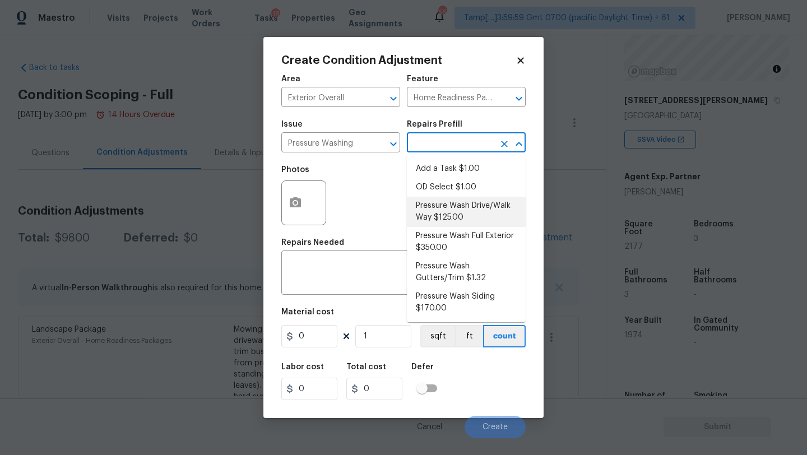
type input "125"
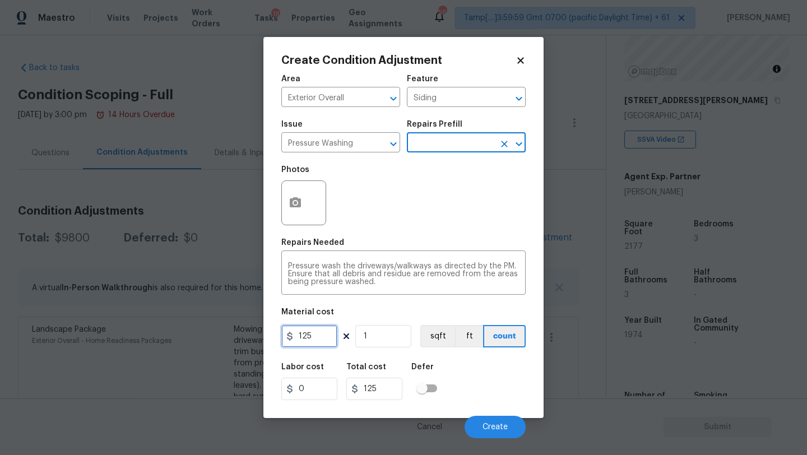
click at [328, 342] on input "125" at bounding box center [309, 336] width 56 height 22
type input "200"
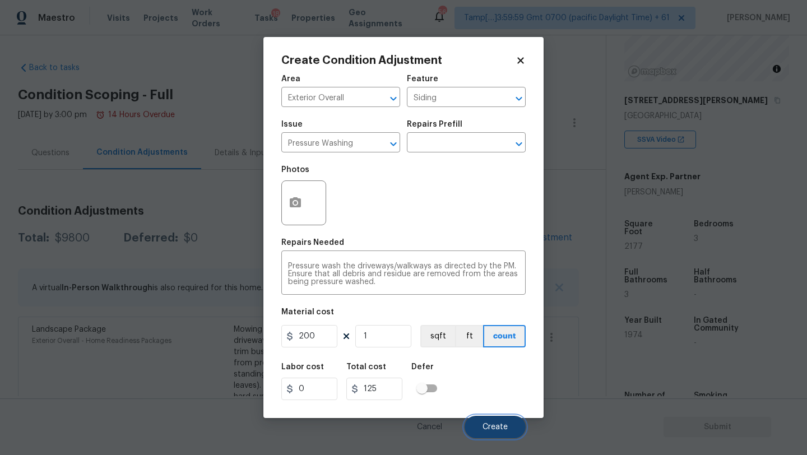
type input "200"
click at [495, 432] on button "Create" at bounding box center [494, 427] width 61 height 22
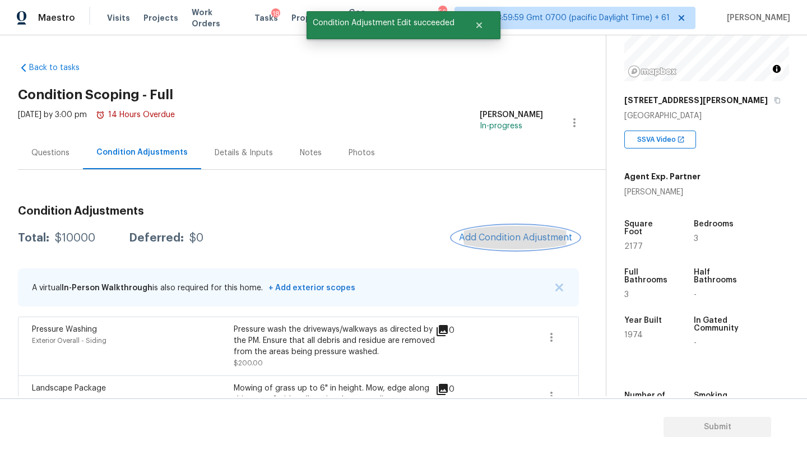
click at [499, 230] on button "Add Condition Adjustment" at bounding box center [515, 238] width 127 height 24
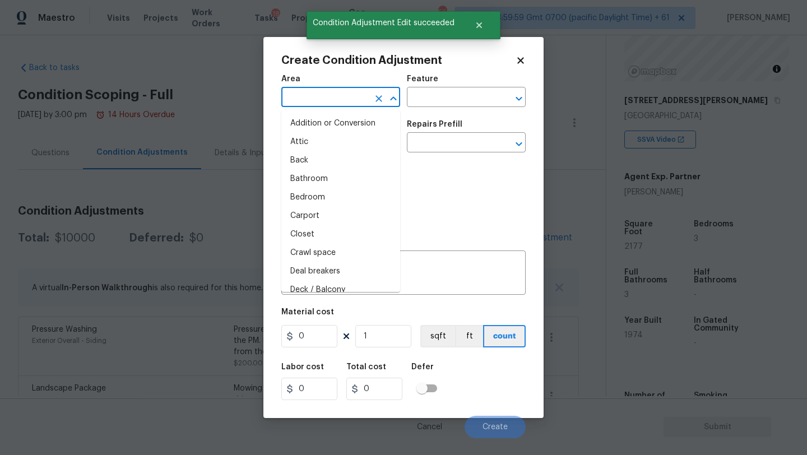
click at [345, 99] on input "text" at bounding box center [324, 98] width 87 height 17
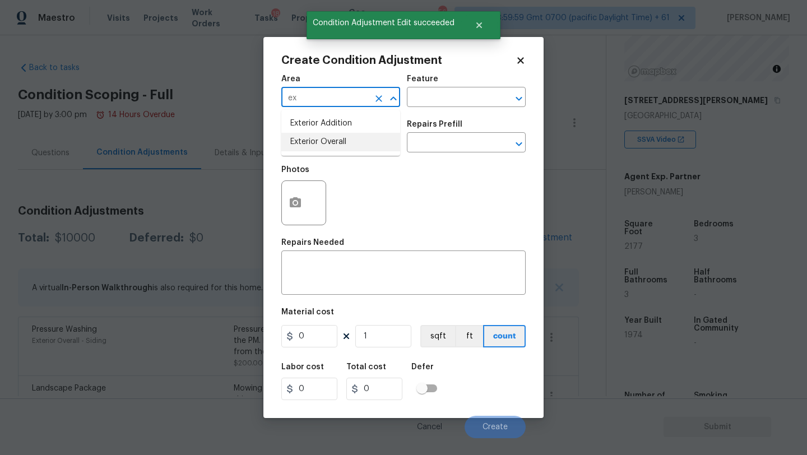
click at [358, 143] on li "Exterior Overall" at bounding box center [340, 142] width 119 height 18
type input "Exterior Overall"
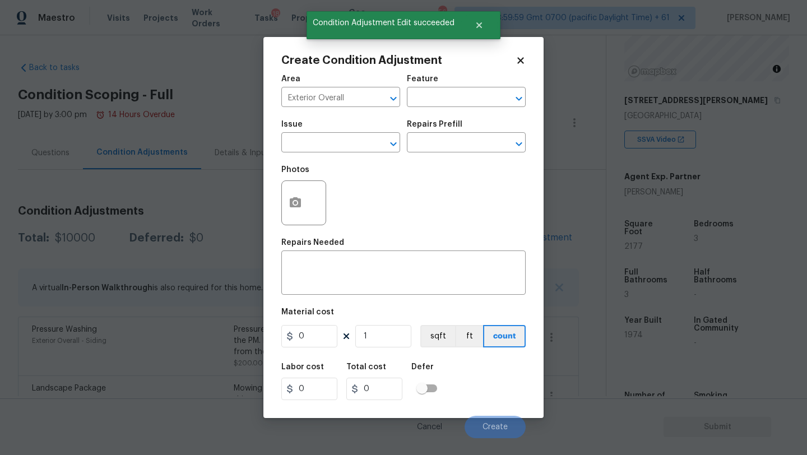
click at [457, 89] on div "Feature" at bounding box center [466, 82] width 119 height 15
click at [457, 96] on input "text" at bounding box center [450, 98] width 87 height 17
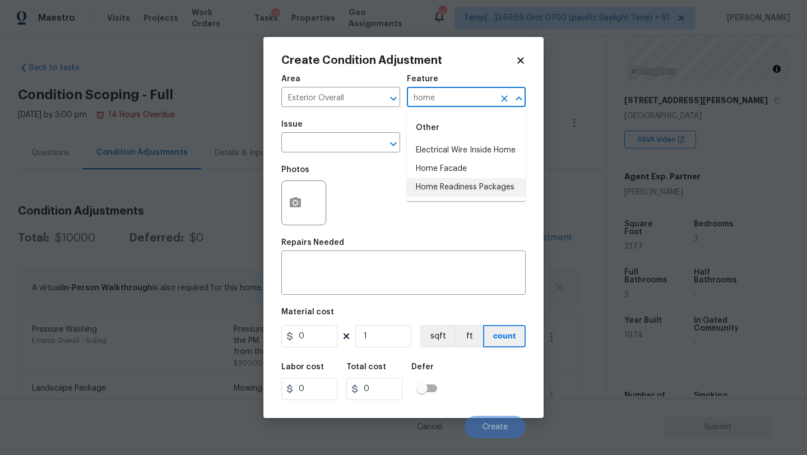
click at [443, 192] on li "Home Readiness Packages" at bounding box center [466, 187] width 119 height 18
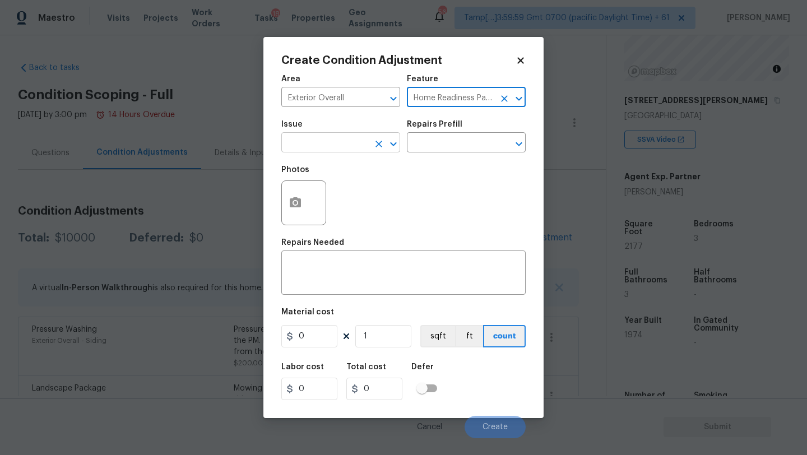
type input "Home Readiness Packages"
click at [321, 138] on input "text" at bounding box center [324, 143] width 87 height 17
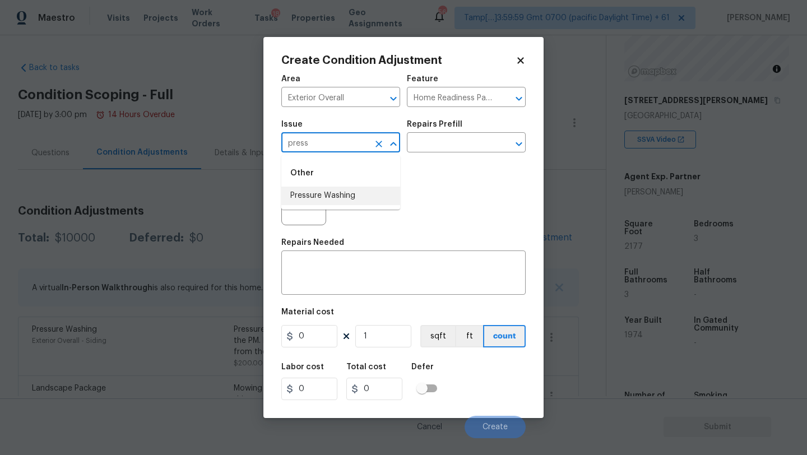
click at [316, 191] on li "Pressure Washing" at bounding box center [340, 196] width 119 height 18
type input "Pressure Washing"
click at [422, 147] on input "text" at bounding box center [450, 143] width 87 height 17
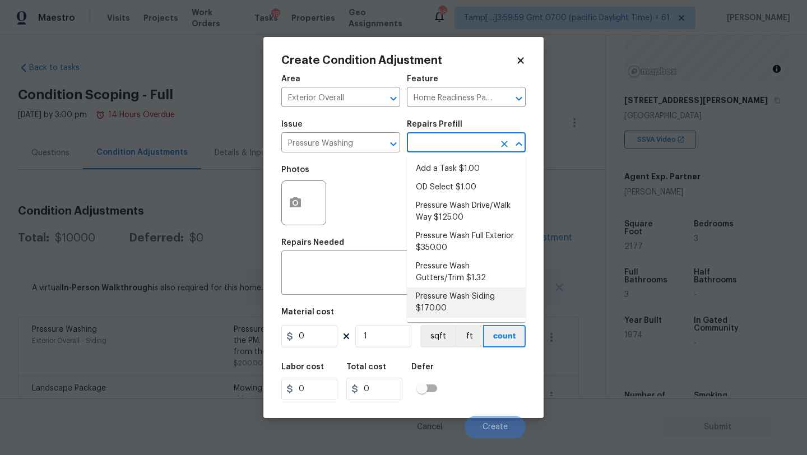
click at [442, 308] on li "Pressure Wash Siding $170.00" at bounding box center [466, 302] width 119 height 30
type input "Siding"
type textarea "Protect areas as needed for pressure washing. Pressure wash the siding on the h…"
type input "170"
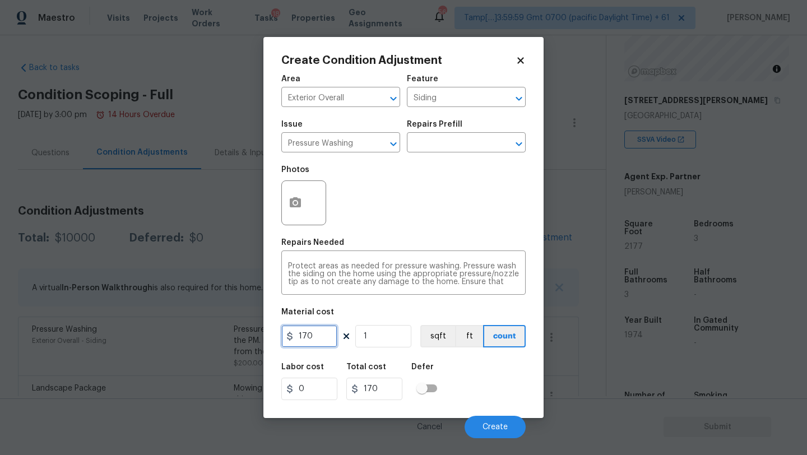
click at [329, 333] on input "170" at bounding box center [309, 336] width 56 height 22
type input "200"
click at [462, 425] on div "Cancel Create" at bounding box center [403, 422] width 244 height 31
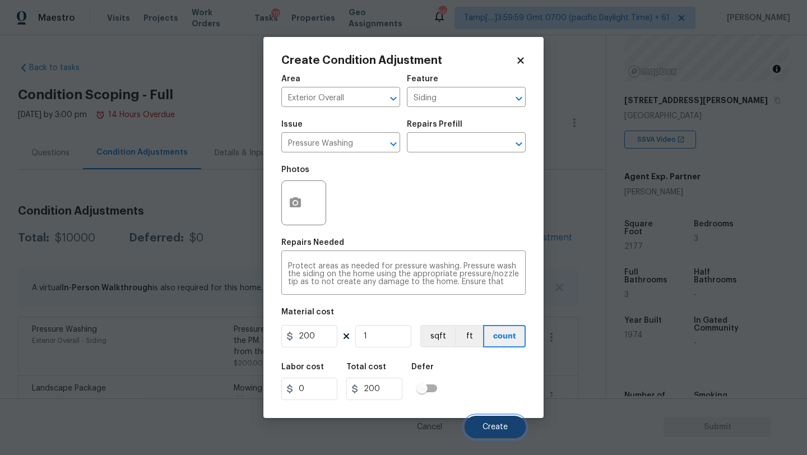
click at [484, 425] on span "Create" at bounding box center [494, 427] width 25 height 8
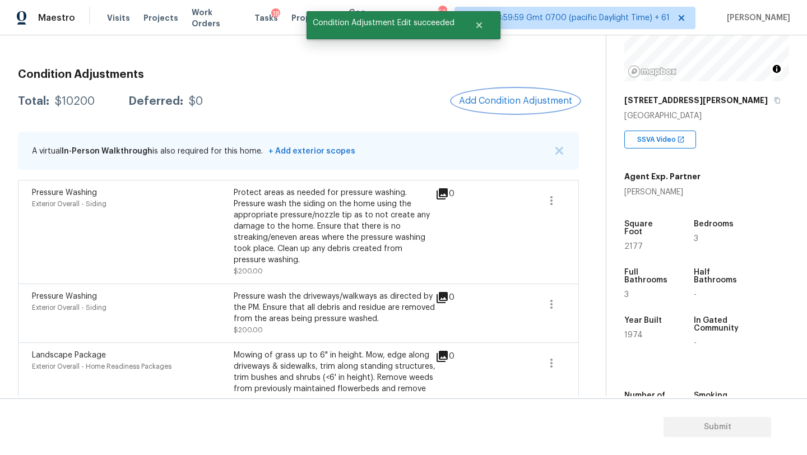
scroll to position [109, 0]
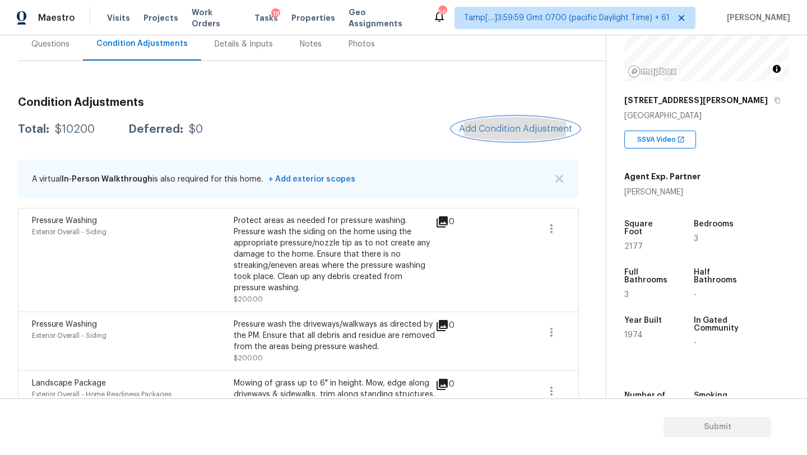
click at [484, 125] on span "Add Condition Adjustment" at bounding box center [515, 129] width 113 height 10
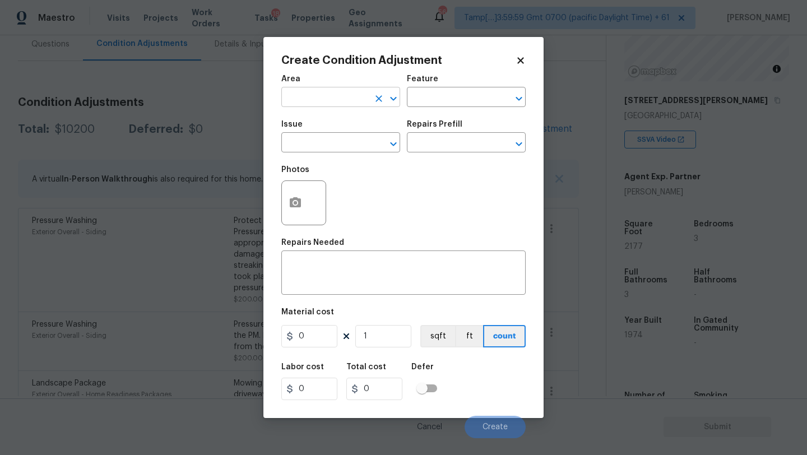
click at [327, 95] on input "text" at bounding box center [324, 98] width 87 height 17
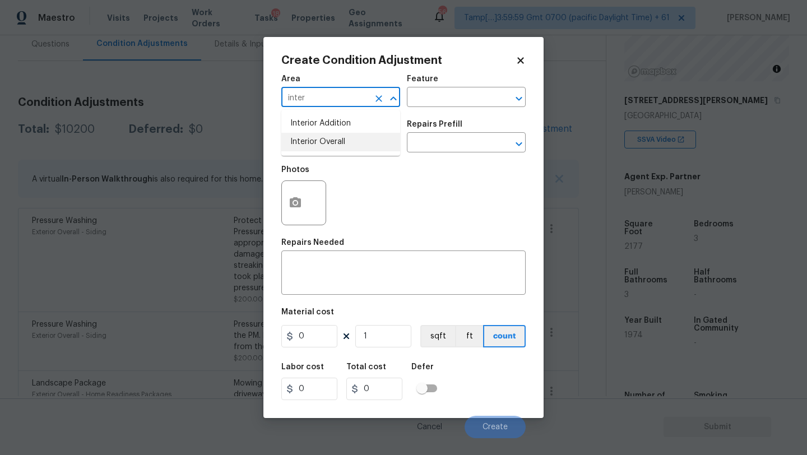
click at [330, 148] on li "Interior Overall" at bounding box center [340, 142] width 119 height 18
type input "Interior Overall"
click at [432, 100] on input "text" at bounding box center [450, 98] width 87 height 17
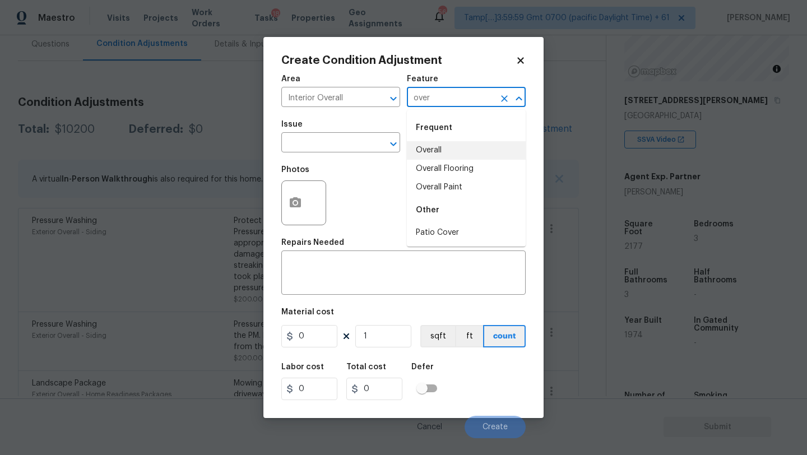
click at [436, 142] on li "Overall" at bounding box center [466, 150] width 119 height 18
type input "Overall"
click at [401, 240] on div "Repairs Needed" at bounding box center [403, 246] width 244 height 15
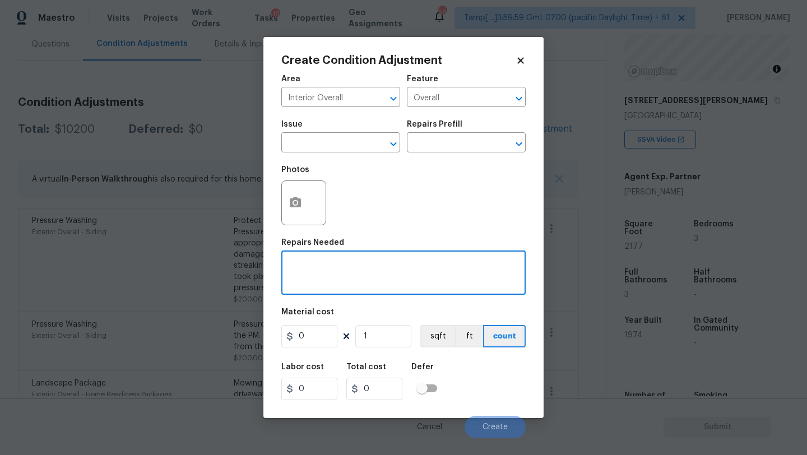
click at [401, 272] on textarea at bounding box center [403, 274] width 231 height 24
type textarea "mold remediation"
click at [464, 383] on div "Labor cost 0 Total cost 0 Defer" at bounding box center [403, 381] width 244 height 50
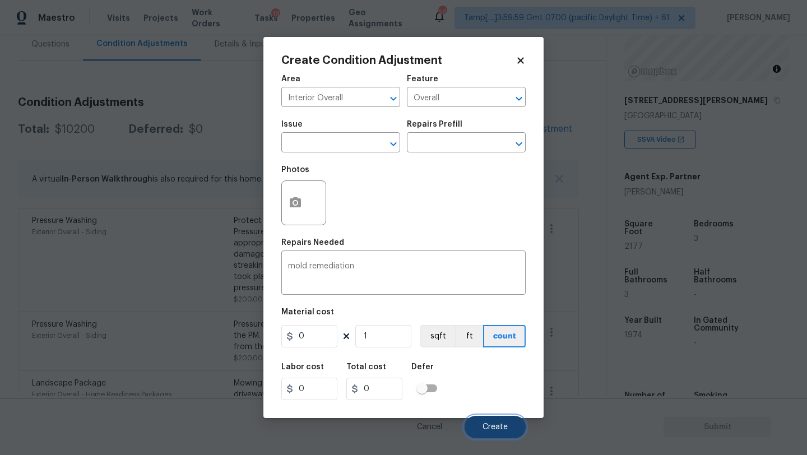
click at [478, 420] on button "Create" at bounding box center [494, 427] width 61 height 22
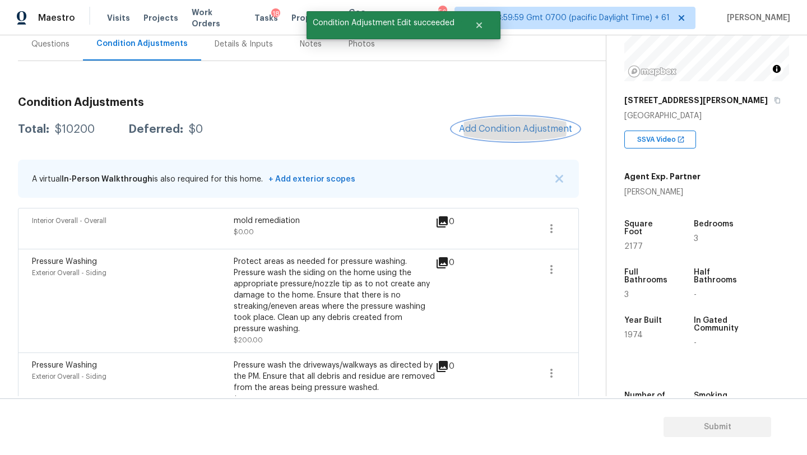
click at [478, 132] on span "Add Condition Adjustment" at bounding box center [515, 129] width 113 height 10
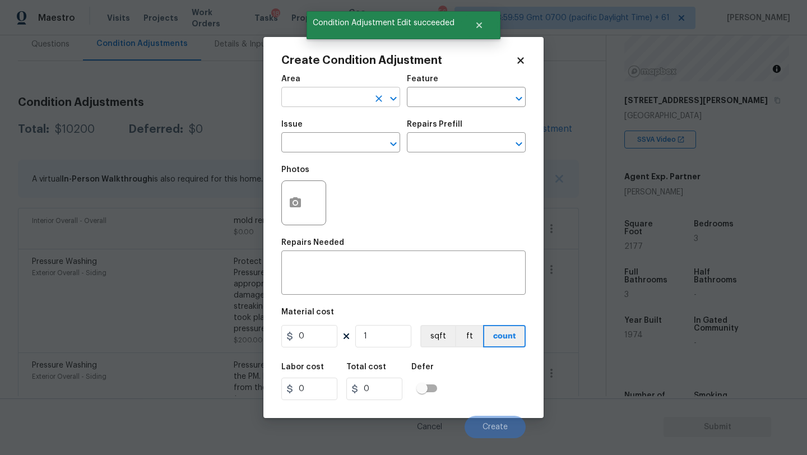
click at [309, 101] on input "text" at bounding box center [324, 98] width 87 height 17
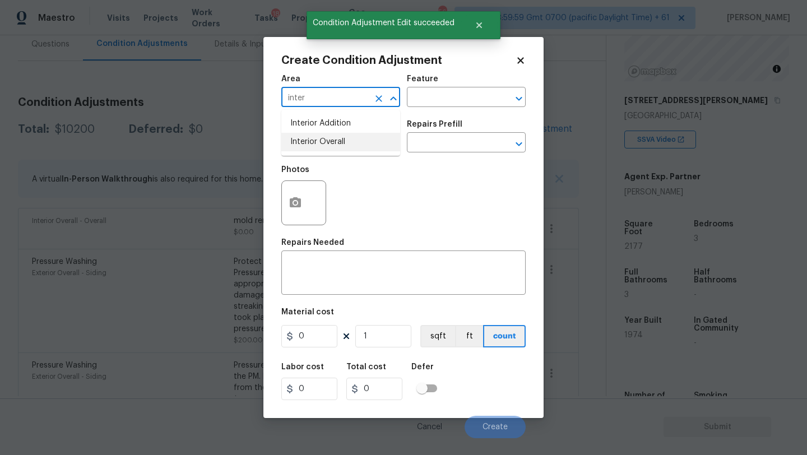
click at [325, 140] on li "Interior Overall" at bounding box center [340, 142] width 119 height 18
type input "Interior Overall"
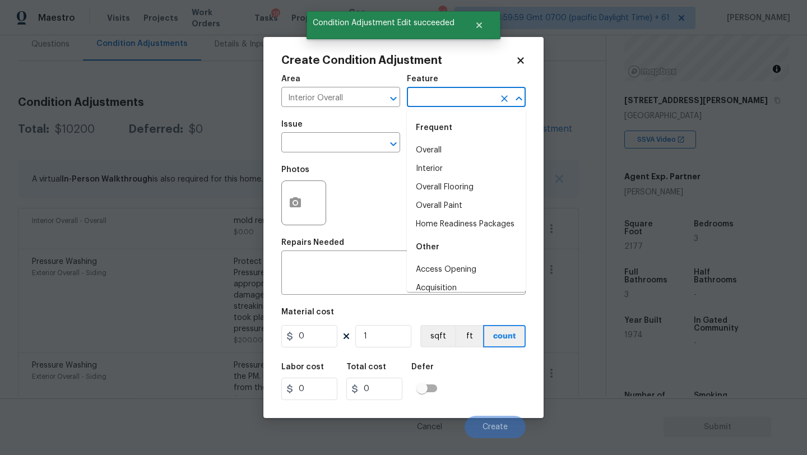
click at [443, 95] on input "text" at bounding box center [450, 98] width 87 height 17
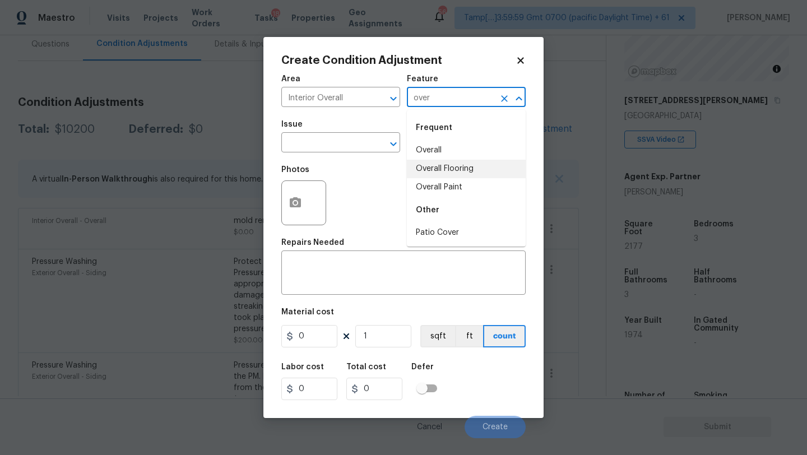
click at [439, 160] on li "Overall Flooring" at bounding box center [466, 169] width 119 height 18
type input "Overall Flooring"
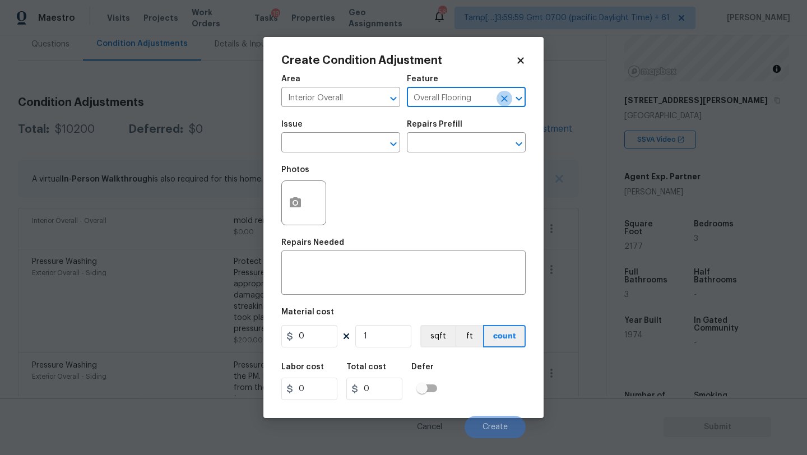
click at [499, 101] on icon "Clear" at bounding box center [504, 98] width 11 height 11
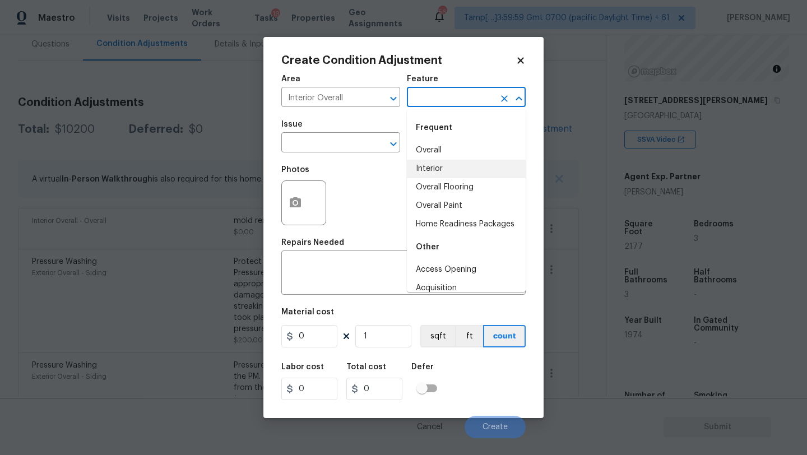
click at [484, 101] on input "text" at bounding box center [450, 98] width 87 height 17
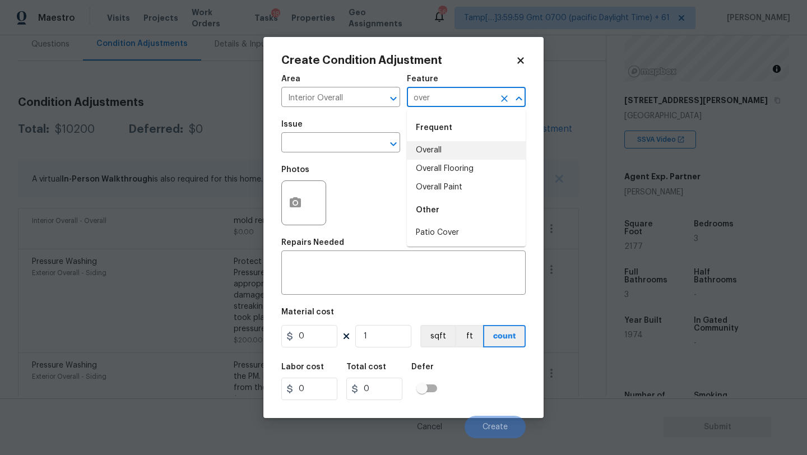
click at [476, 146] on li "Overall" at bounding box center [466, 150] width 119 height 18
type input "Overall"
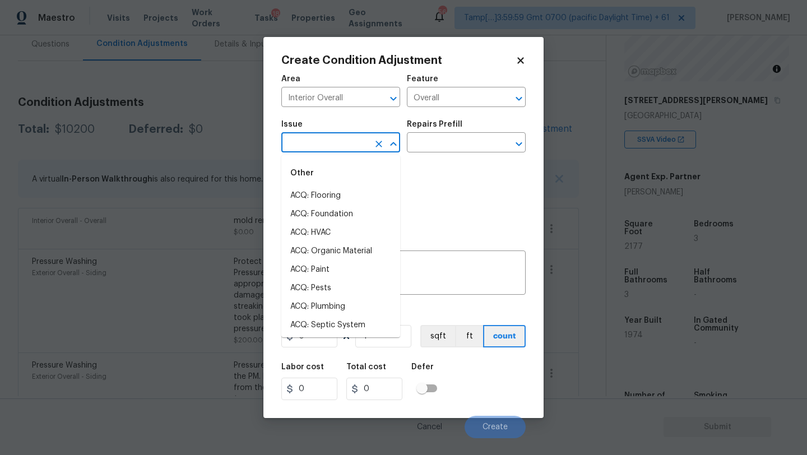
click at [329, 146] on input "text" at bounding box center [324, 143] width 87 height 17
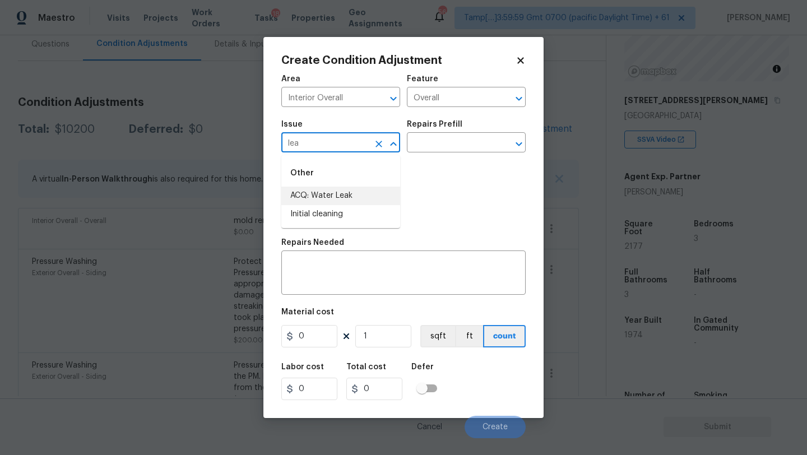
click at [329, 193] on li "ACQ: Water Leak" at bounding box center [340, 196] width 119 height 18
type input "ACQ: Water Leak"
click at [422, 148] on input "text" at bounding box center [450, 143] width 87 height 17
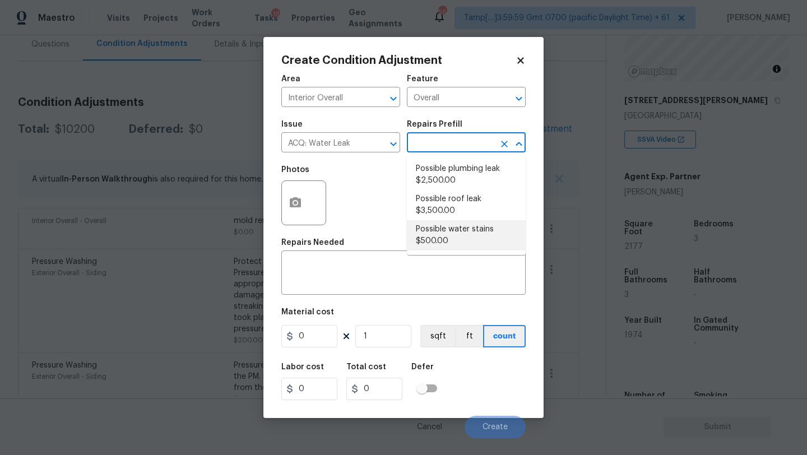
click at [457, 240] on li "Possible water stains $500.00" at bounding box center [466, 235] width 119 height 30
type input "Acquisition"
type textarea "Acquisition Scope: Possible water stains"
type input "500"
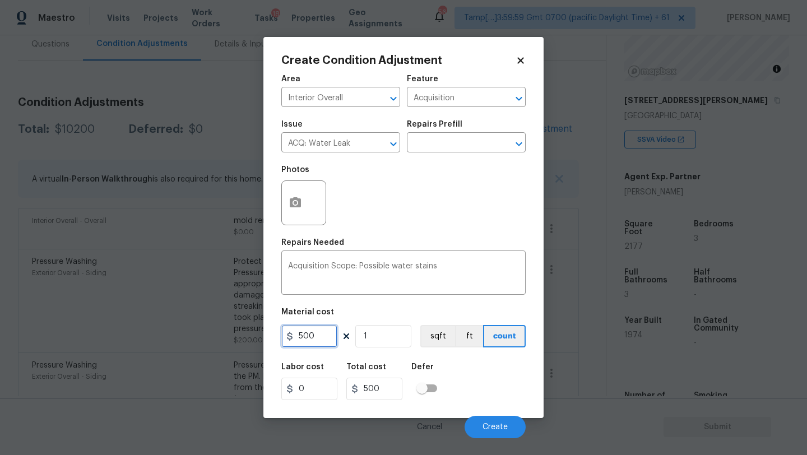
click at [300, 338] on input "500" at bounding box center [309, 336] width 56 height 22
type input "2500"
click at [489, 424] on span "Create" at bounding box center [494, 427] width 25 height 8
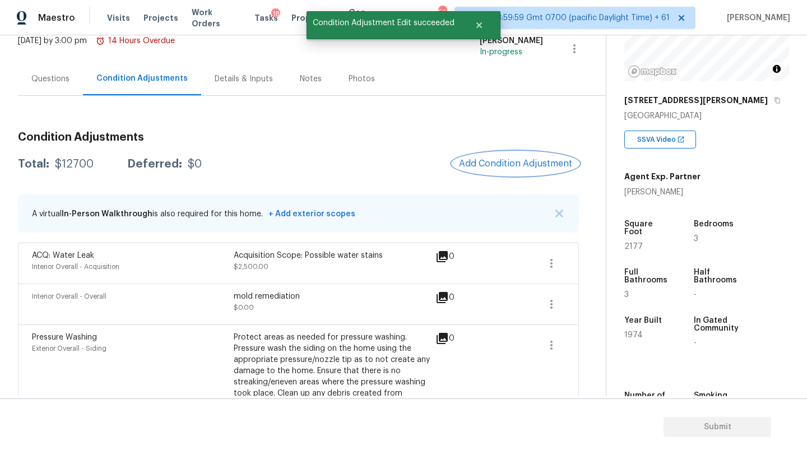
scroll to position [0, 0]
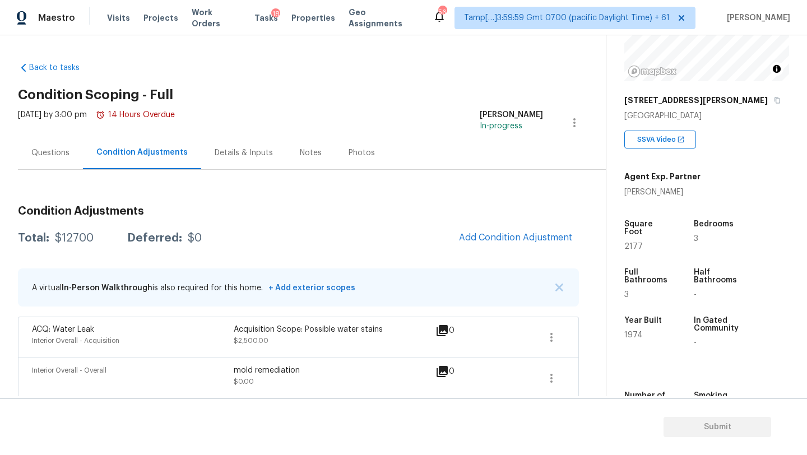
click at [34, 151] on div "Questions" at bounding box center [50, 152] width 38 height 11
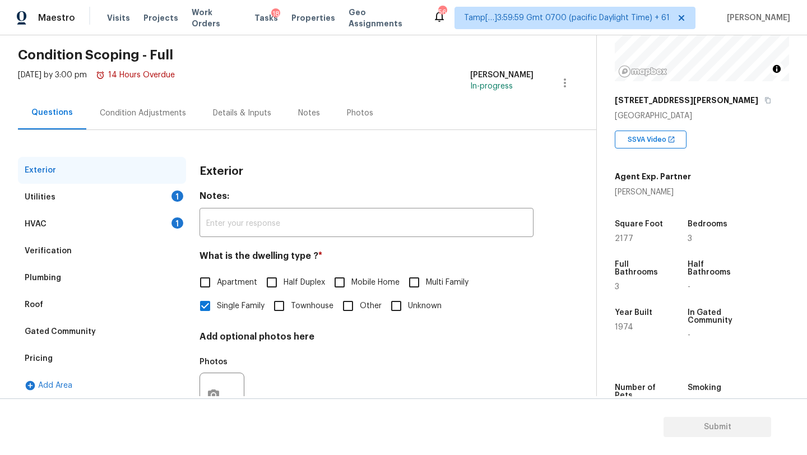
scroll to position [85, 0]
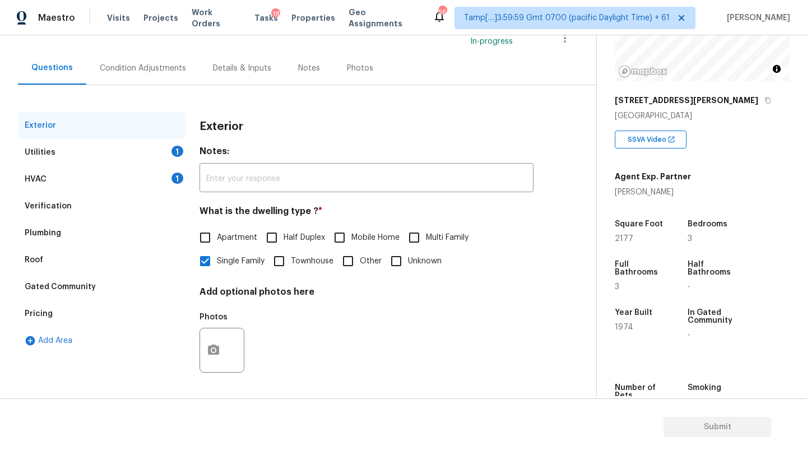
click at [49, 312] on div "Pricing" at bounding box center [39, 313] width 28 height 11
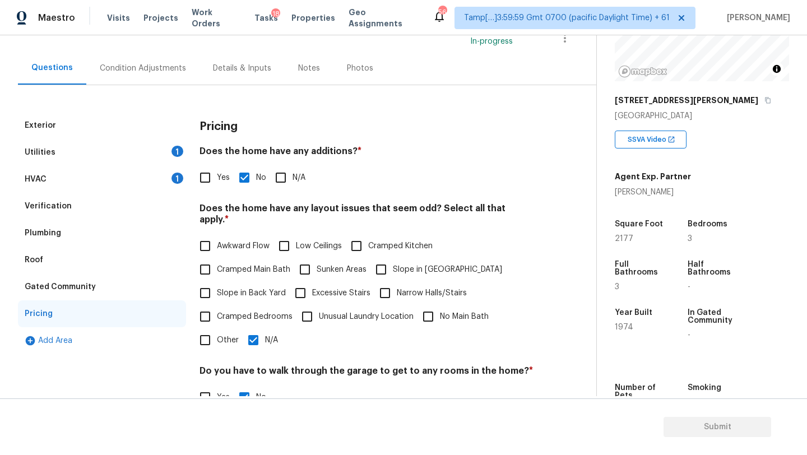
scroll to position [217, 0]
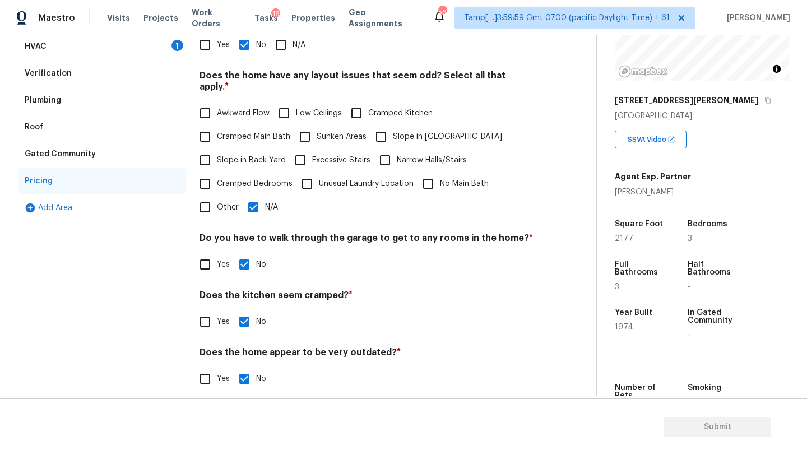
click at [208, 149] on input "Slope in Back Yard" at bounding box center [205, 160] width 24 height 24
checkbox input "true"
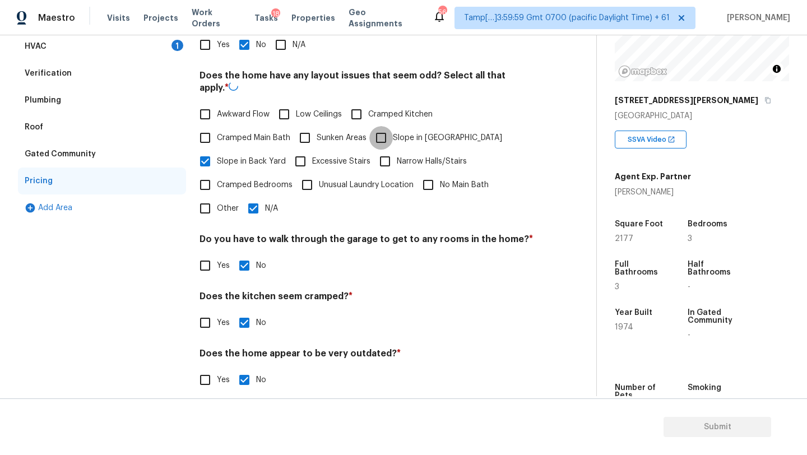
click at [391, 132] on input "Slope in [GEOGRAPHIC_DATA]" at bounding box center [381, 138] width 24 height 24
checkbox input "true"
click at [255, 197] on input "N/A" at bounding box center [253, 208] width 24 height 24
checkbox input "false"
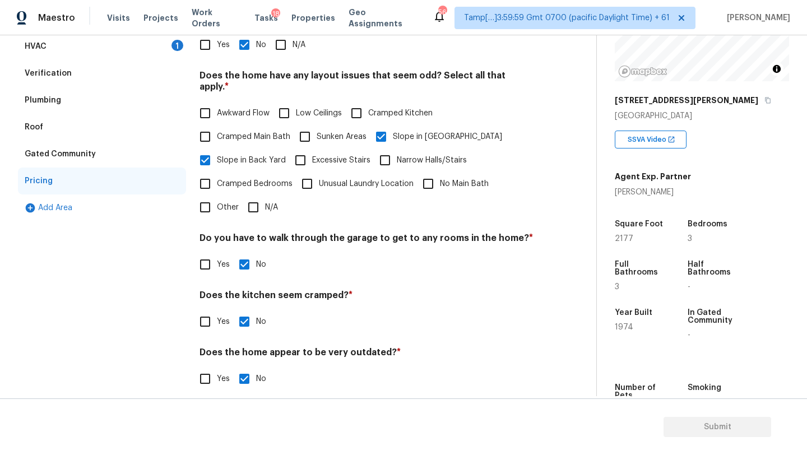
scroll to position [0, 0]
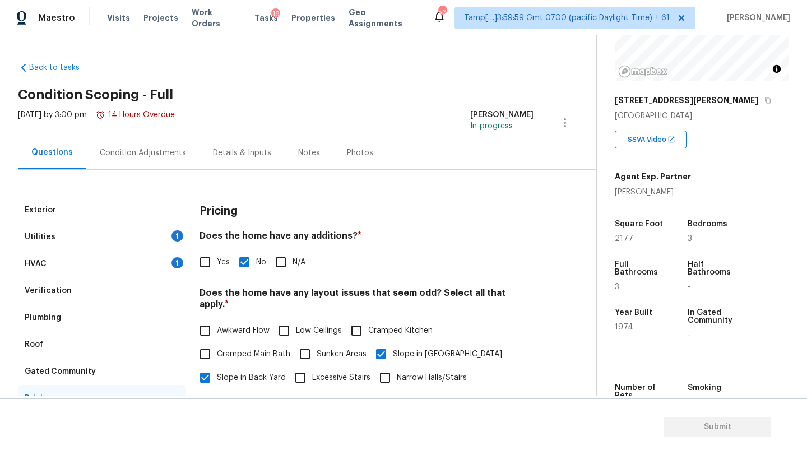
click at [134, 158] on div "Condition Adjustments" at bounding box center [143, 152] width 86 height 11
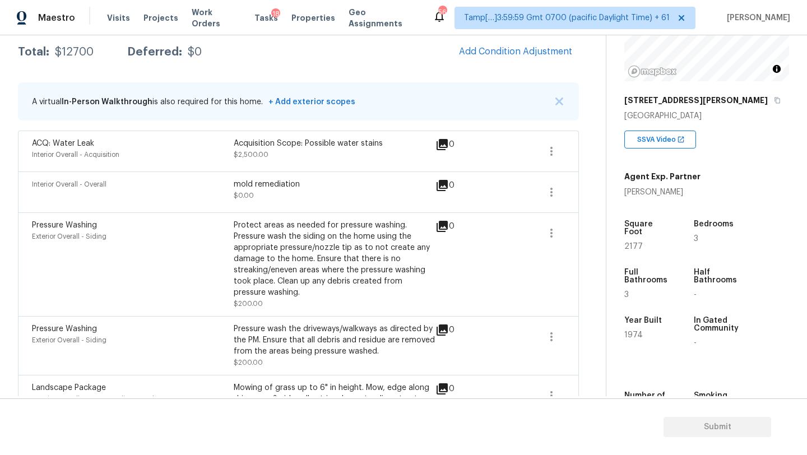
scroll to position [129, 0]
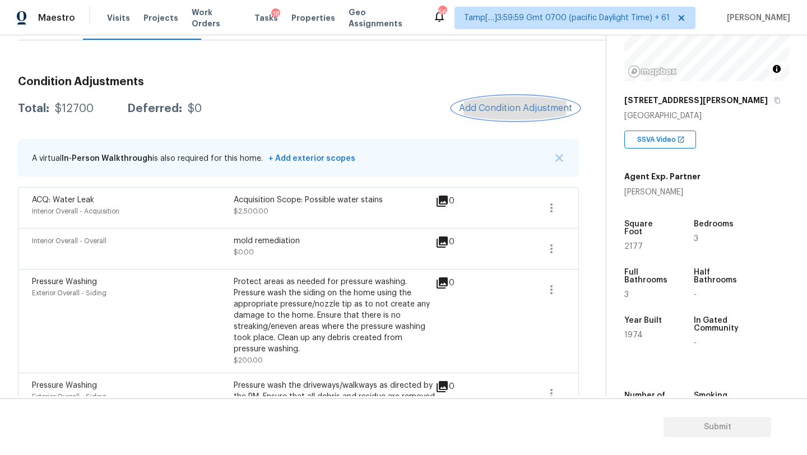
click at [486, 108] on span "Add Condition Adjustment" at bounding box center [515, 108] width 113 height 10
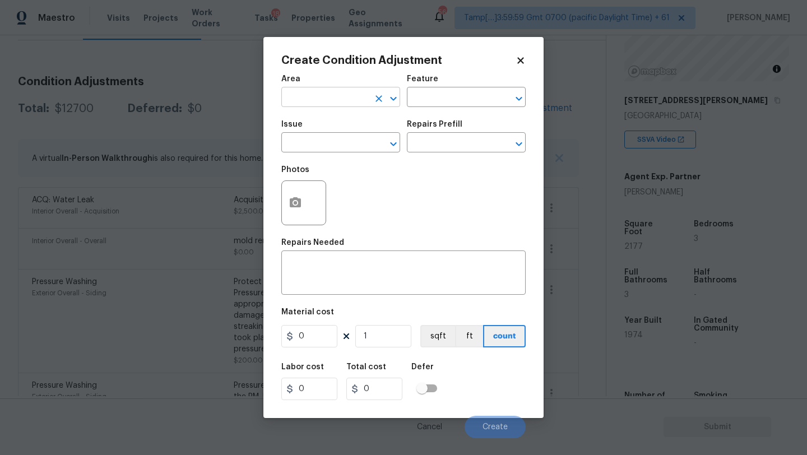
click at [331, 103] on input "text" at bounding box center [324, 98] width 87 height 17
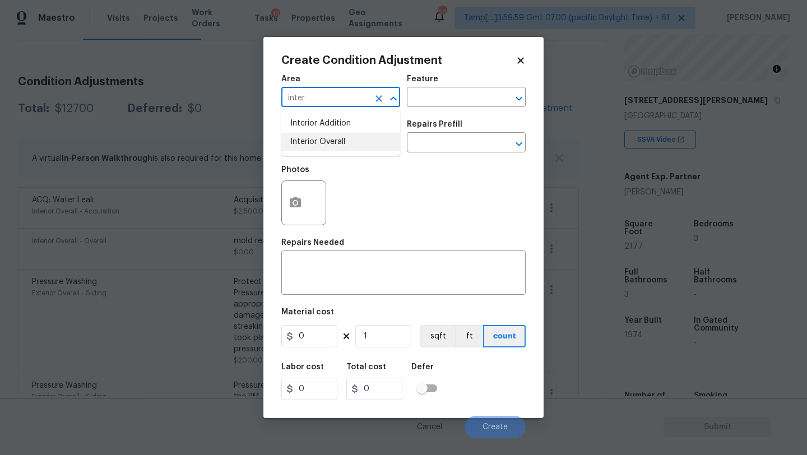
click at [338, 143] on li "Interior Overall" at bounding box center [340, 142] width 119 height 18
type input "Interior Overall"
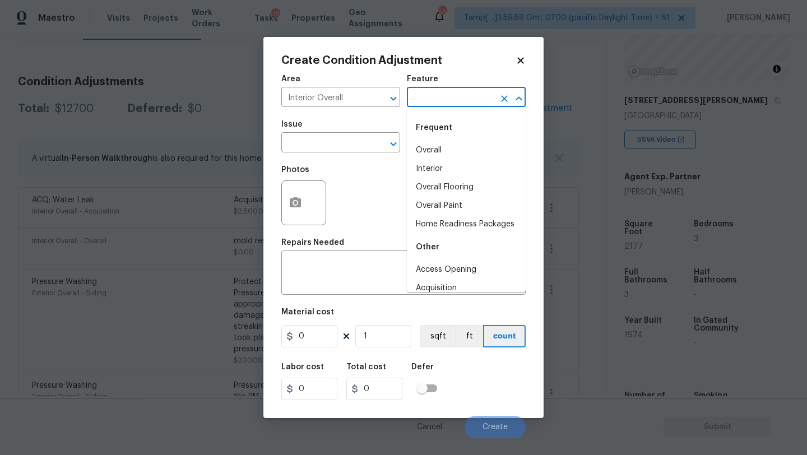
click at [425, 104] on input "text" at bounding box center [450, 98] width 87 height 17
click at [437, 207] on li "Overall Paint" at bounding box center [466, 206] width 119 height 18
type input "Overall Paint"
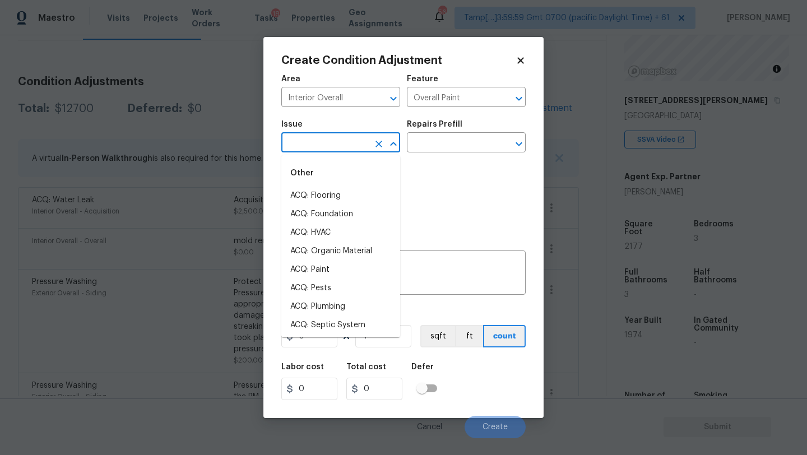
click at [328, 151] on input "text" at bounding box center [324, 143] width 87 height 17
click at [329, 273] on li "ACQ: Paint" at bounding box center [340, 270] width 119 height 18
type input "ACQ: Paint"
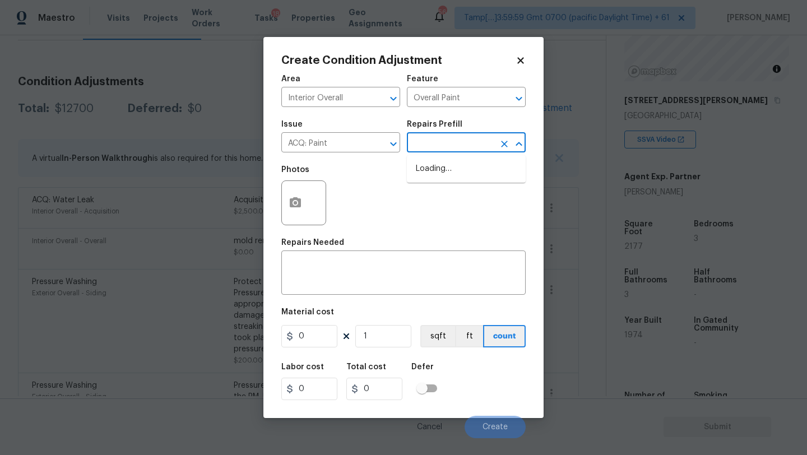
click at [471, 151] on input "text" at bounding box center [450, 143] width 87 height 17
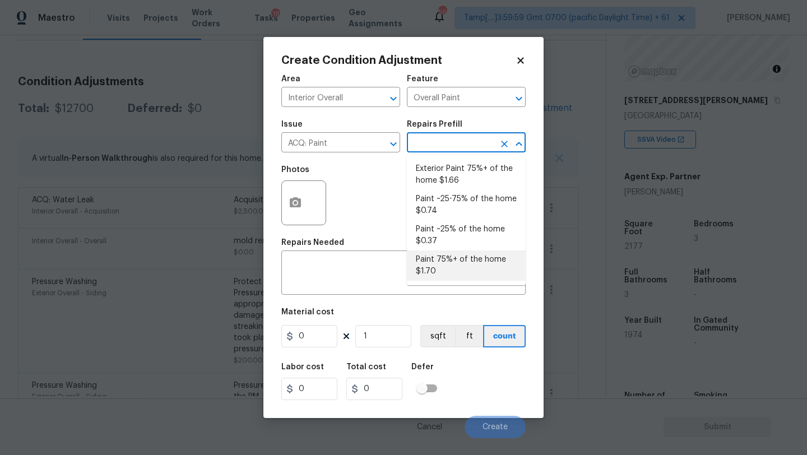
click at [463, 269] on li "Paint 75%+ of the home $1.70" at bounding box center [466, 265] width 119 height 30
type input "Acquisition"
type textarea "Acquisition Scope: 75%+ of the home will likely require interior paint"
type input "1.7"
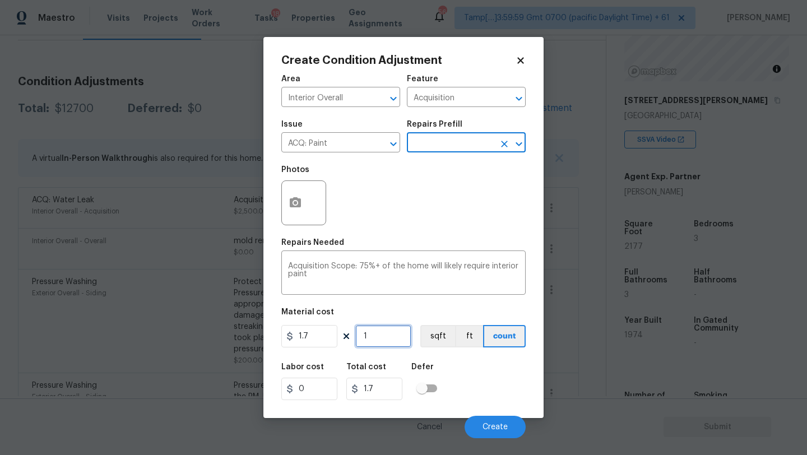
click at [395, 345] on input "1" at bounding box center [383, 336] width 56 height 22
type input "2"
type input "3.4"
type input "21"
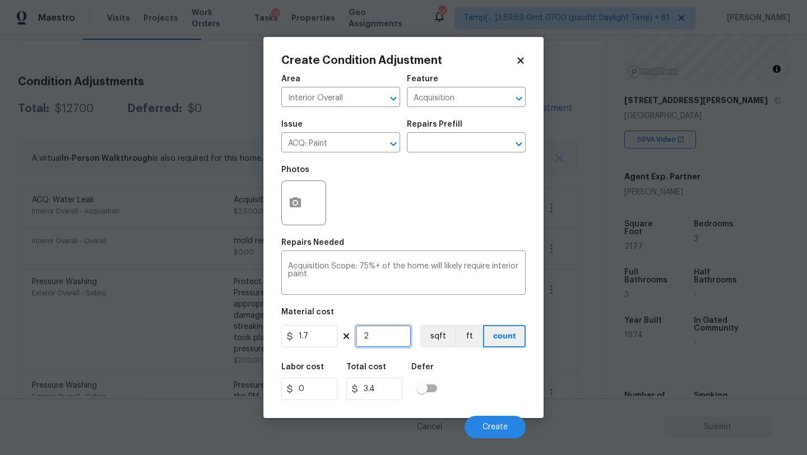
type input "35.7"
type input "217"
type input "368.9"
type input "2177"
type input "3700.9"
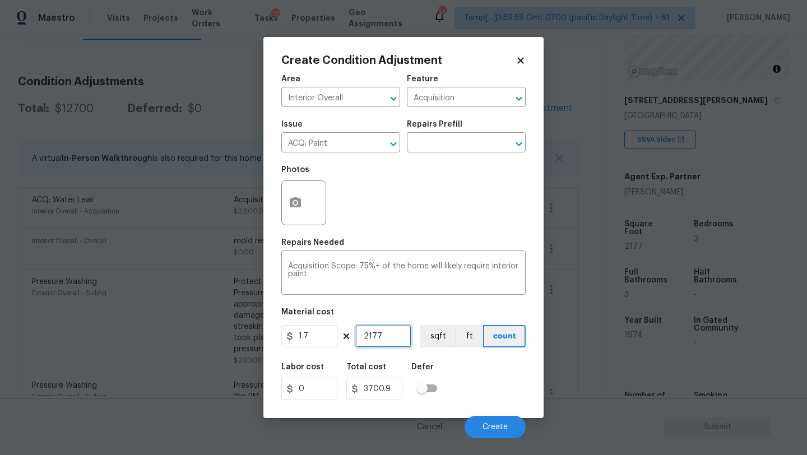
type input "2177"
click at [304, 210] on button "button" at bounding box center [295, 203] width 27 height 44
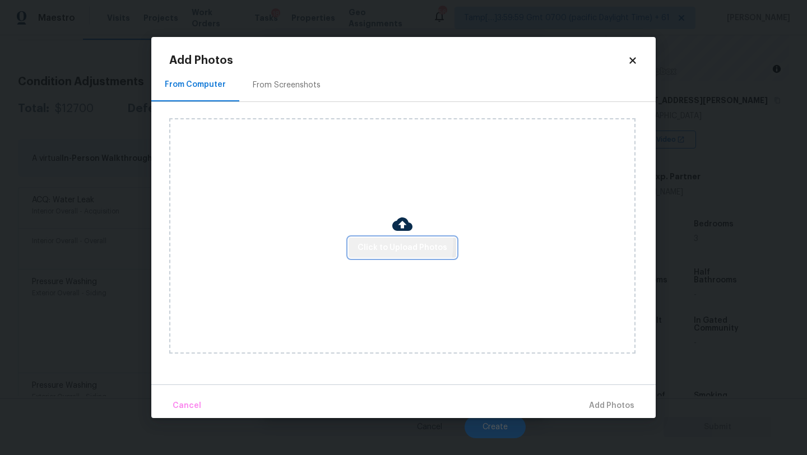
click at [368, 243] on span "Click to Upload Photos" at bounding box center [402, 248] width 90 height 14
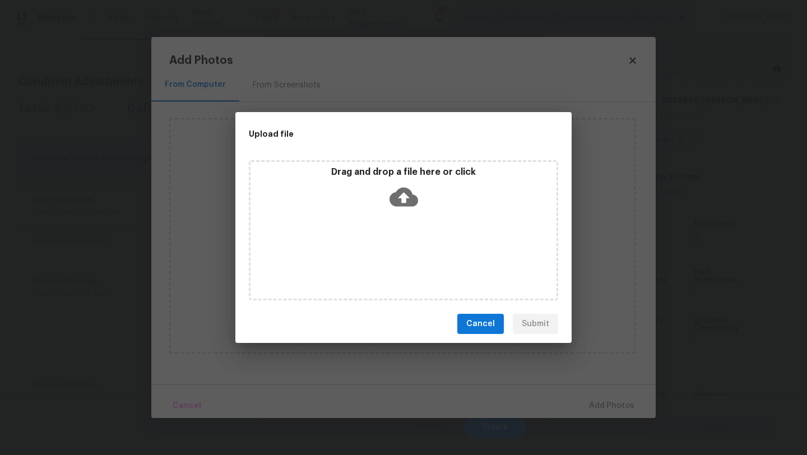
click at [403, 189] on icon at bounding box center [403, 197] width 29 height 19
